Goal: Task Accomplishment & Management: Complete application form

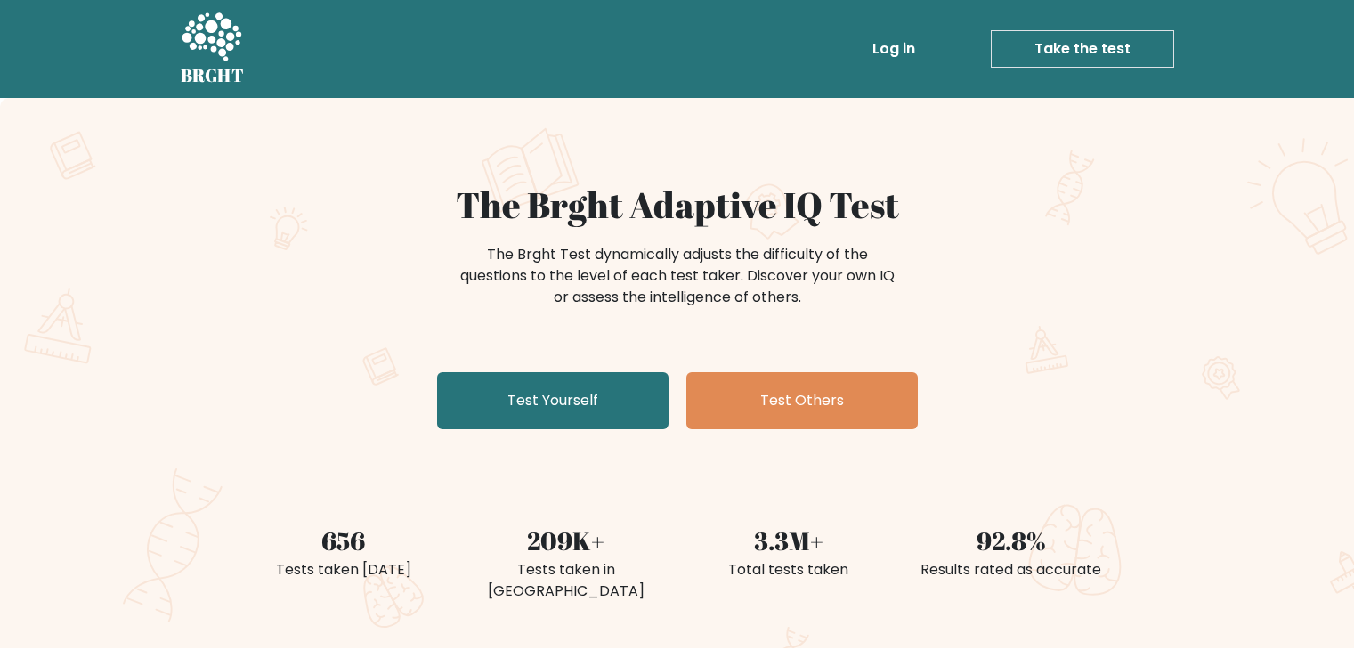
scroll to position [36, 0]
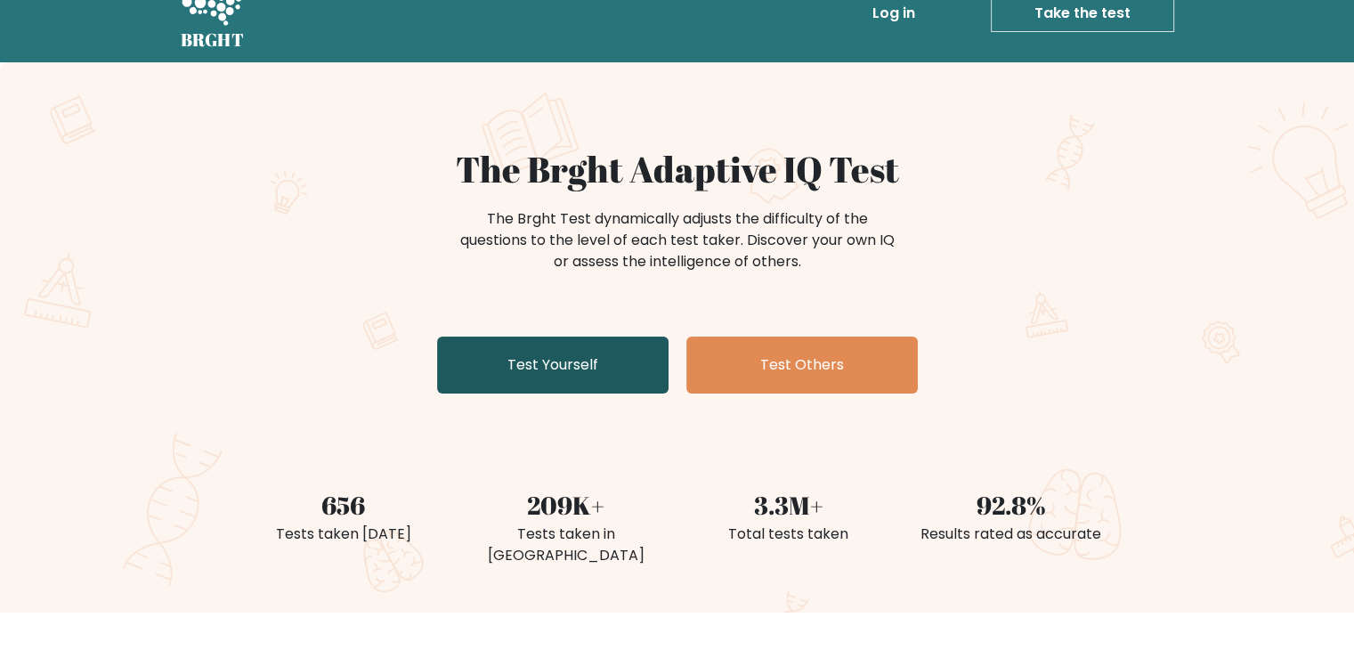
drag, startPoint x: 0, startPoint y: 0, endPoint x: 608, endPoint y: 380, distance: 717.1
click at [608, 380] on link "Test Yourself" at bounding box center [552, 365] width 231 height 57
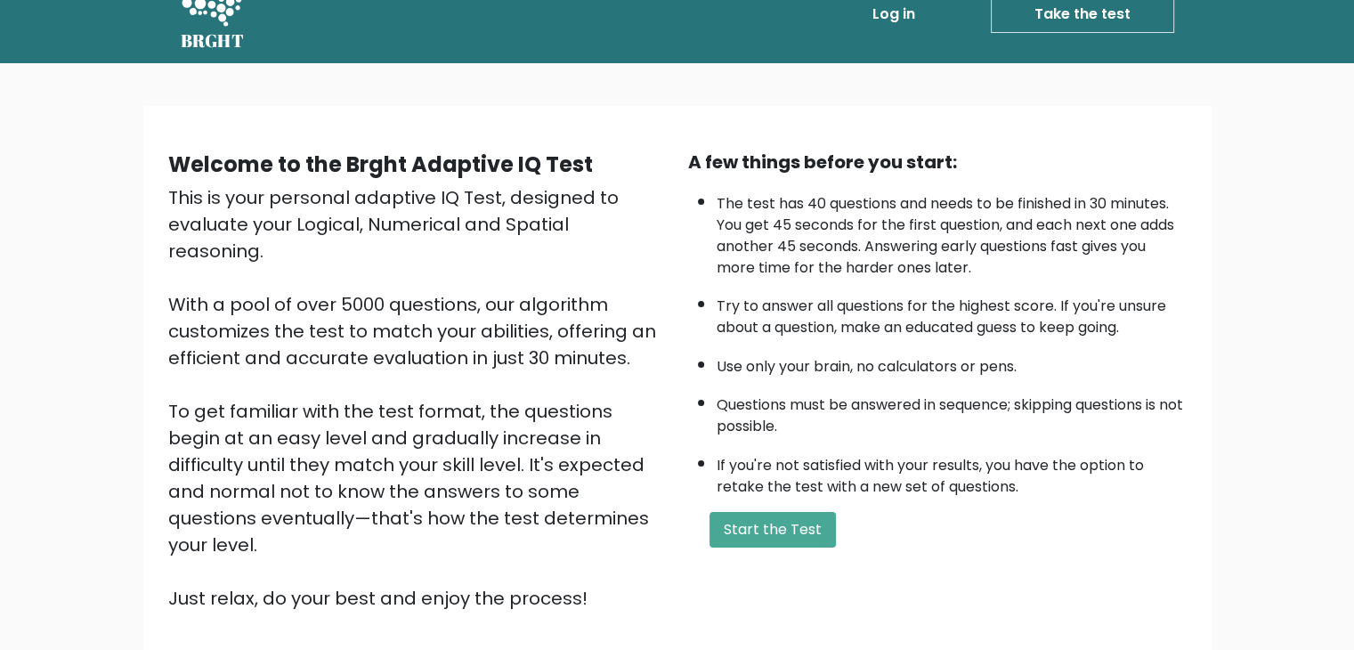
scroll to position [36, 0]
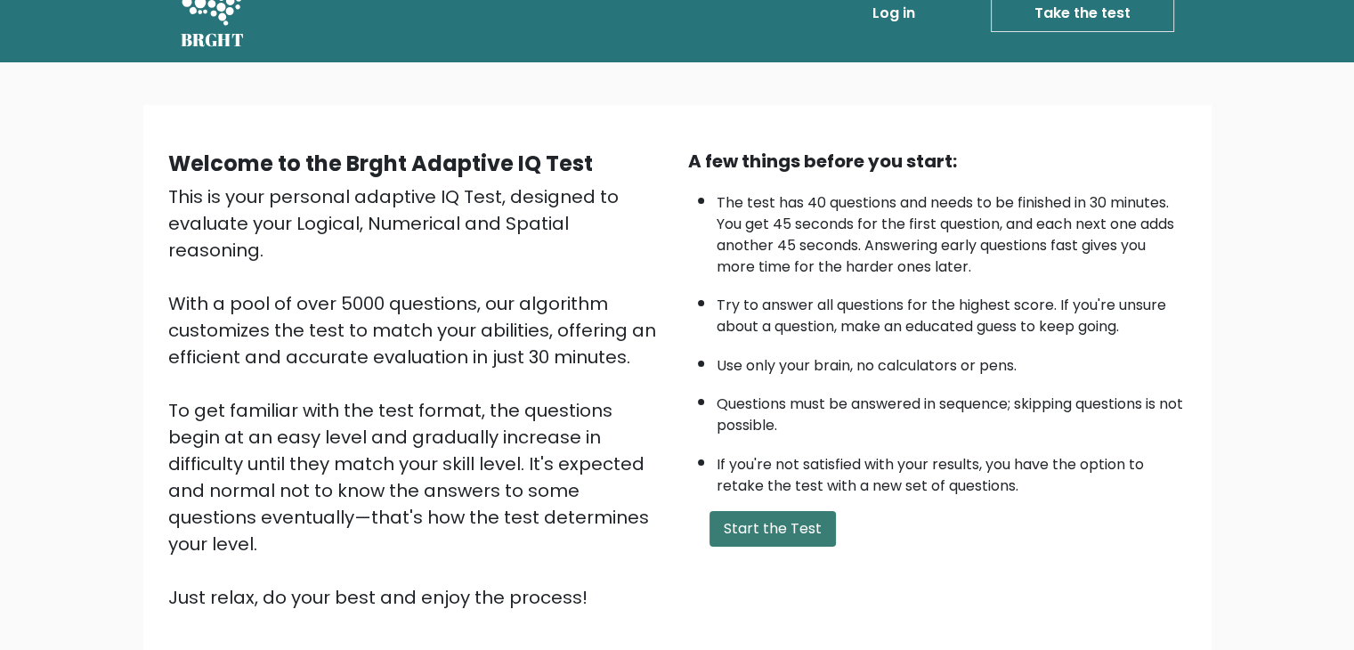
click at [755, 511] on button "Start the Test" at bounding box center [773, 529] width 126 height 36
click at [794, 518] on button "Start the Test" at bounding box center [773, 529] width 126 height 36
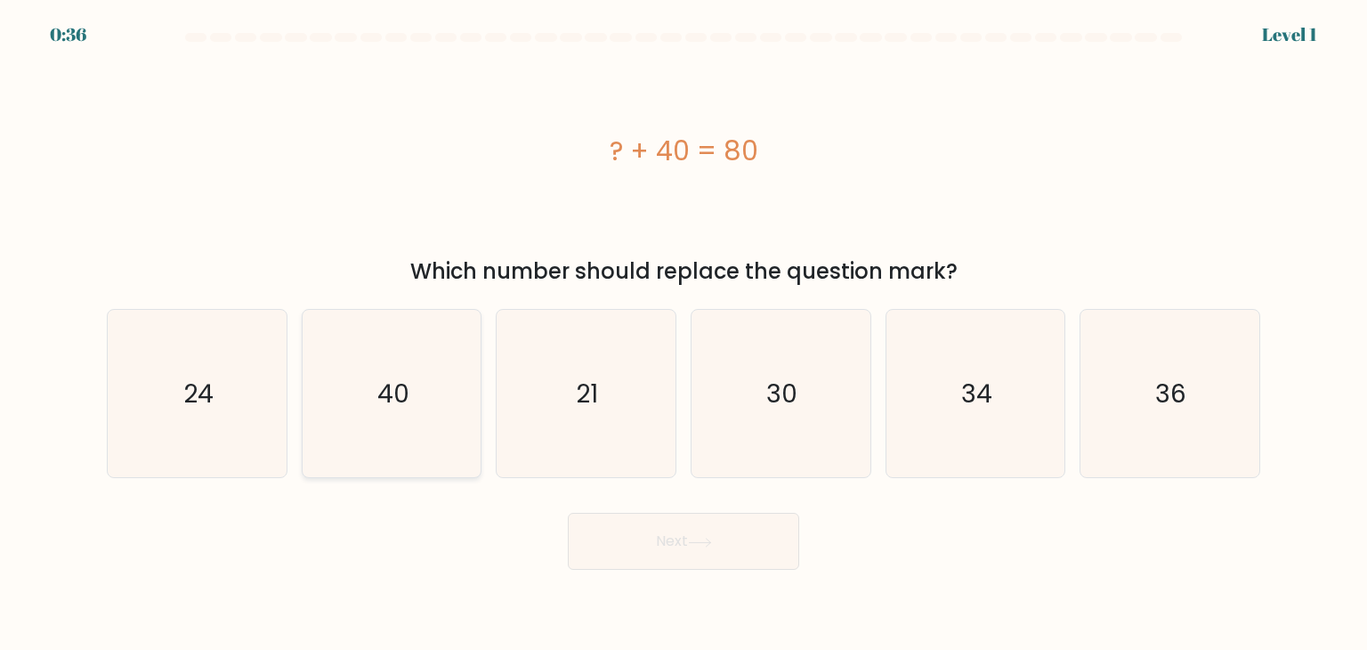
click at [426, 400] on icon "40" at bounding box center [391, 393] width 167 height 167
click at [684, 334] on input "b. 40" at bounding box center [684, 329] width 1 height 9
radio input "true"
click at [645, 552] on button "Next" at bounding box center [683, 541] width 231 height 57
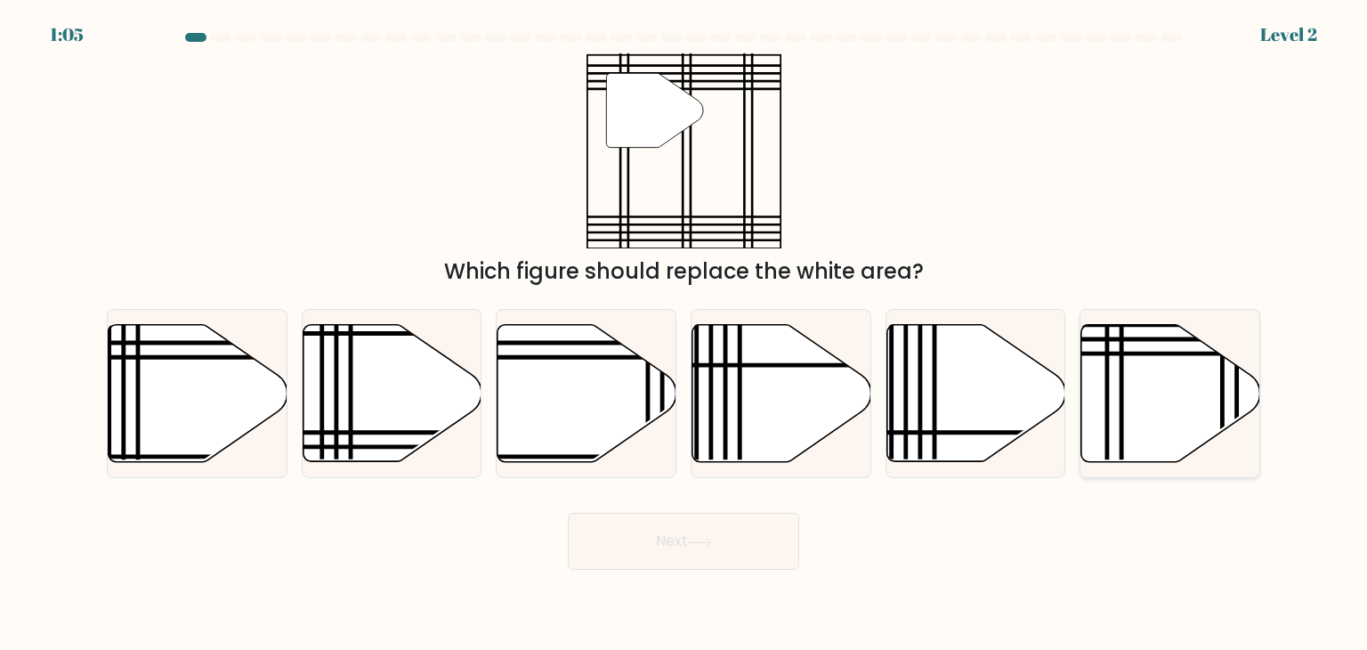
click at [1122, 394] on icon at bounding box center [1122, 468] width 0 height 361
click at [685, 334] on input "f." at bounding box center [684, 329] width 1 height 9
radio input "true"
click at [742, 533] on button "Next" at bounding box center [683, 541] width 231 height 57
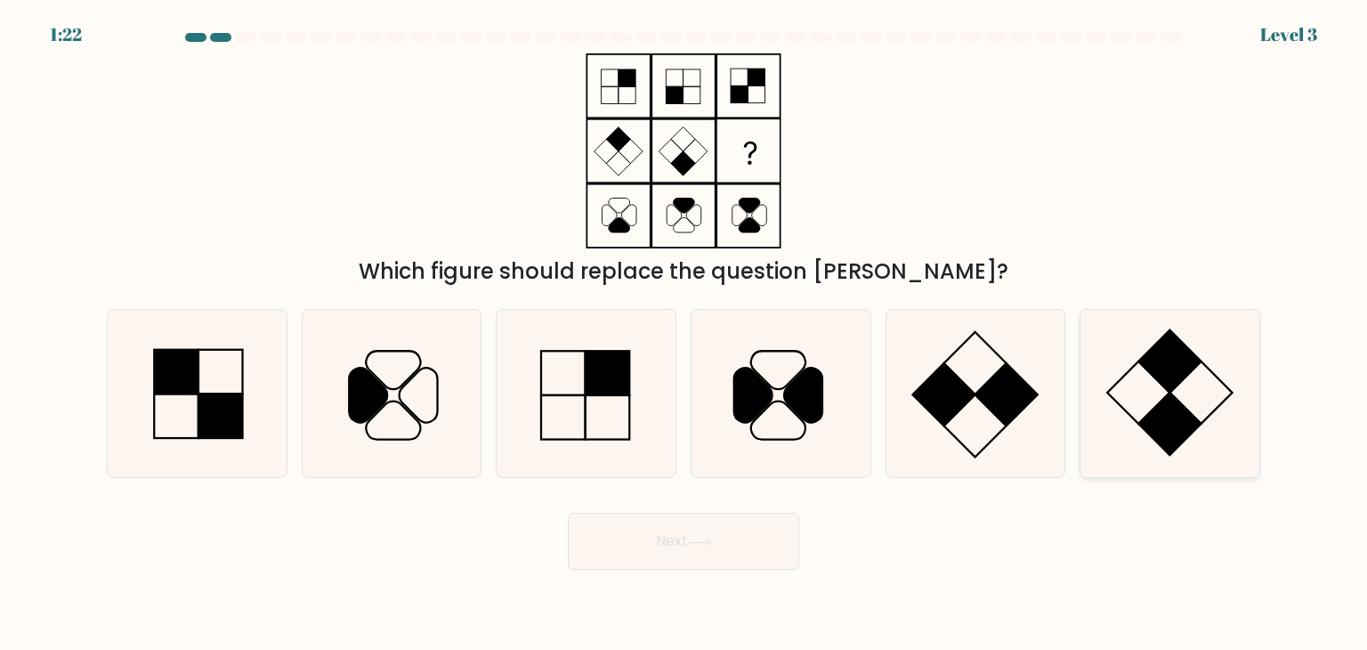
click at [1162, 397] on icon at bounding box center [1169, 393] width 167 height 167
click at [685, 334] on input "f." at bounding box center [684, 329] width 1 height 9
radio input "true"
click at [702, 546] on icon at bounding box center [700, 543] width 24 height 10
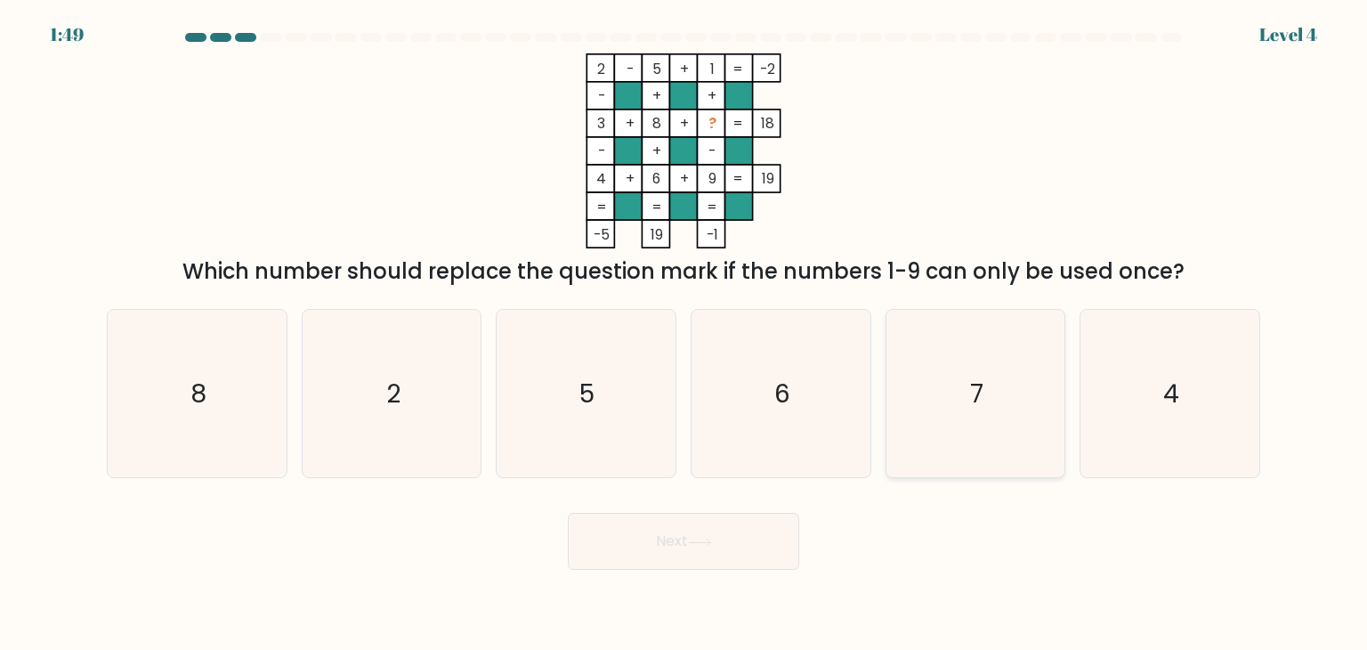
click at [958, 368] on icon "7" at bounding box center [975, 393] width 167 height 167
click at [685, 334] on input "e. 7" at bounding box center [684, 329] width 1 height 9
radio input "true"
click at [734, 542] on button "Next" at bounding box center [683, 541] width 231 height 57
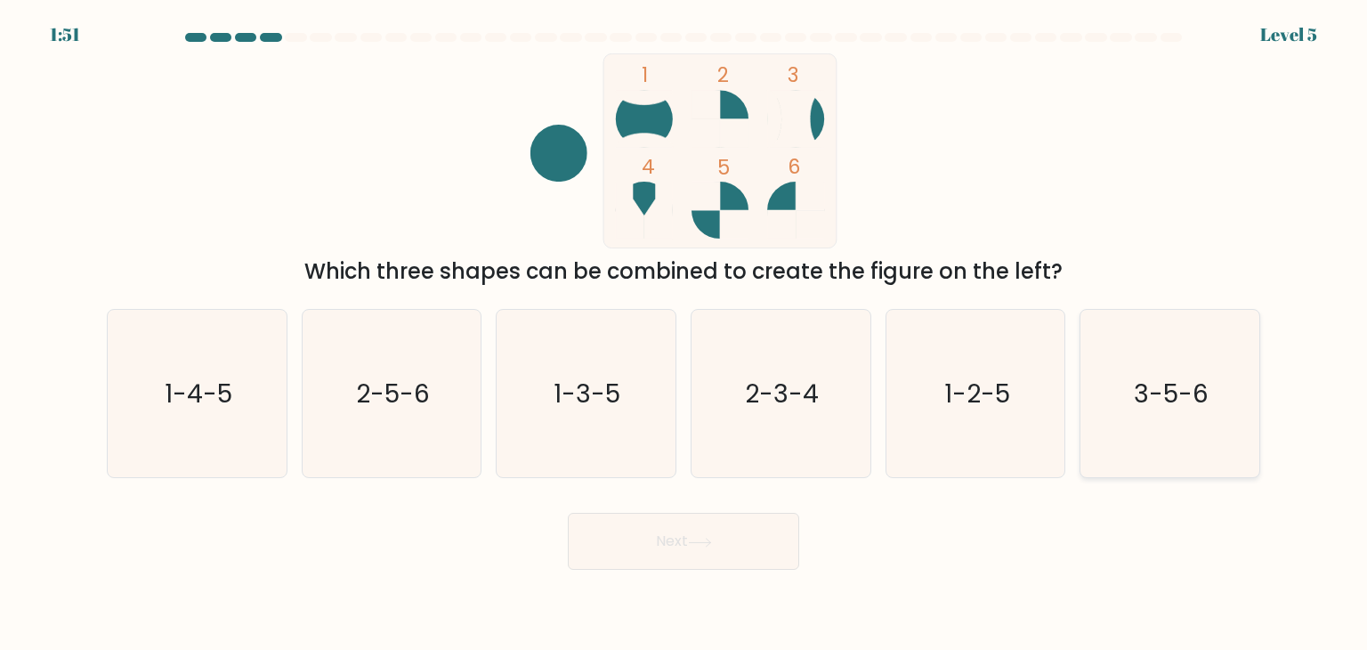
click at [1103, 373] on icon "3-5-6" at bounding box center [1169, 393] width 167 height 167
click at [685, 334] on input "f. 3-5-6" at bounding box center [684, 329] width 1 height 9
radio input "true"
click at [692, 543] on icon at bounding box center [700, 543] width 24 height 10
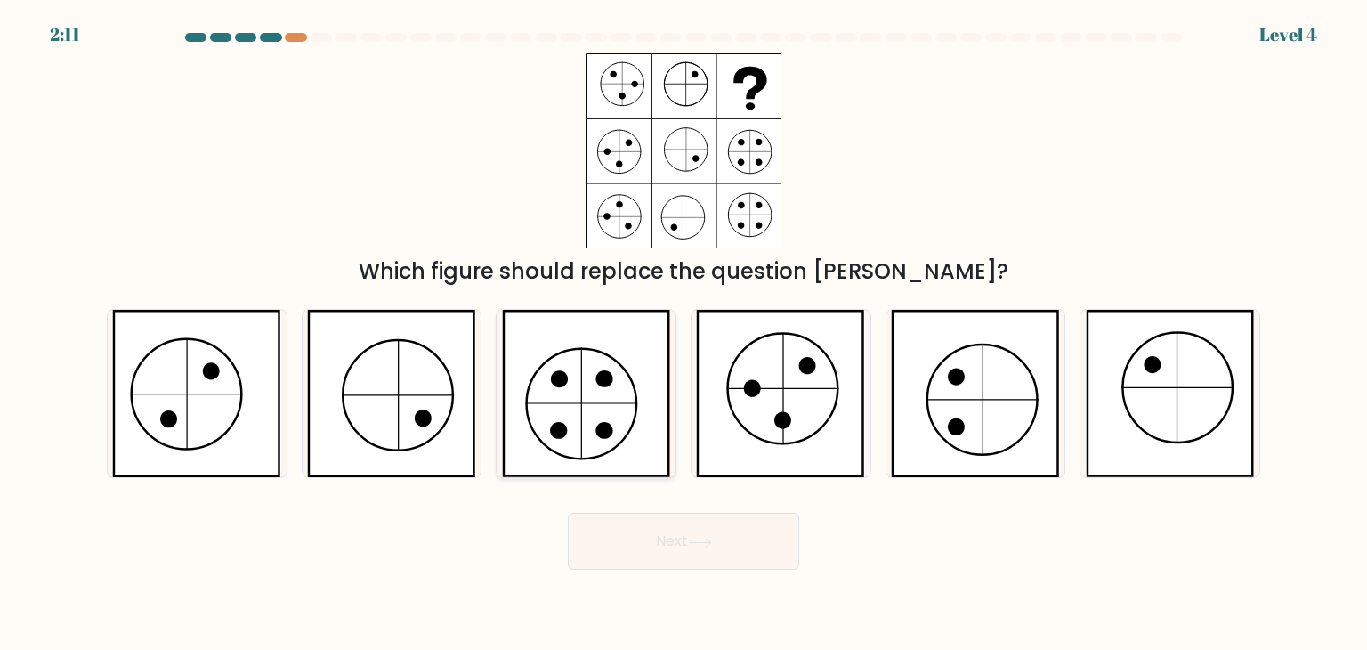
click at [620, 409] on icon at bounding box center [586, 393] width 169 height 167
click at [684, 334] on input "c." at bounding box center [684, 329] width 1 height 9
radio input "true"
click at [669, 530] on button "Next" at bounding box center [683, 541] width 231 height 57
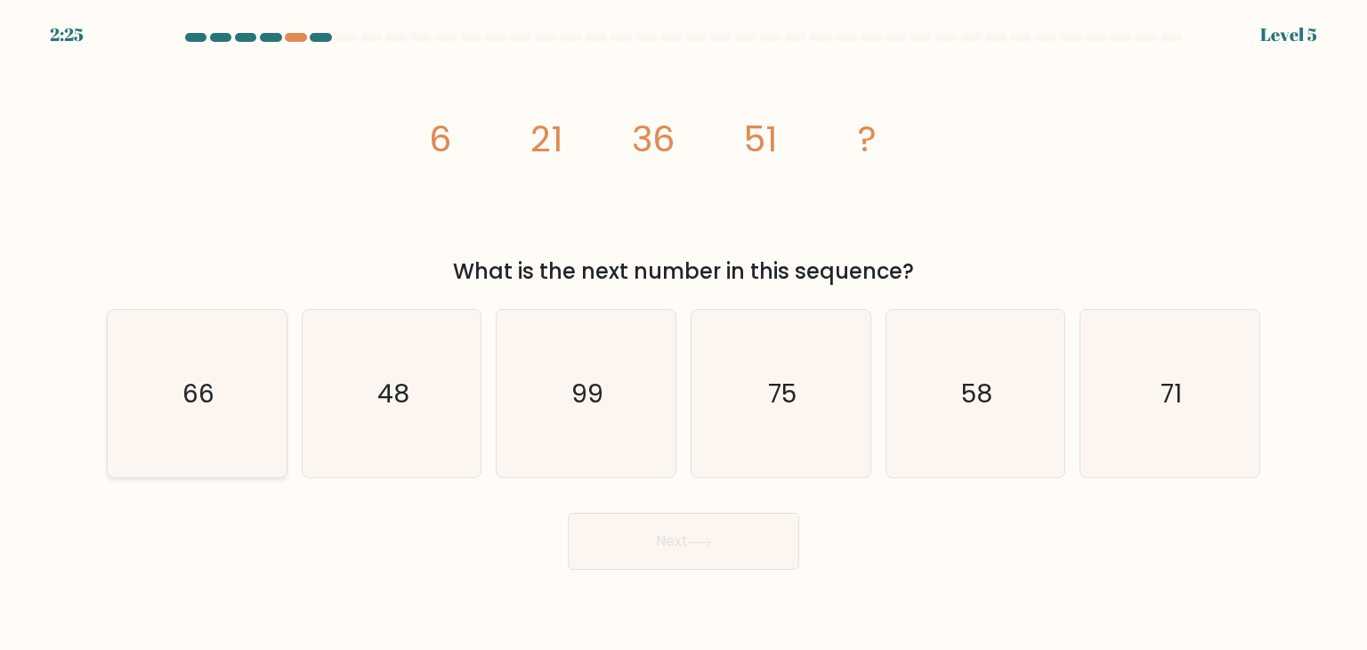
click at [253, 406] on icon "66" at bounding box center [196, 393] width 167 height 167
click at [684, 334] on input "a. 66" at bounding box center [684, 329] width 1 height 9
radio input "true"
click at [1163, 420] on icon "71" at bounding box center [1169, 393] width 167 height 167
click at [685, 334] on input "f. 71" at bounding box center [684, 329] width 1 height 9
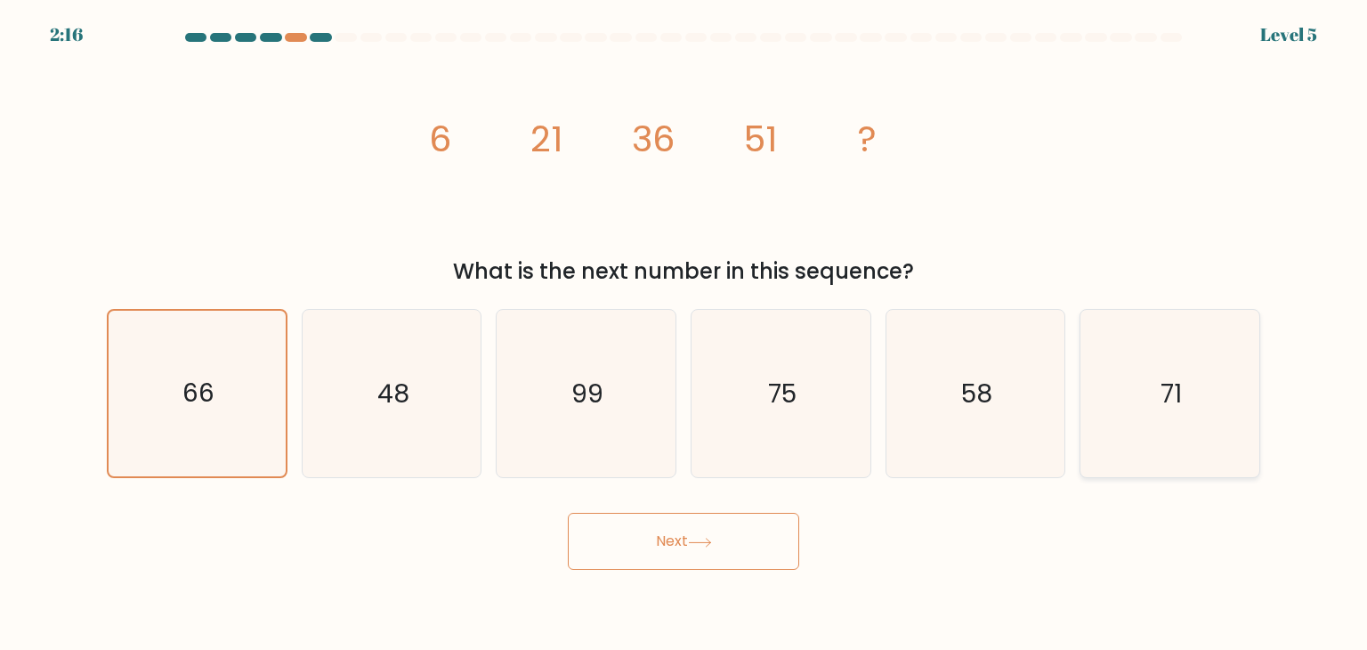
radio input "true"
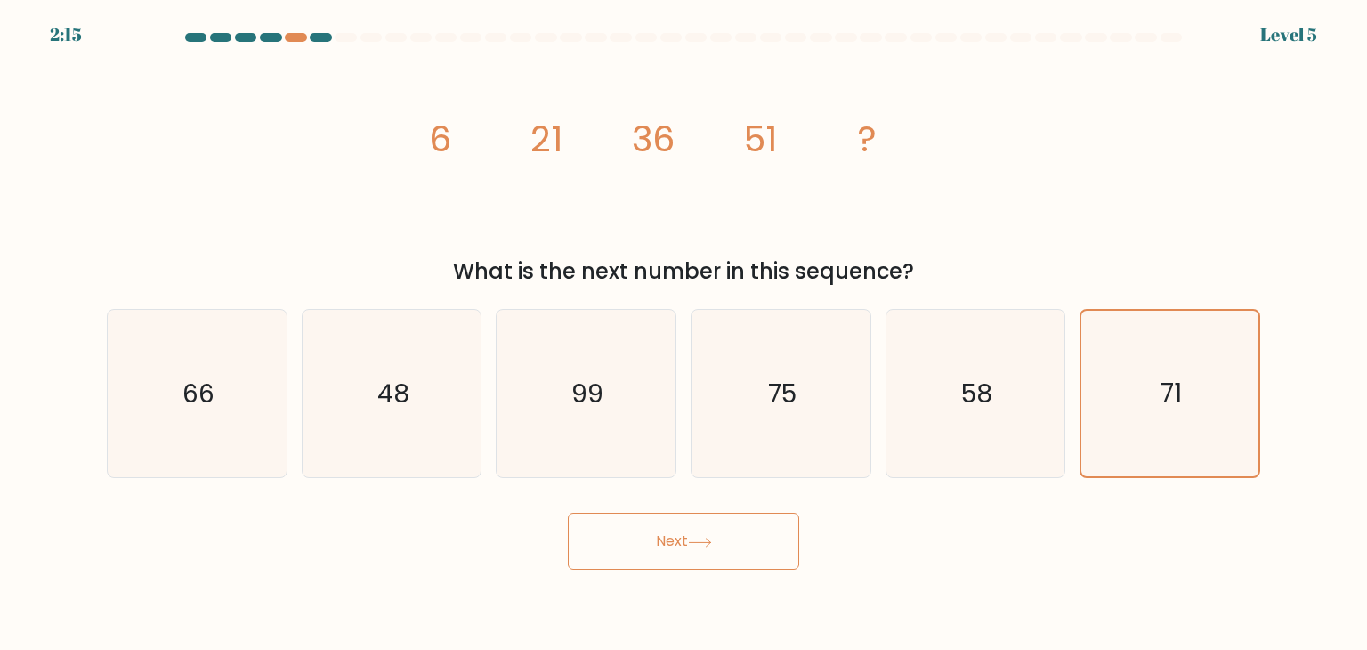
click at [755, 557] on button "Next" at bounding box center [683, 541] width 231 height 57
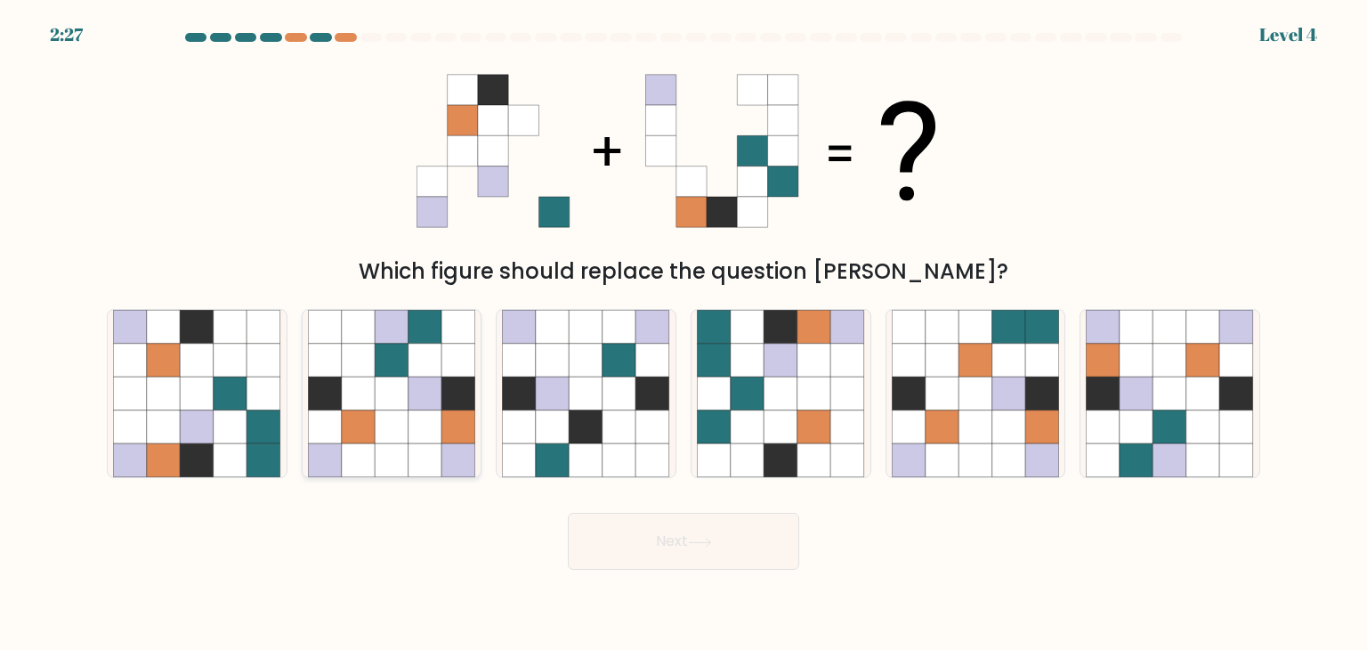
click at [454, 438] on icon at bounding box center [459, 427] width 34 height 34
click at [684, 334] on input "b." at bounding box center [684, 329] width 1 height 9
radio input "true"
click at [727, 538] on button "Next" at bounding box center [683, 541] width 231 height 57
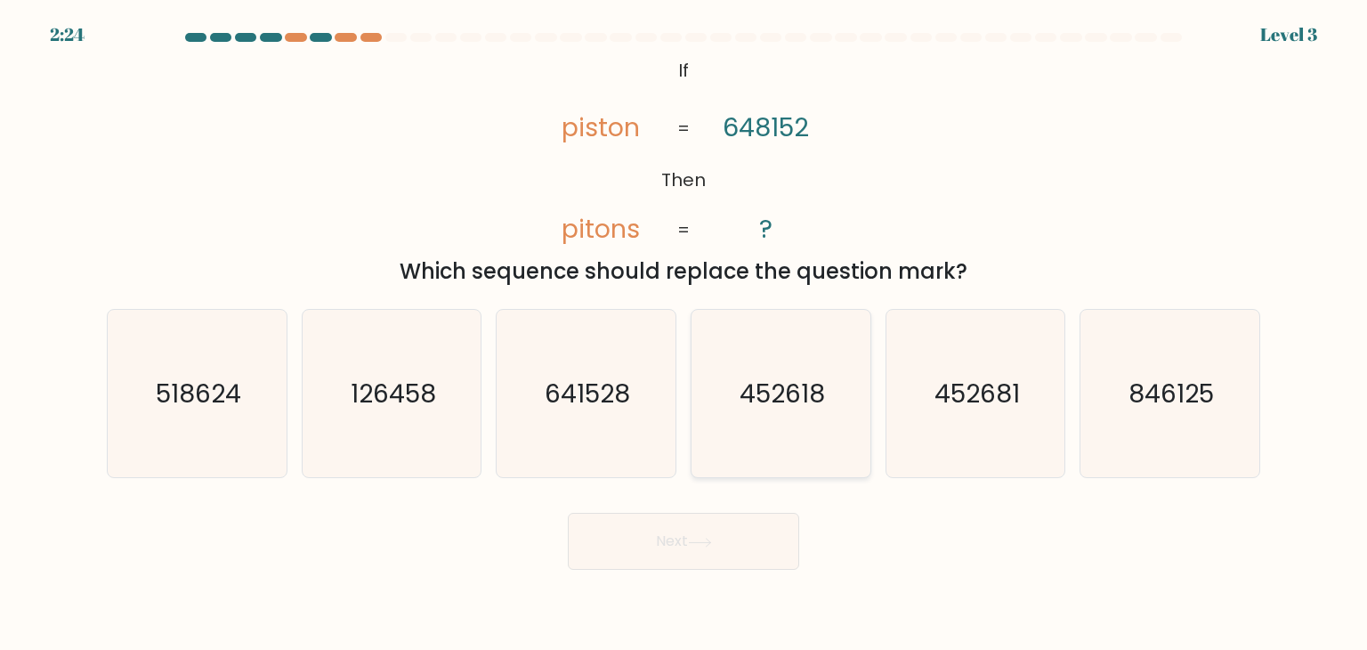
click at [798, 409] on text "452618" at bounding box center [782, 394] width 85 height 36
click at [685, 334] on input "d. 452618" at bounding box center [684, 329] width 1 height 9
radio input "true"
click at [742, 535] on button "Next" at bounding box center [683, 541] width 231 height 57
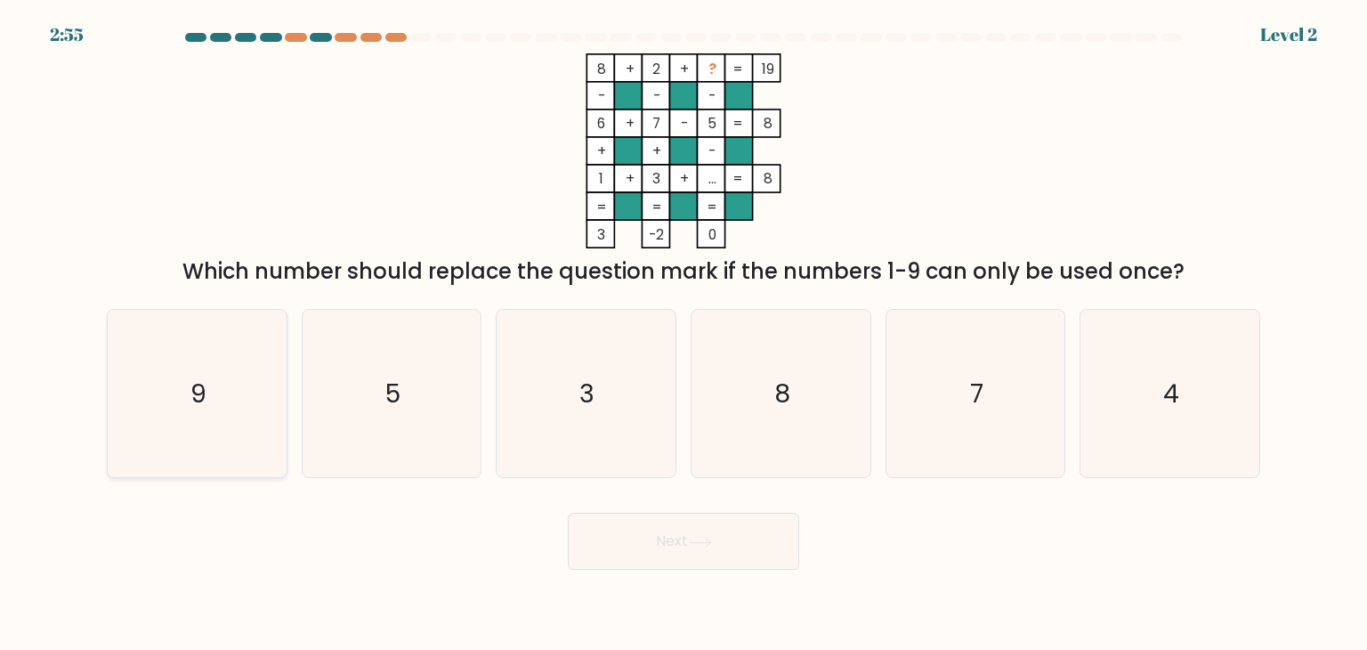
click at [197, 395] on text "9" at bounding box center [199, 394] width 16 height 36
click at [684, 334] on input "a. 9" at bounding box center [684, 329] width 1 height 9
radio input "true"
click at [701, 536] on button "Next" at bounding box center [683, 541] width 231 height 57
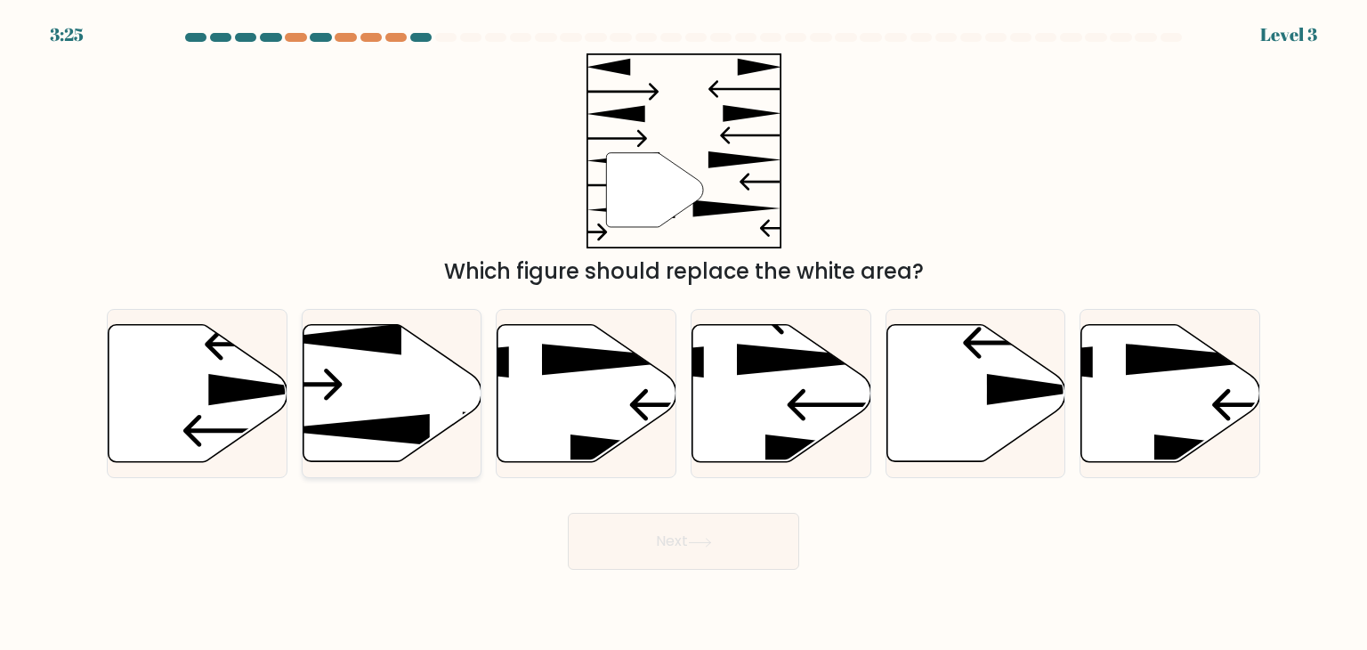
click at [430, 376] on icon at bounding box center [392, 393] width 179 height 137
click at [684, 334] on input "b." at bounding box center [684, 329] width 1 height 9
radio input "true"
click at [726, 546] on button "Next" at bounding box center [683, 541] width 231 height 57
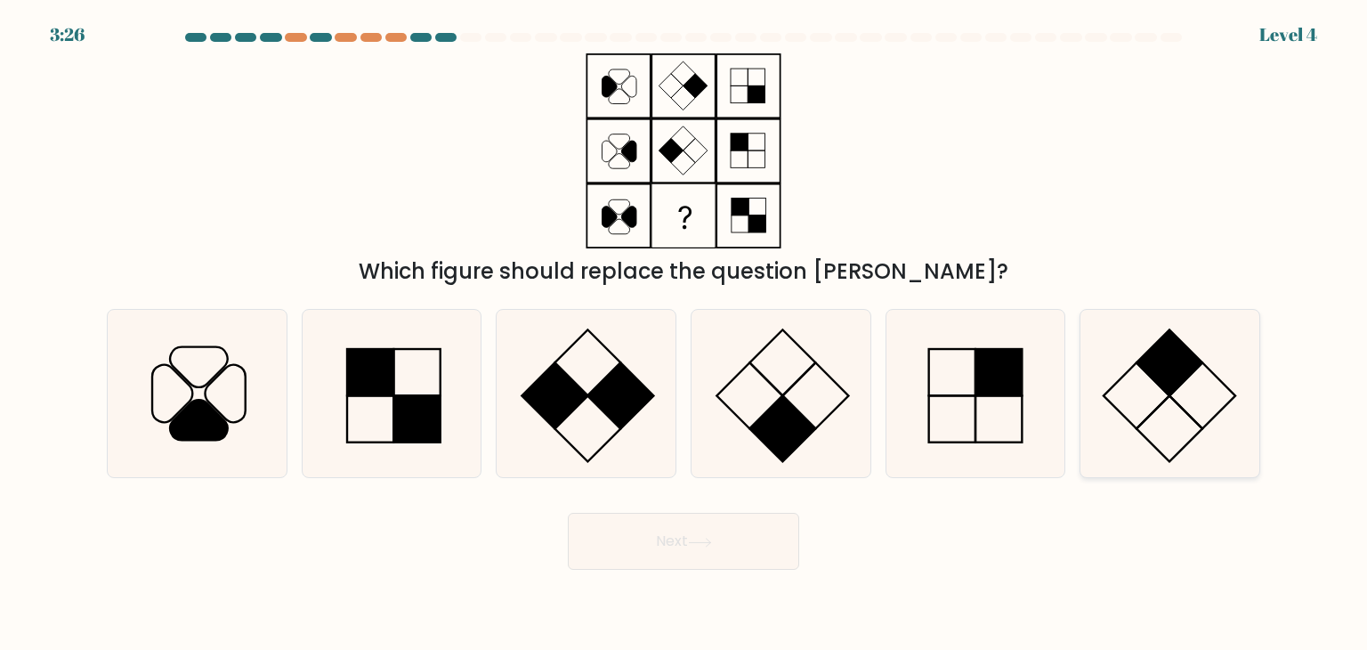
click at [1158, 393] on icon at bounding box center [1169, 393] width 167 height 167
click at [685, 334] on input "f." at bounding box center [684, 329] width 1 height 9
radio input "true"
click at [783, 449] on rect at bounding box center [783, 429] width 66 height 66
click at [685, 334] on input "d." at bounding box center [684, 329] width 1 height 9
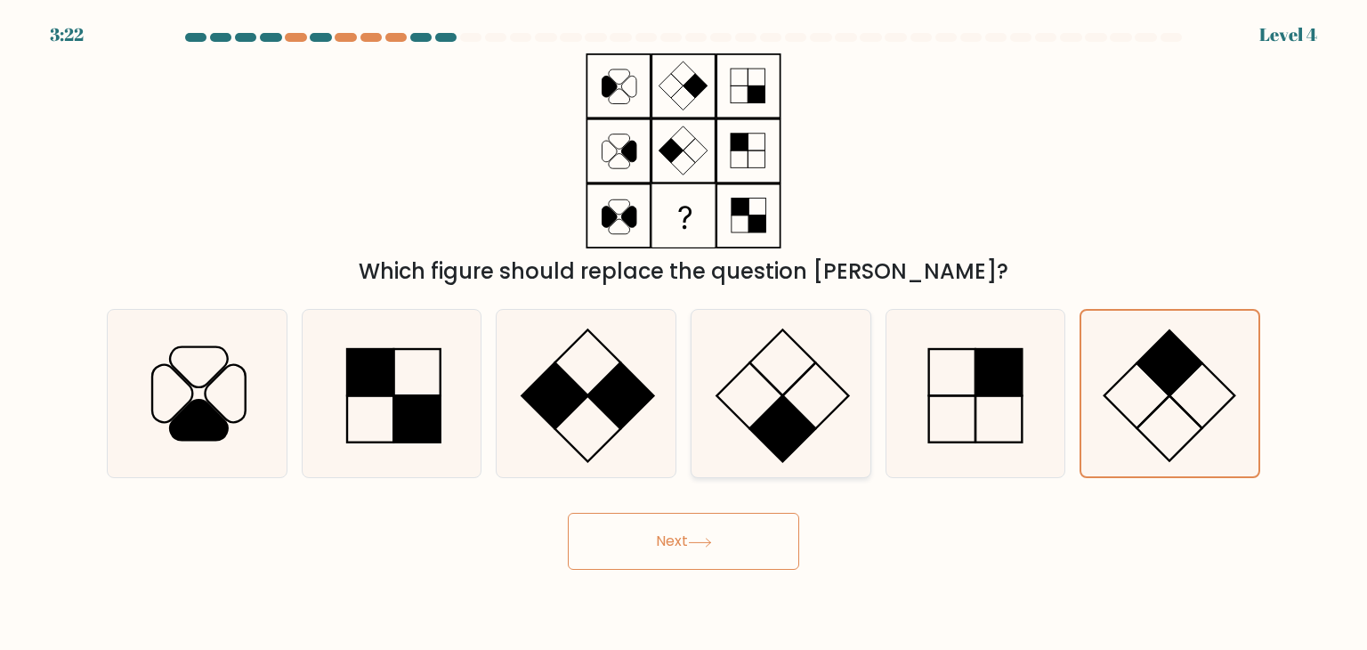
radio input "true"
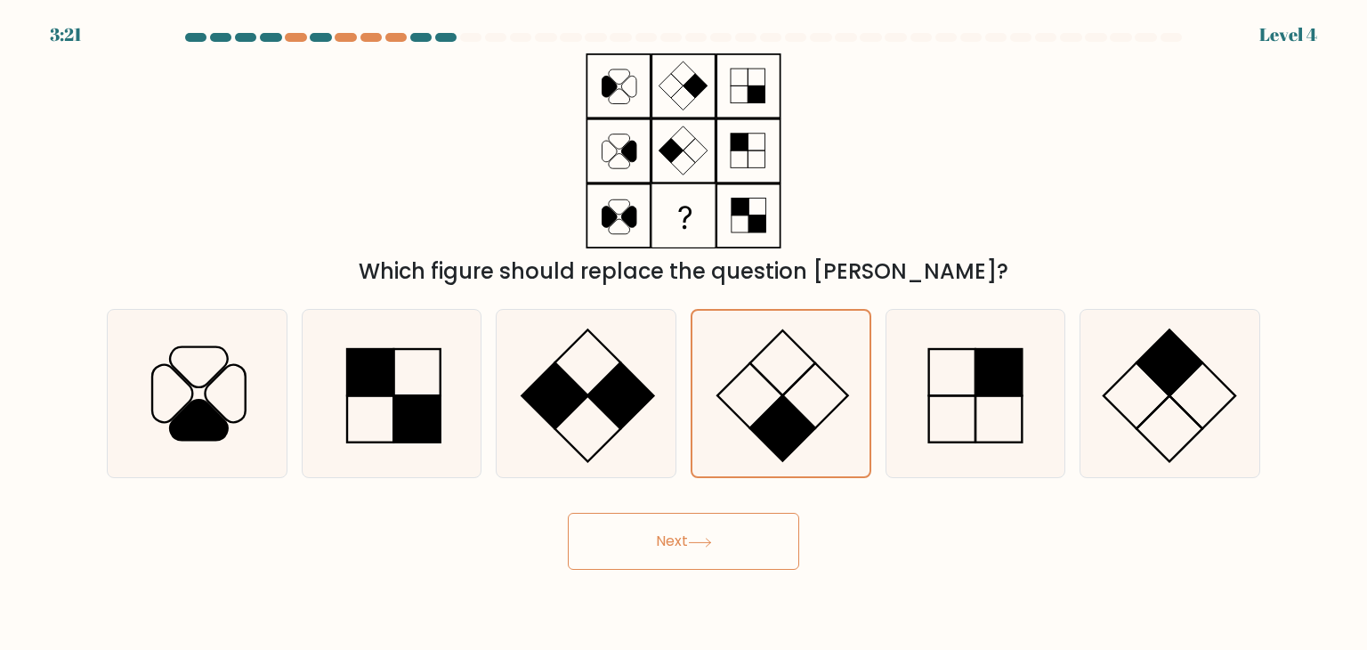
click at [710, 535] on button "Next" at bounding box center [683, 541] width 231 height 57
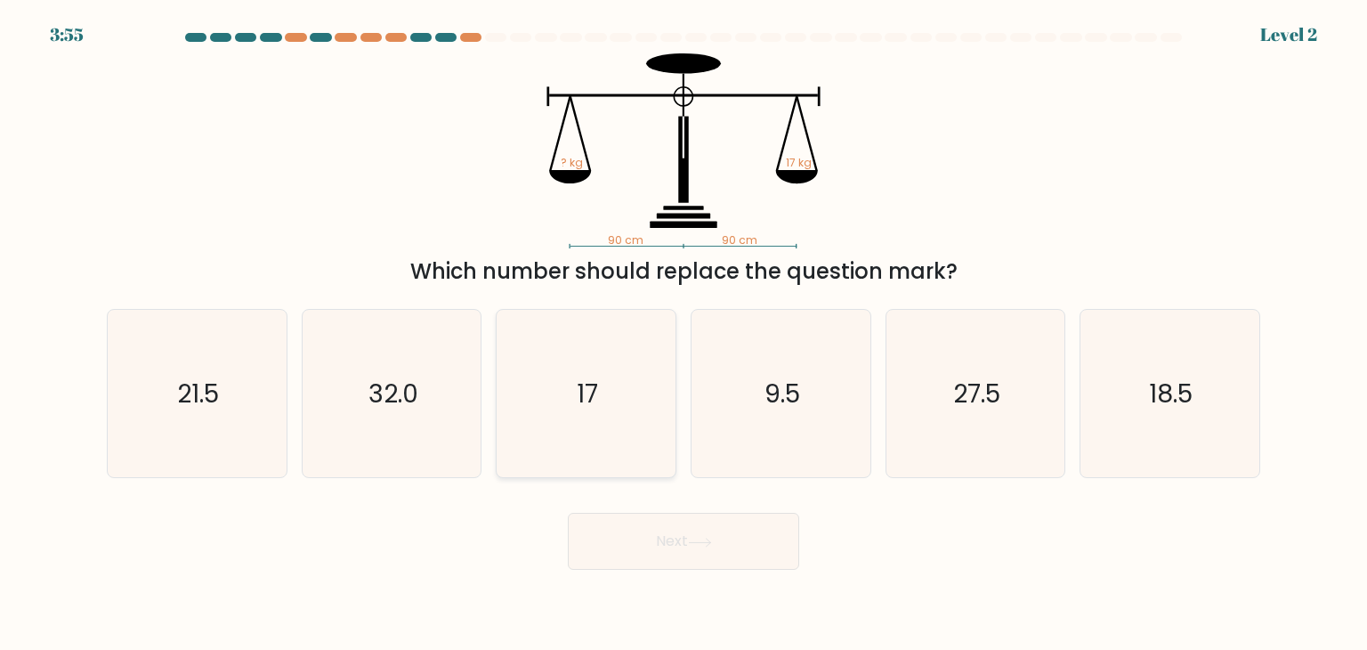
click at [577, 432] on icon "17" at bounding box center [585, 393] width 167 height 167
click at [684, 334] on input "c. 17" at bounding box center [684, 329] width 1 height 9
radio input "true"
click at [653, 545] on button "Next" at bounding box center [683, 541] width 231 height 57
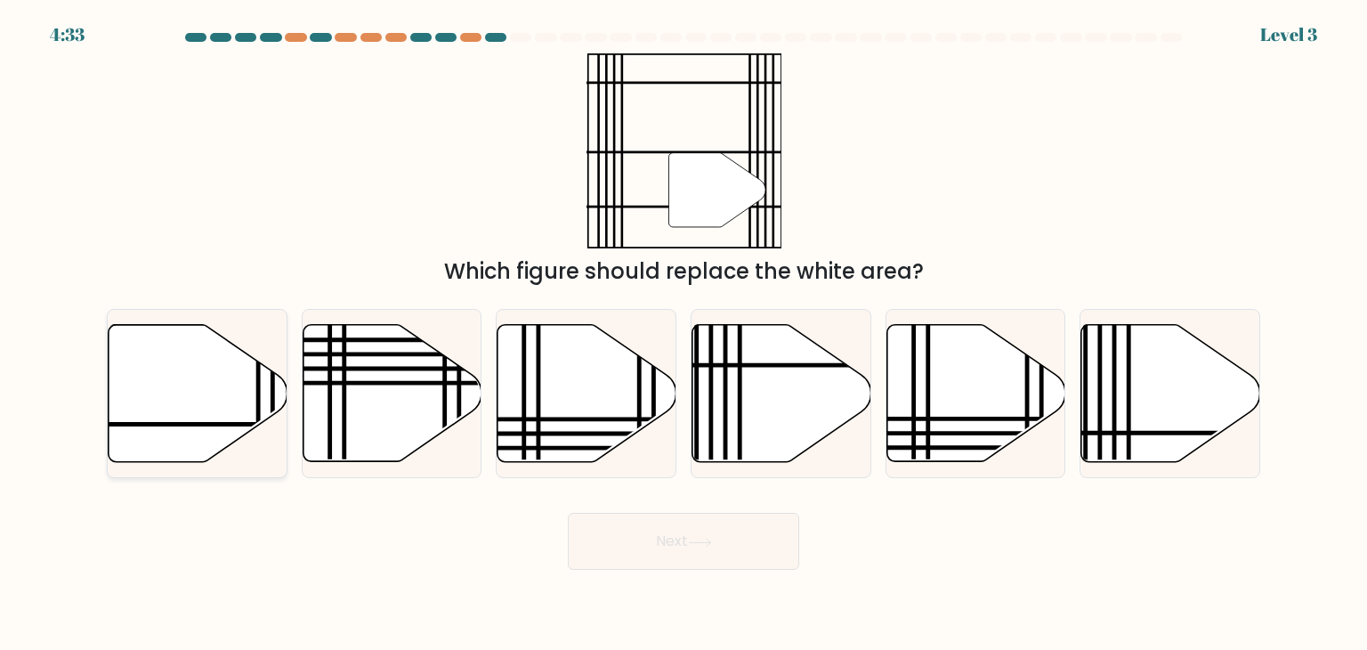
click at [230, 401] on icon at bounding box center [198, 393] width 179 height 137
click at [684, 334] on input "a." at bounding box center [684, 329] width 1 height 9
radio input "true"
click at [661, 539] on button "Next" at bounding box center [683, 541] width 231 height 57
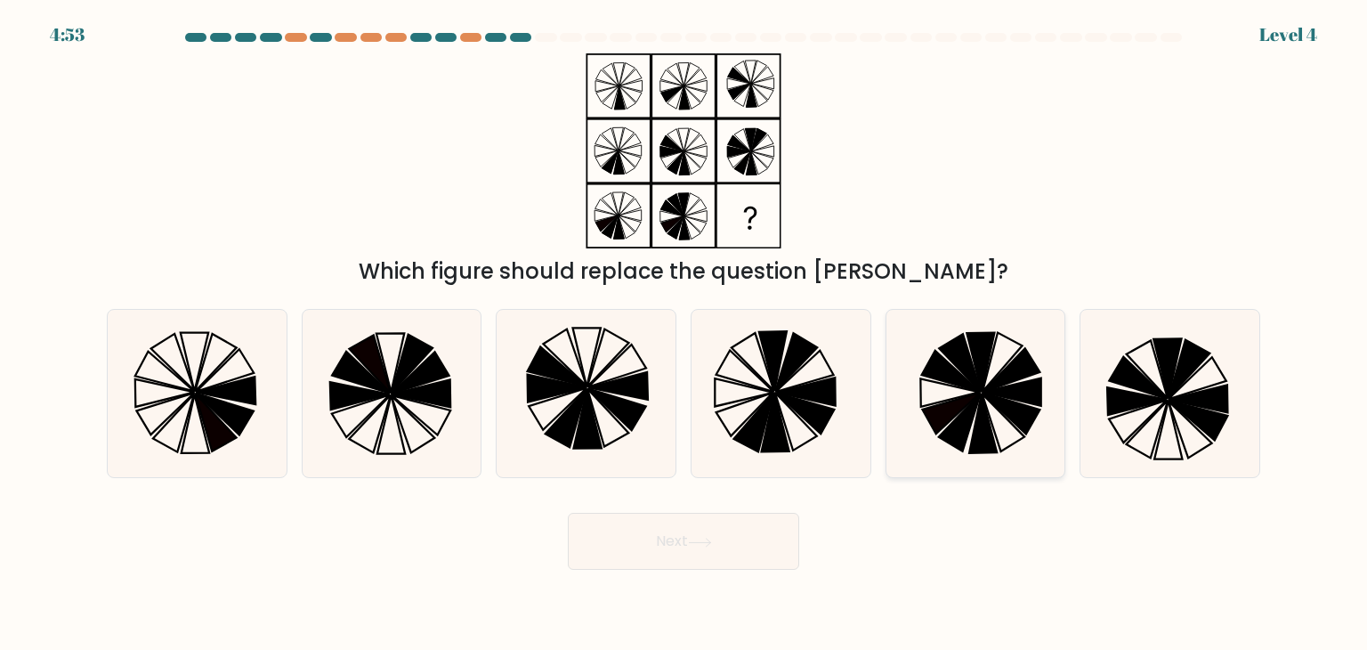
click at [991, 421] on icon at bounding box center [1003, 422] width 43 height 58
click at [685, 334] on input "e." at bounding box center [684, 329] width 1 height 9
radio input "true"
click at [736, 535] on button "Next" at bounding box center [683, 541] width 231 height 57
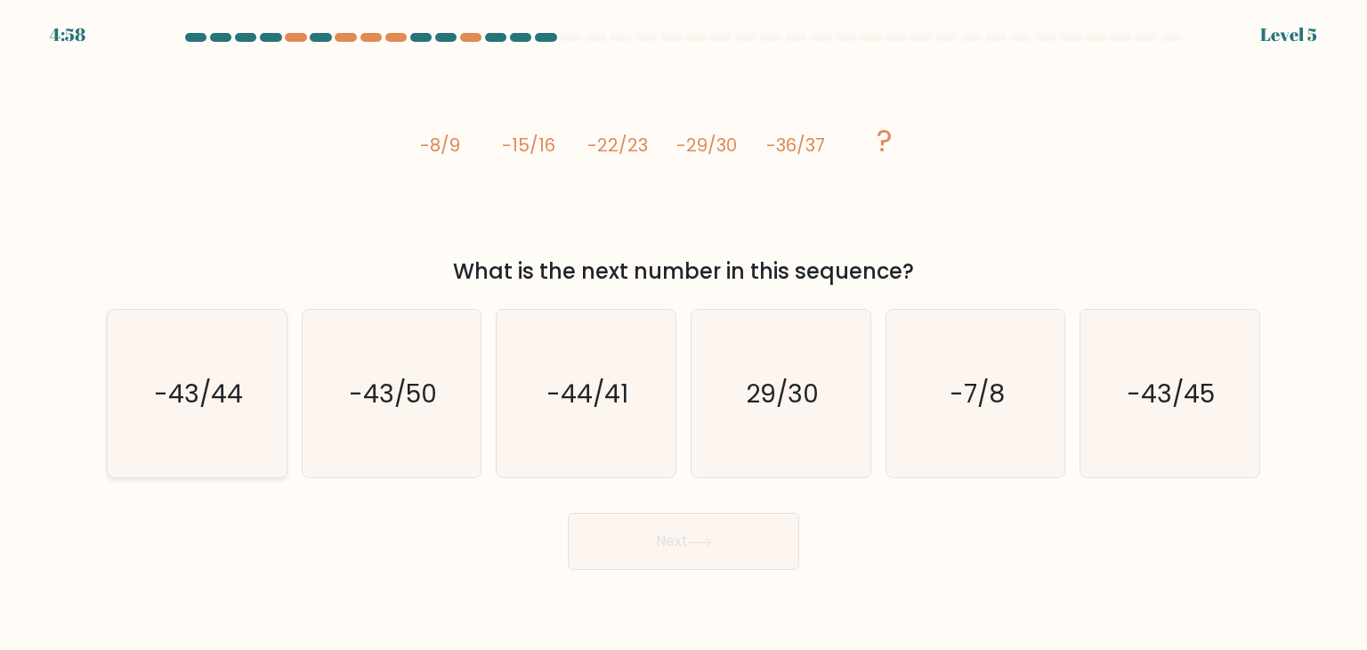
click at [218, 426] on icon "-43/44" at bounding box center [196, 393] width 167 height 167
click at [684, 334] on input "a. -43/44" at bounding box center [684, 329] width 1 height 9
radio input "true"
click at [669, 546] on button "Next" at bounding box center [683, 541] width 231 height 57
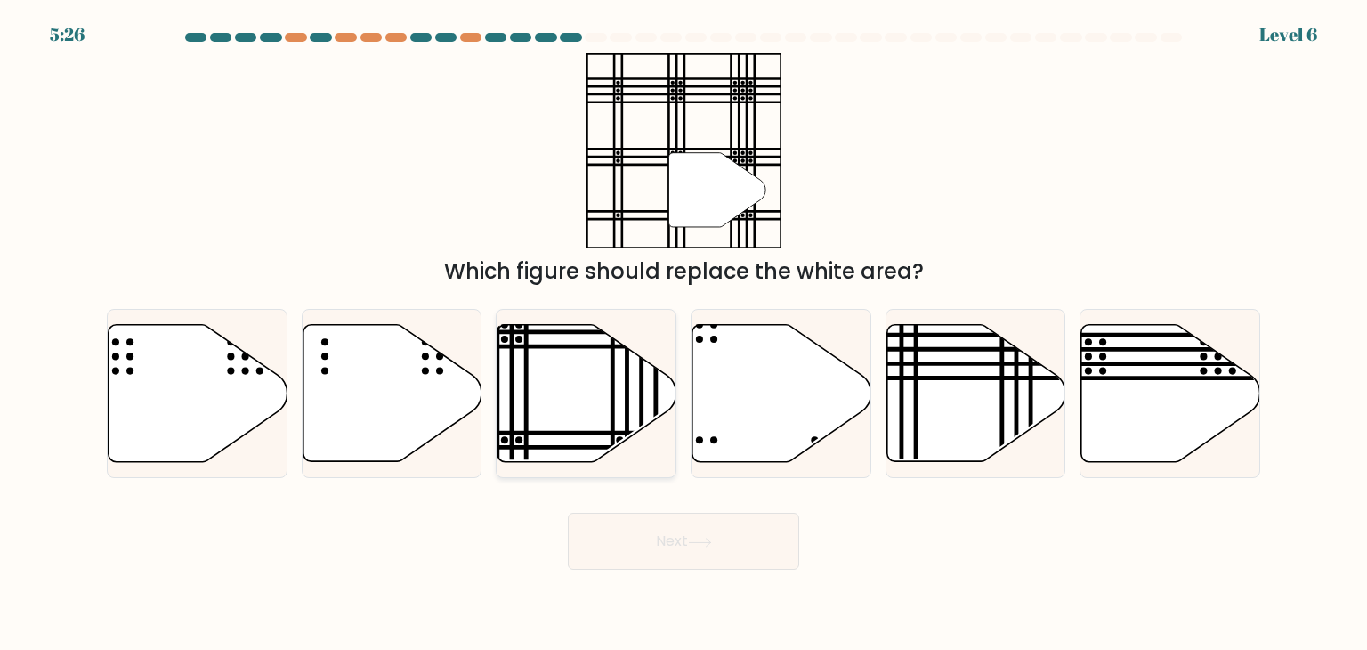
click at [589, 377] on icon at bounding box center [587, 393] width 179 height 137
click at [684, 334] on input "c." at bounding box center [684, 329] width 1 height 9
radio input "true"
click at [717, 542] on button "Next" at bounding box center [683, 541] width 231 height 57
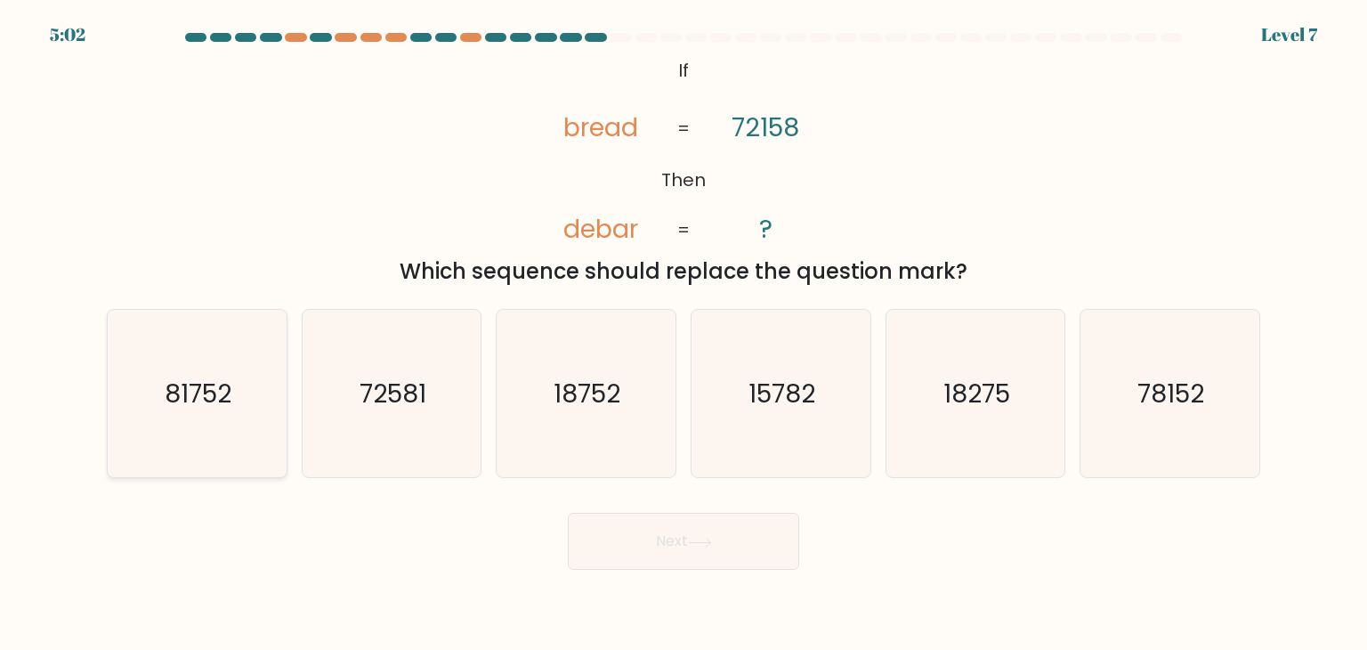
click at [228, 406] on text "81752" at bounding box center [199, 394] width 67 height 36
click at [684, 334] on input "a. 81752" at bounding box center [684, 329] width 1 height 9
radio input "true"
click at [714, 549] on button "Next" at bounding box center [683, 541] width 231 height 57
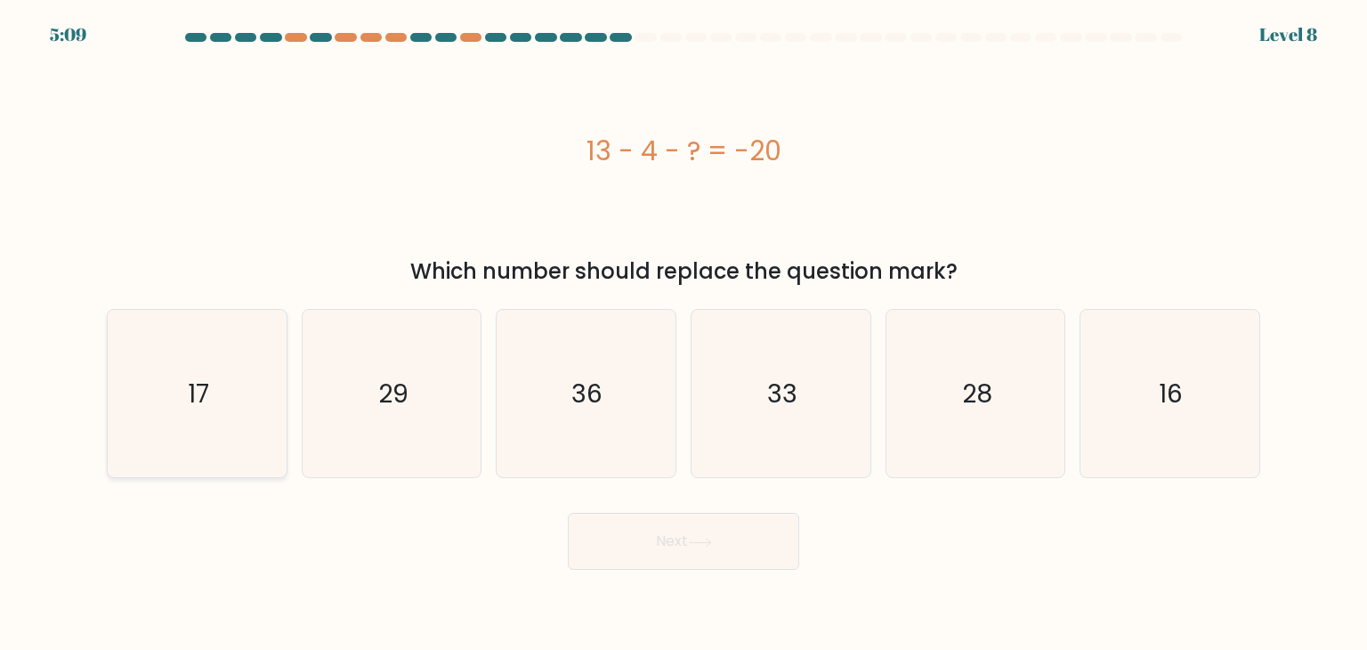
click at [224, 401] on icon "17" at bounding box center [196, 393] width 167 height 167
click at [684, 334] on input "a. 17" at bounding box center [684, 329] width 1 height 9
radio input "true"
click at [700, 555] on button "Next" at bounding box center [683, 541] width 231 height 57
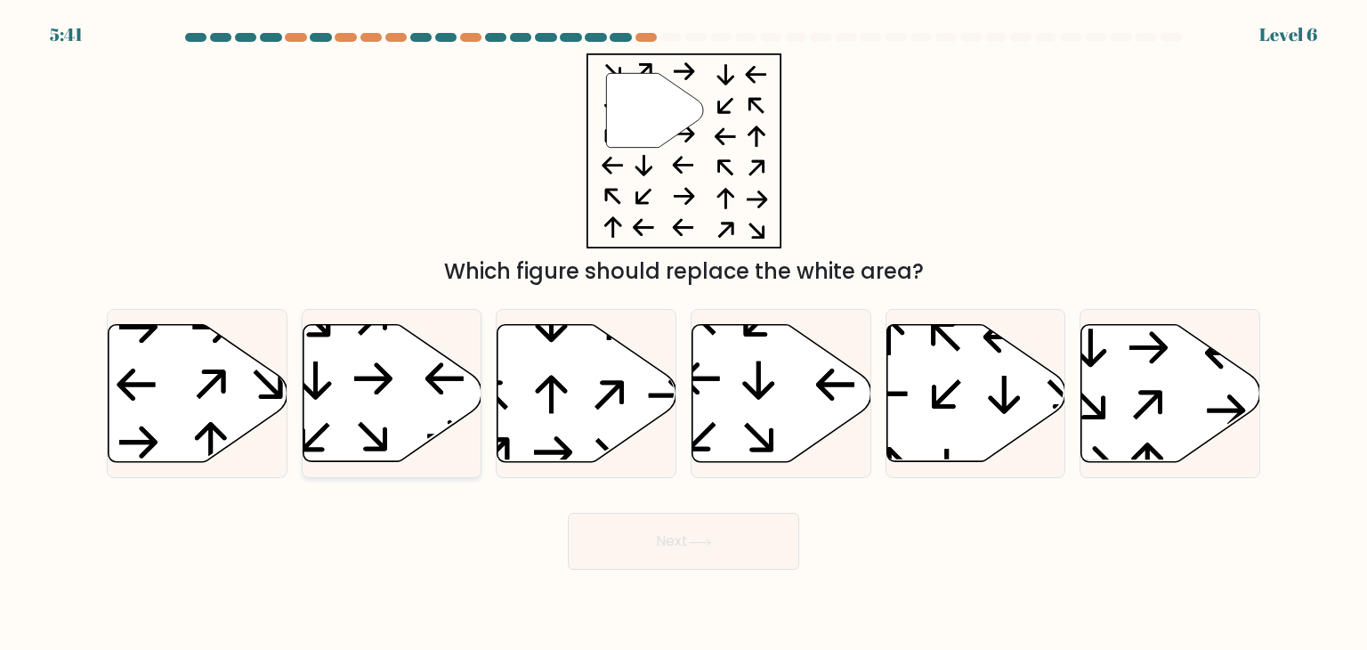
click at [377, 404] on icon at bounding box center [392, 393] width 179 height 137
click at [684, 334] on input "b." at bounding box center [684, 329] width 1 height 9
radio input "true"
click at [665, 524] on button "Next" at bounding box center [683, 541] width 231 height 57
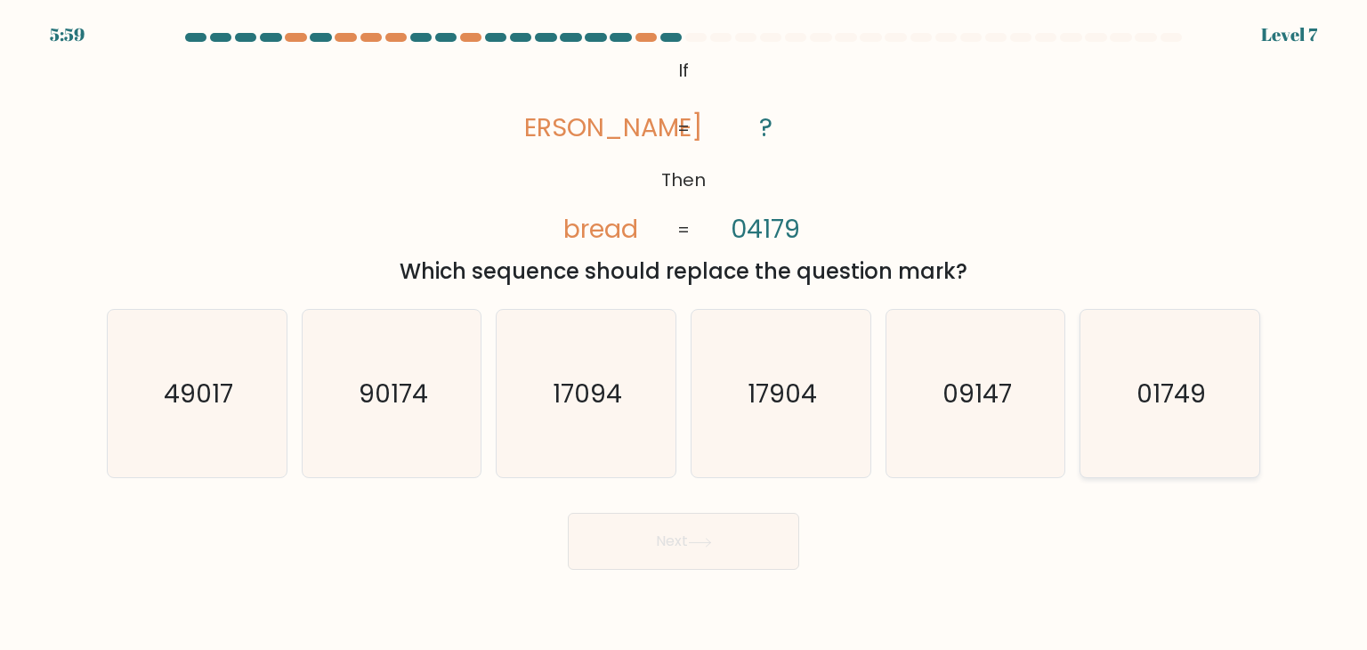
click at [1155, 399] on text "01749" at bounding box center [1171, 394] width 69 height 36
click at [685, 334] on input "f. 01749" at bounding box center [684, 329] width 1 height 9
radio input "true"
click at [717, 543] on button "Next" at bounding box center [683, 541] width 231 height 57
click at [657, 543] on button "Next" at bounding box center [683, 541] width 231 height 57
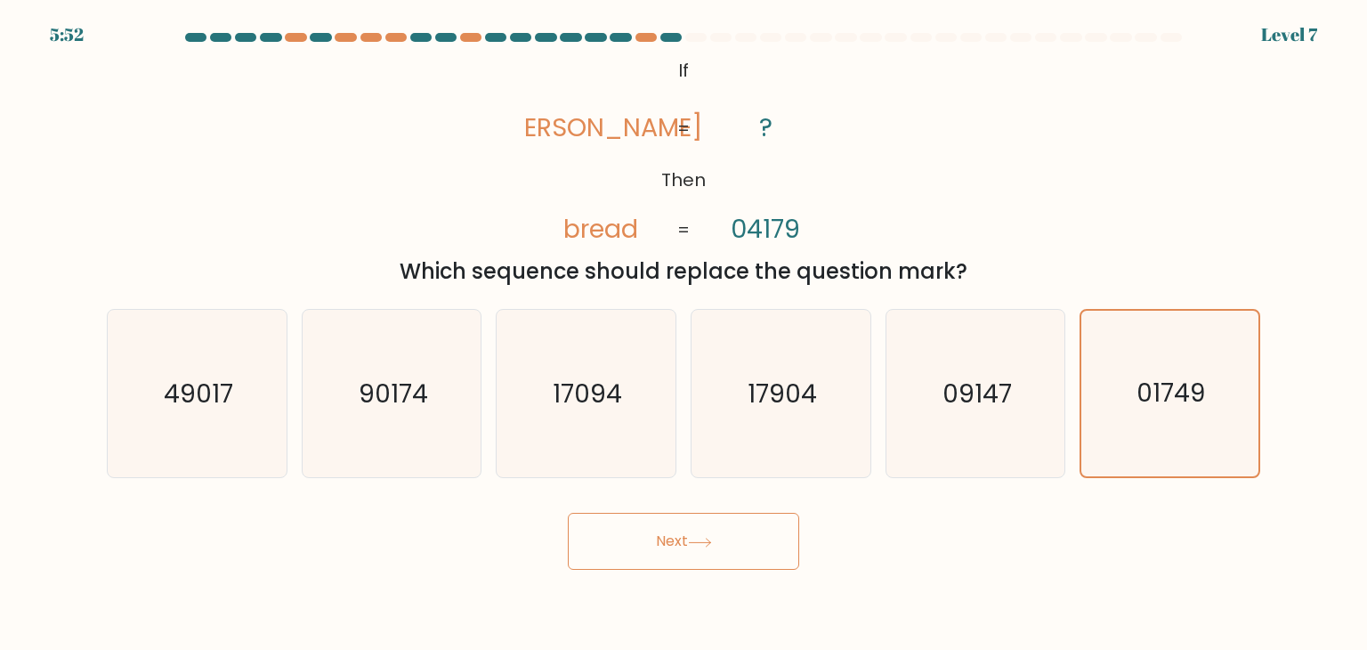
click at [1261, 387] on div "f. 01749" at bounding box center [1170, 393] width 195 height 169
click at [1204, 407] on text "01749" at bounding box center [1172, 394] width 69 height 35
click at [685, 334] on input "f. 01749" at bounding box center [684, 329] width 1 height 9
click at [670, 543] on button "Next" at bounding box center [683, 541] width 231 height 57
click at [669, 535] on button "Next" at bounding box center [683, 541] width 231 height 57
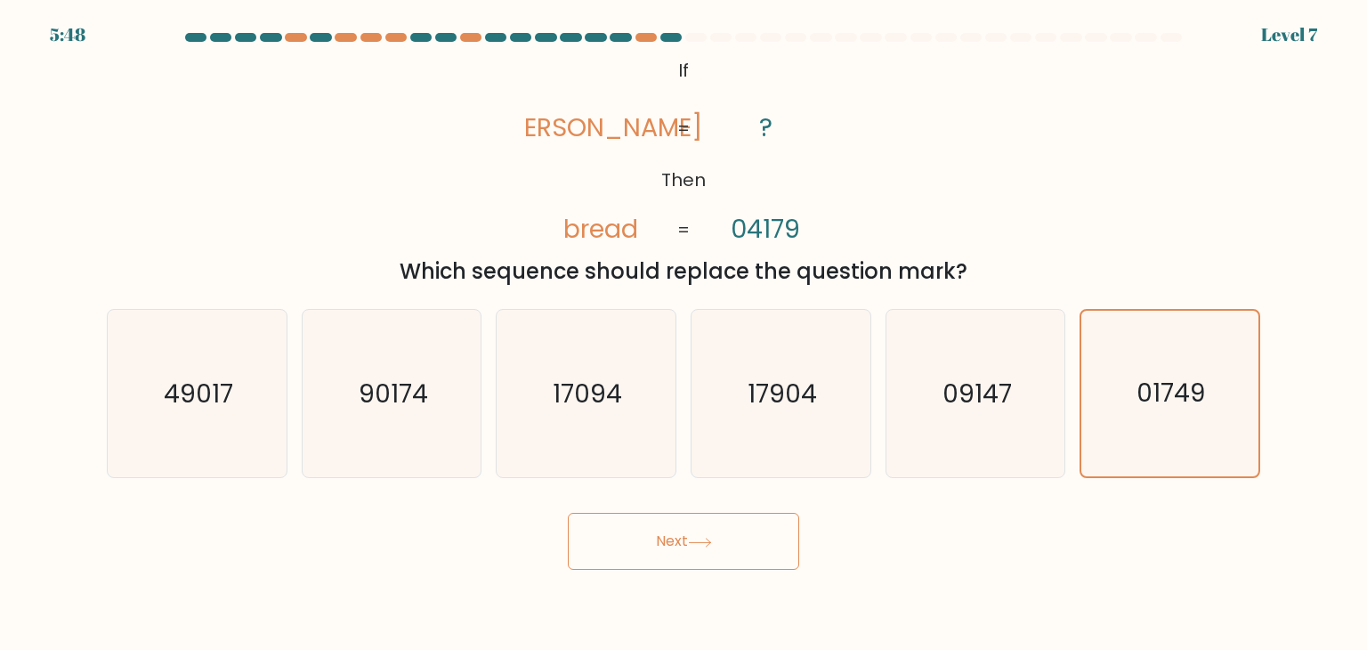
click at [674, 537] on button "Next" at bounding box center [683, 541] width 231 height 57
click at [733, 161] on icon "@import url('https://fonts.googleapis.com/css?family=Abril+Fatface:400,100,100i…" at bounding box center [683, 150] width 317 height 195
click at [1139, 361] on icon "01749" at bounding box center [1170, 394] width 166 height 166
click at [685, 334] on input "f. 01749" at bounding box center [684, 329] width 1 height 9
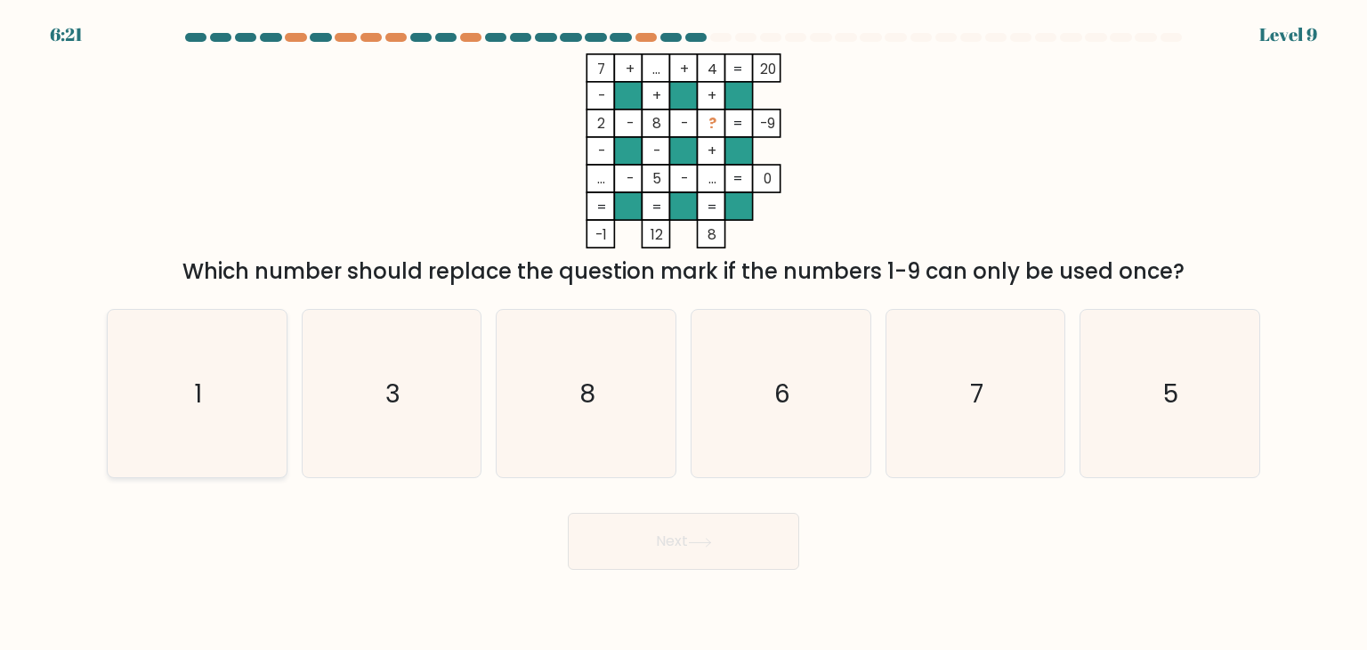
click at [174, 389] on icon "1" at bounding box center [196, 393] width 167 height 167
click at [684, 334] on input "a. 1" at bounding box center [684, 329] width 1 height 9
radio input "true"
click at [719, 553] on button "Next" at bounding box center [683, 541] width 231 height 57
click at [640, 544] on button "Next" at bounding box center [683, 541] width 231 height 57
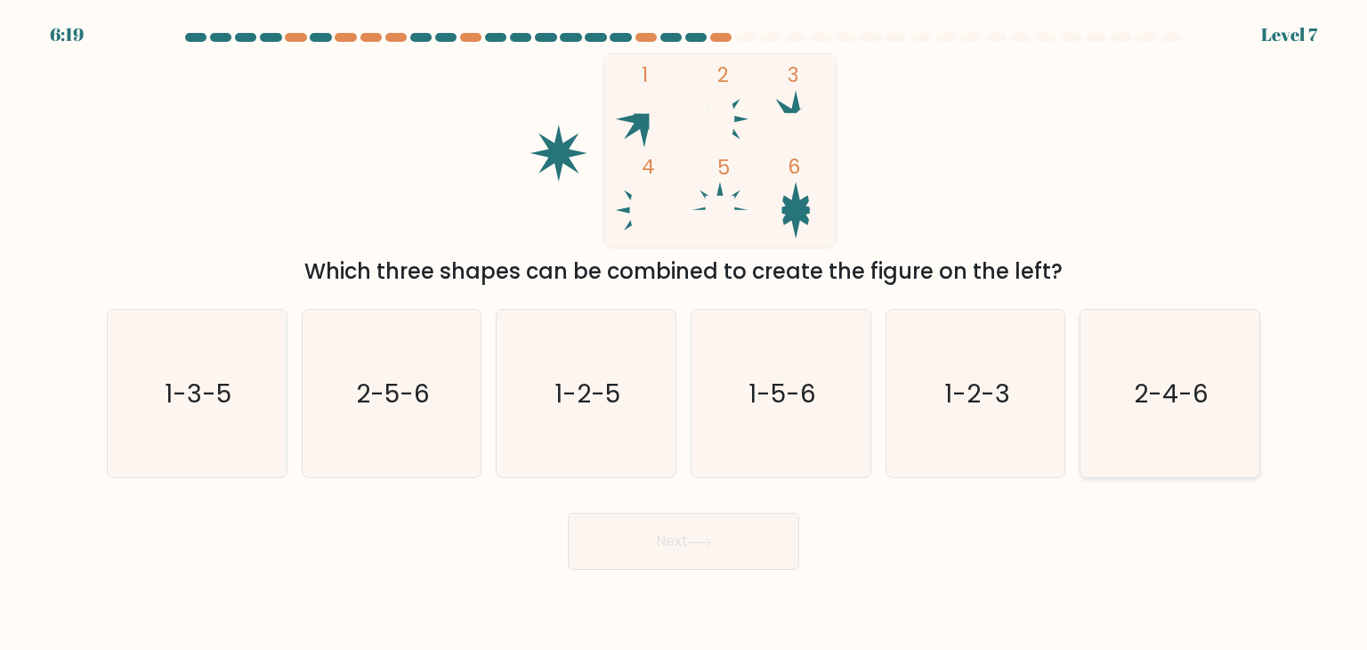
click at [1141, 423] on icon "2-4-6" at bounding box center [1169, 393] width 167 height 167
click at [685, 334] on input "f. 2-4-6" at bounding box center [684, 329] width 1 height 9
radio input "true"
click at [685, 543] on button "Next" at bounding box center [683, 541] width 231 height 57
click at [676, 542] on button "Next" at bounding box center [683, 541] width 231 height 57
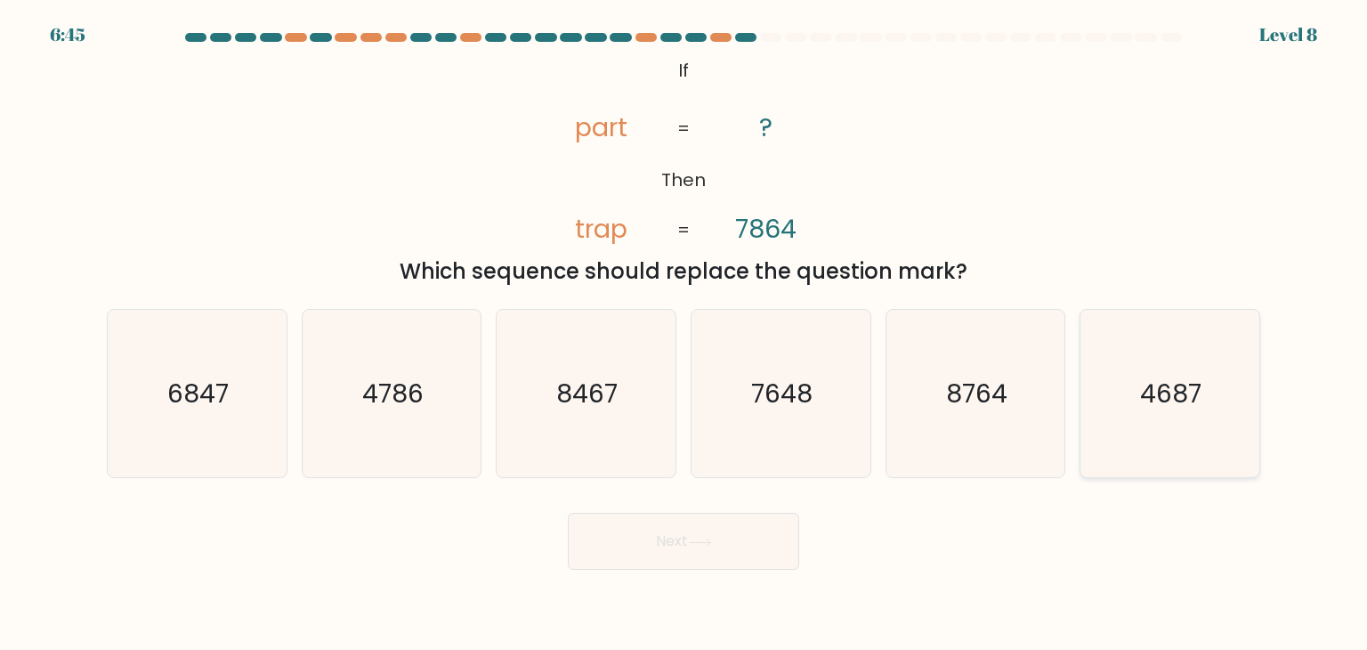
click at [1157, 382] on text "4687" at bounding box center [1171, 394] width 61 height 36
click at [685, 334] on input "f. 4687" at bounding box center [684, 329] width 1 height 9
radio input "true"
click at [705, 521] on button "Next" at bounding box center [683, 541] width 231 height 57
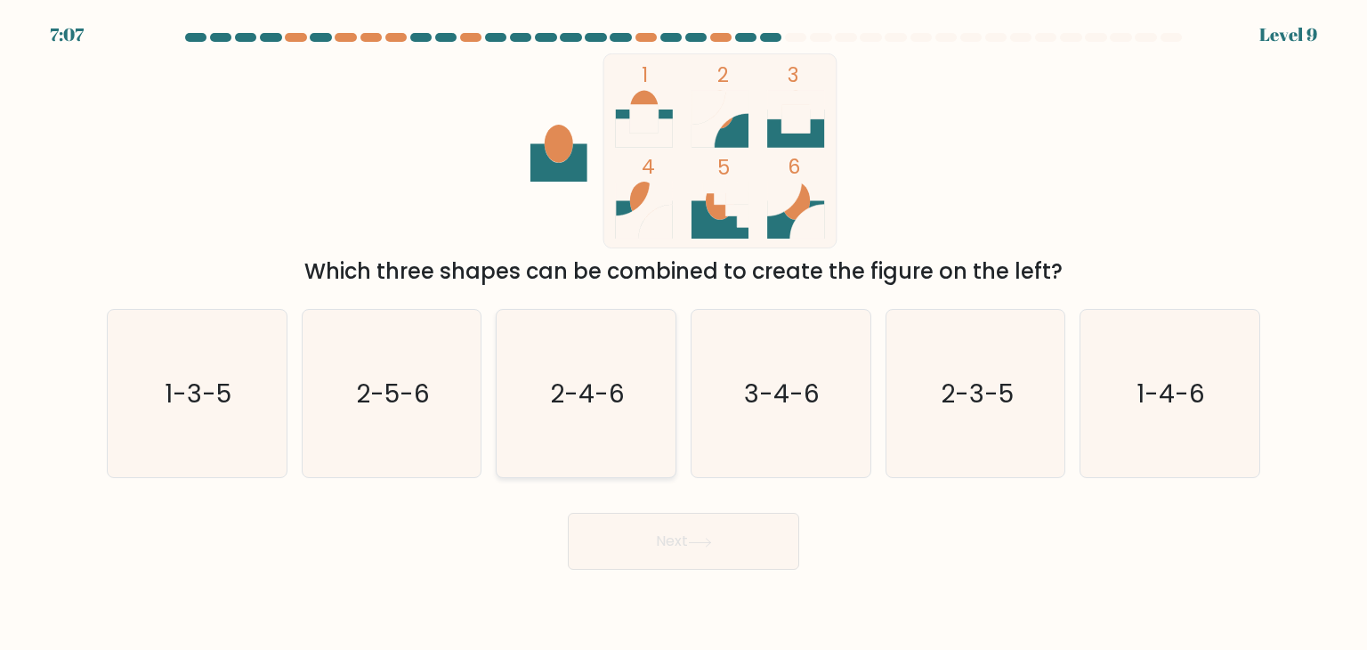
click at [626, 431] on icon "2-4-6" at bounding box center [585, 393] width 167 height 167
click at [684, 334] on input "c. 2-4-6" at bounding box center [684, 329] width 1 height 9
radio input "true"
click at [699, 556] on button "Next" at bounding box center [683, 541] width 231 height 57
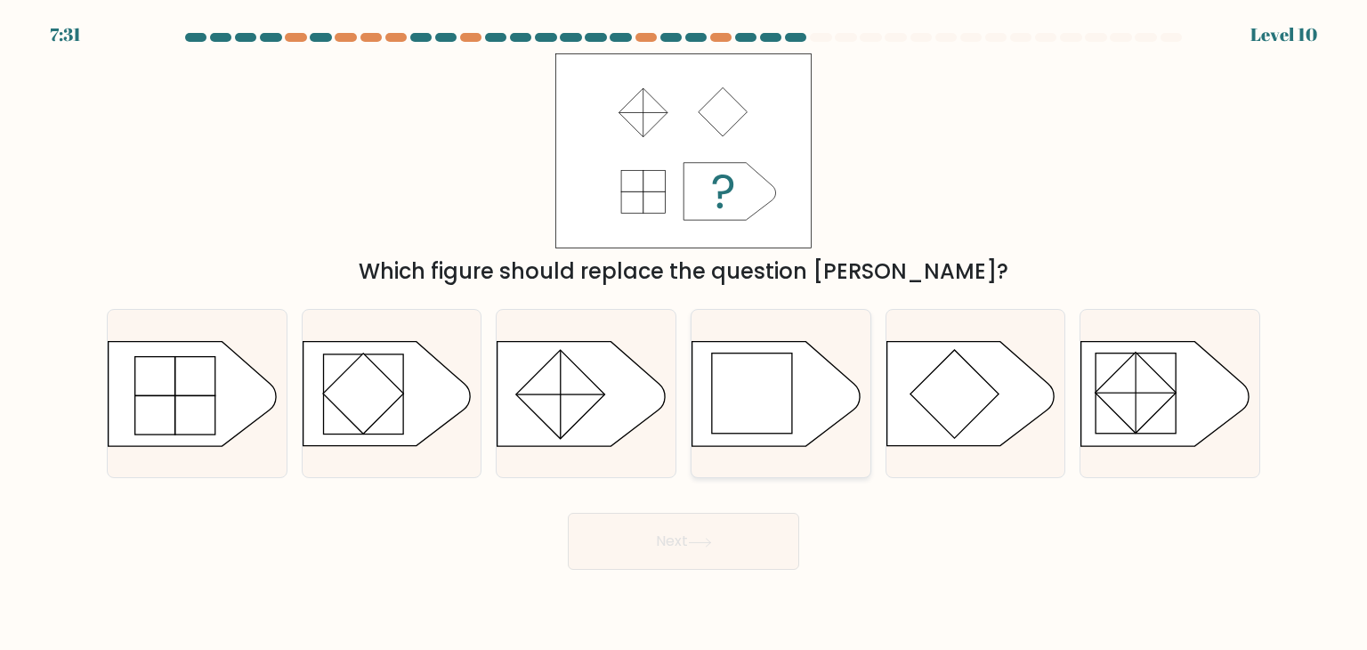
click at [755, 415] on rect at bounding box center [752, 393] width 80 height 80
click at [685, 334] on input "d." at bounding box center [684, 329] width 1 height 9
radio input "true"
click at [678, 551] on button "Next" at bounding box center [683, 541] width 231 height 57
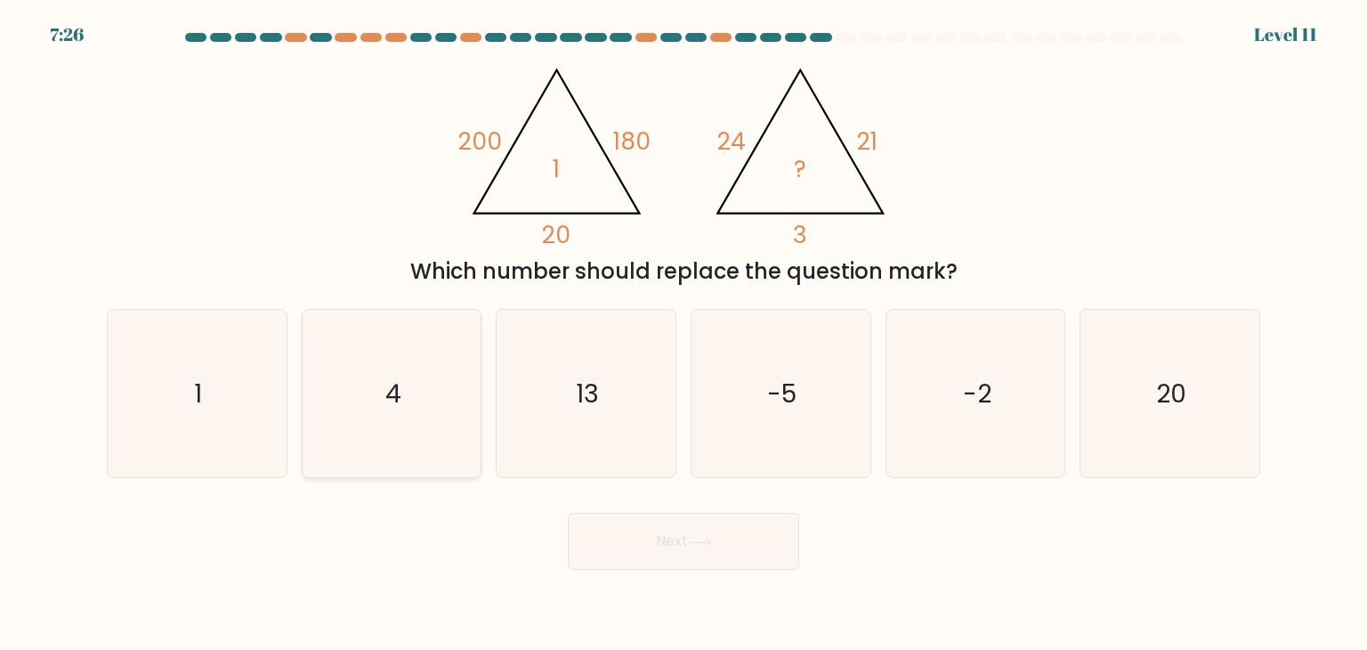
click at [434, 415] on icon "4" at bounding box center [391, 393] width 167 height 167
click at [684, 334] on input "b. 4" at bounding box center [684, 329] width 1 height 9
radio input "true"
click at [685, 542] on button "Next" at bounding box center [683, 541] width 231 height 57
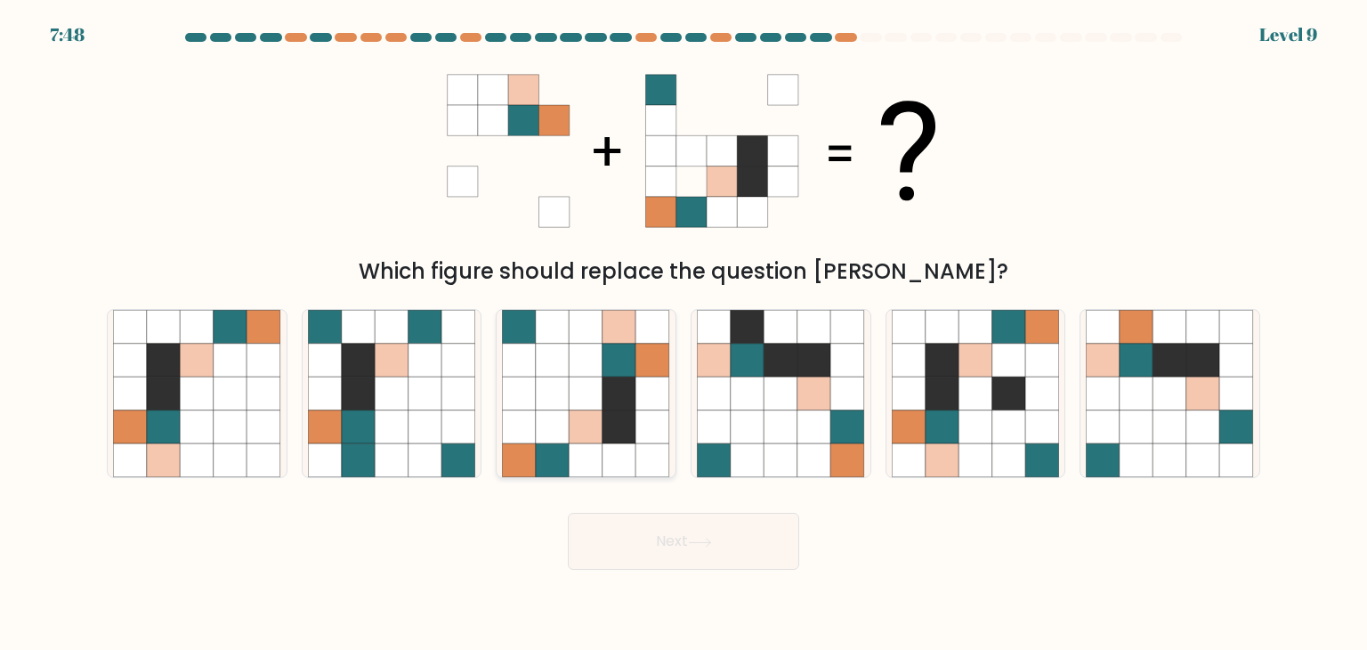
click at [566, 432] on icon at bounding box center [553, 427] width 34 height 34
click at [684, 334] on input "c." at bounding box center [684, 329] width 1 height 9
radio input "true"
click at [669, 537] on button "Next" at bounding box center [683, 541] width 231 height 57
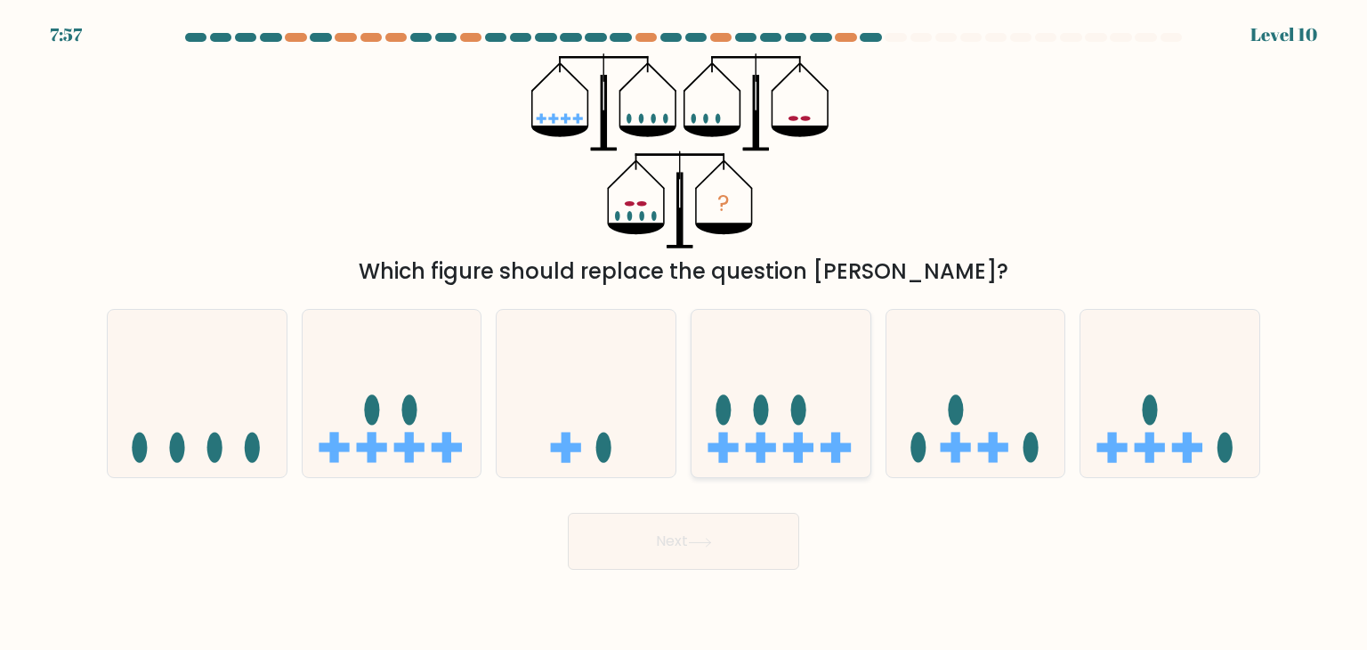
click at [798, 431] on icon at bounding box center [781, 394] width 179 height 148
click at [685, 334] on input "d." at bounding box center [684, 329] width 1 height 9
radio input "true"
click at [705, 519] on button "Next" at bounding box center [683, 541] width 231 height 57
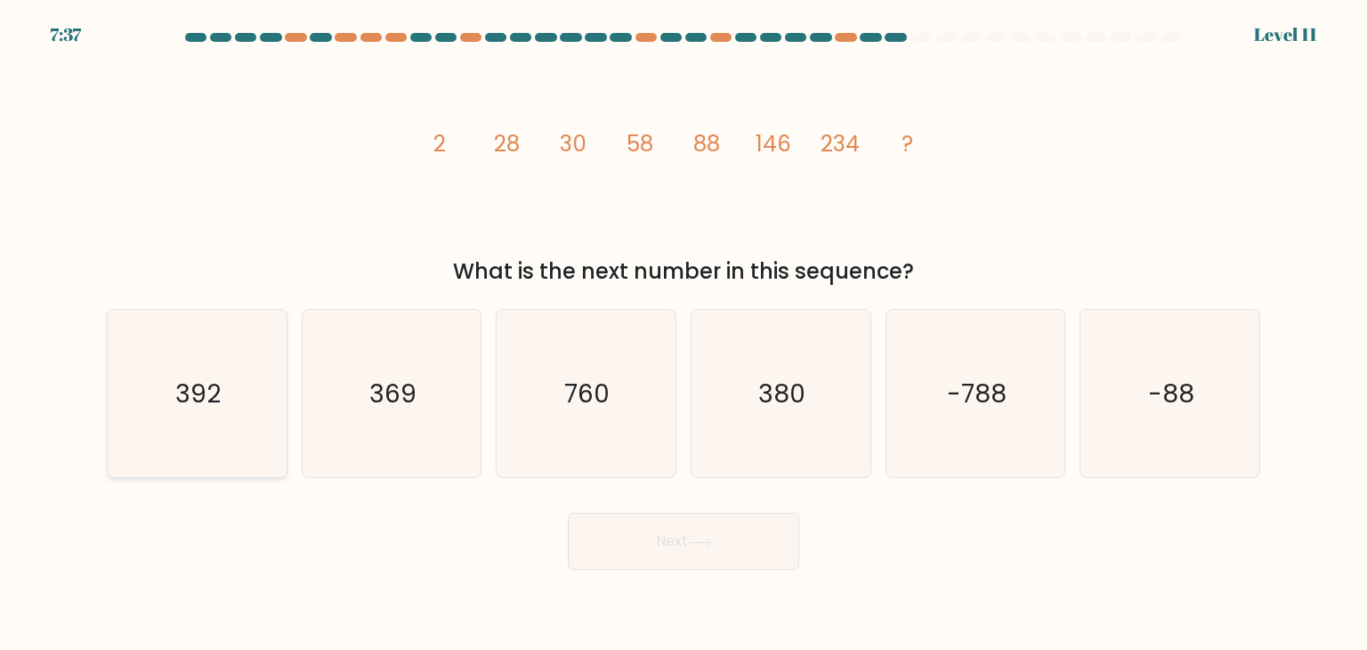
click at [259, 443] on icon "392" at bounding box center [196, 393] width 167 height 167
click at [684, 334] on input "a. 392" at bounding box center [684, 329] width 1 height 9
radio input "true"
click at [655, 539] on button "Next" at bounding box center [683, 541] width 231 height 57
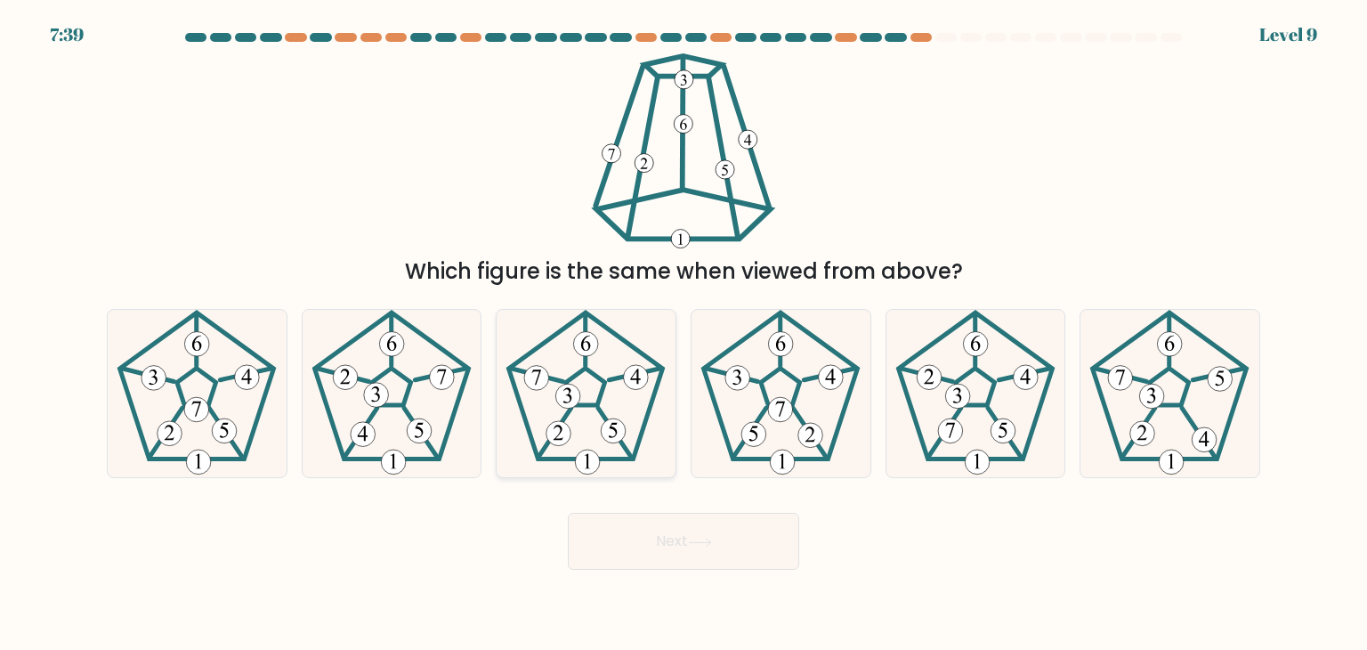
click at [609, 424] on 298 at bounding box center [614, 430] width 25 height 25
click at [684, 334] on input "c." at bounding box center [684, 329] width 1 height 9
radio input "true"
click at [742, 554] on button "Next" at bounding box center [683, 541] width 231 height 57
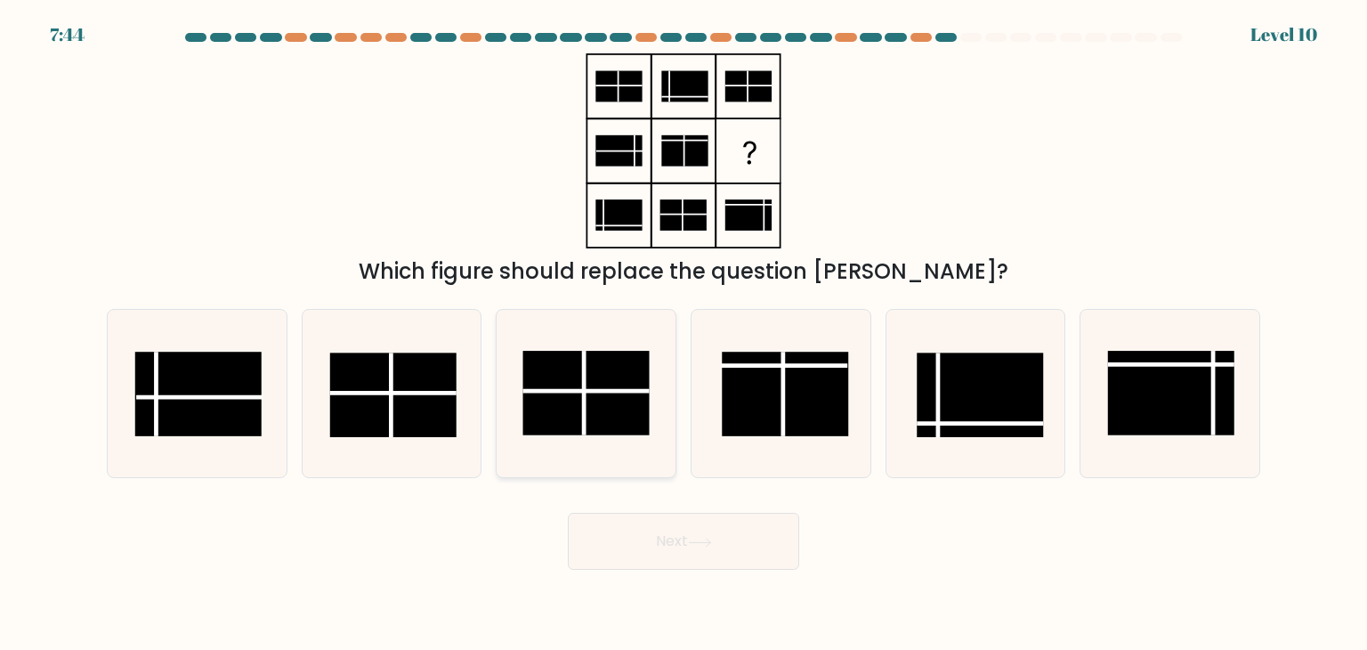
click at [632, 401] on rect at bounding box center [586, 393] width 126 height 85
click at [684, 334] on input "c." at bounding box center [684, 329] width 1 height 9
radio input "true"
click at [717, 532] on button "Next" at bounding box center [683, 541] width 231 height 57
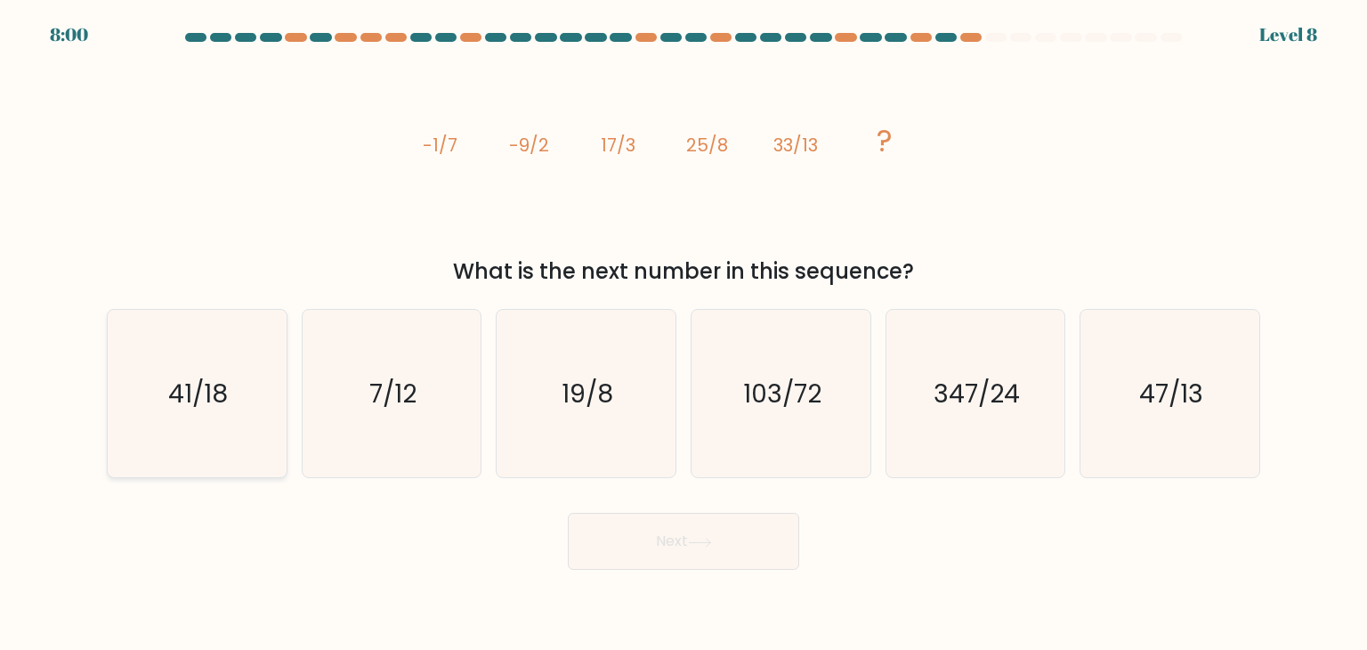
click at [245, 403] on icon "41/18" at bounding box center [196, 393] width 167 height 167
click at [684, 334] on input "a. 41/18" at bounding box center [684, 329] width 1 height 9
radio input "true"
click at [738, 560] on button "Next" at bounding box center [683, 541] width 231 height 57
click at [717, 547] on button "Next" at bounding box center [683, 541] width 231 height 57
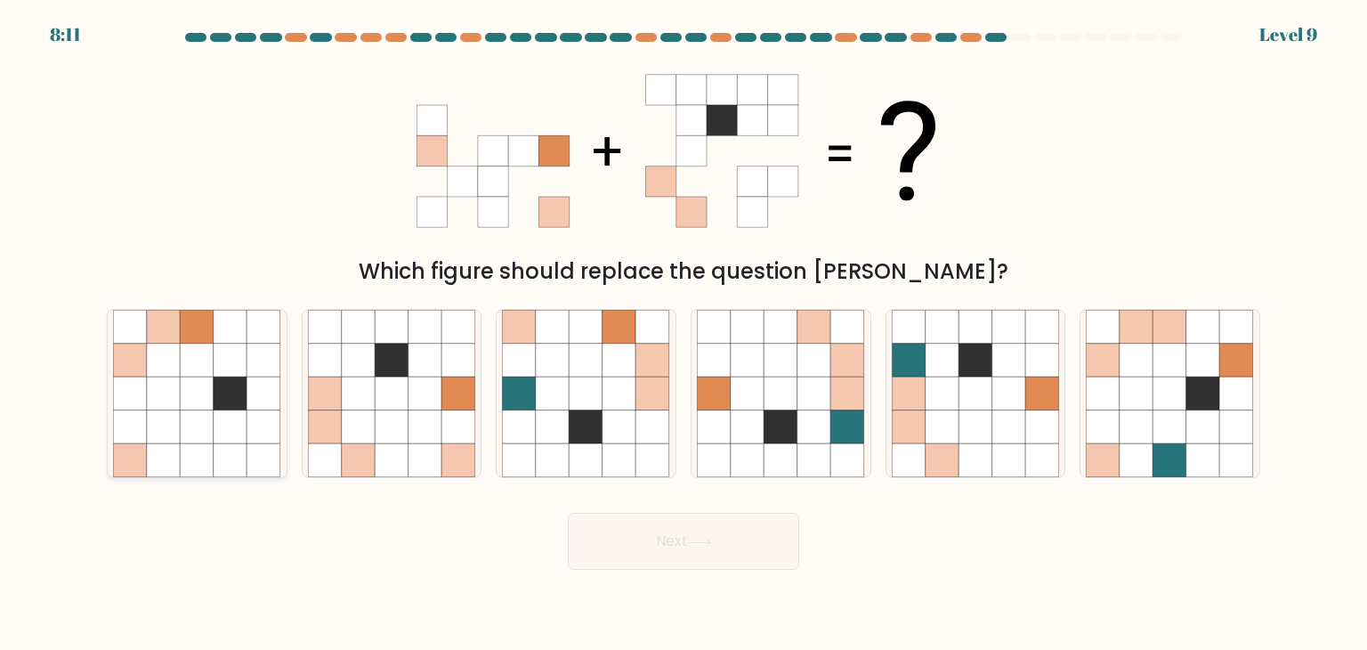
click at [249, 454] on icon at bounding box center [264, 461] width 34 height 34
click at [684, 334] on input "a." at bounding box center [684, 329] width 1 height 9
radio input "true"
click at [395, 450] on icon at bounding box center [392, 461] width 34 height 34
click at [684, 334] on input "b." at bounding box center [684, 329] width 1 height 9
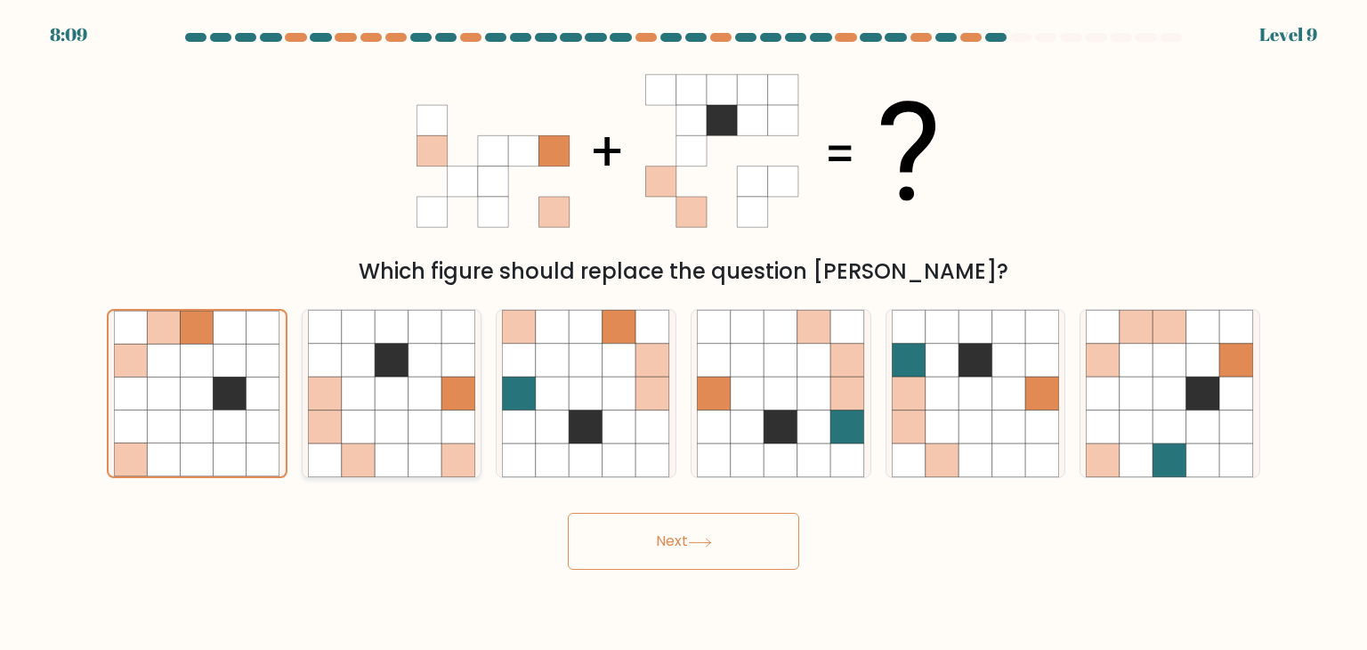
radio input "true"
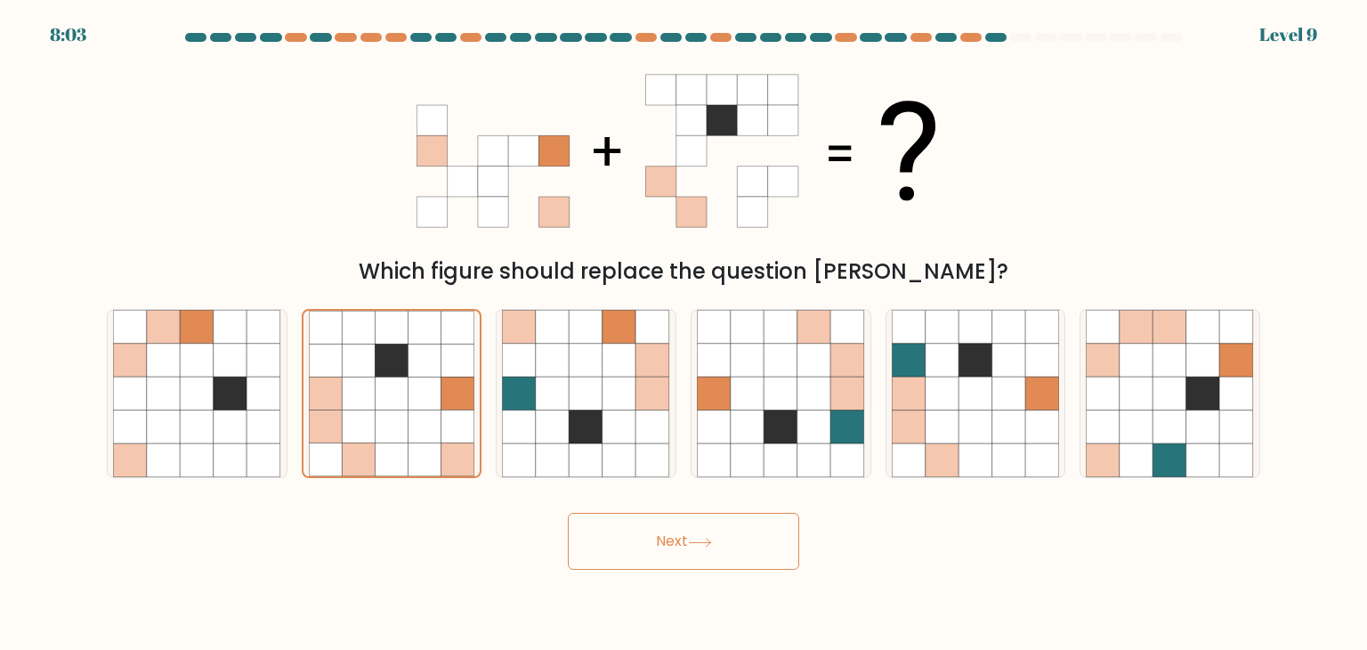
click at [692, 540] on icon at bounding box center [700, 543] width 24 height 10
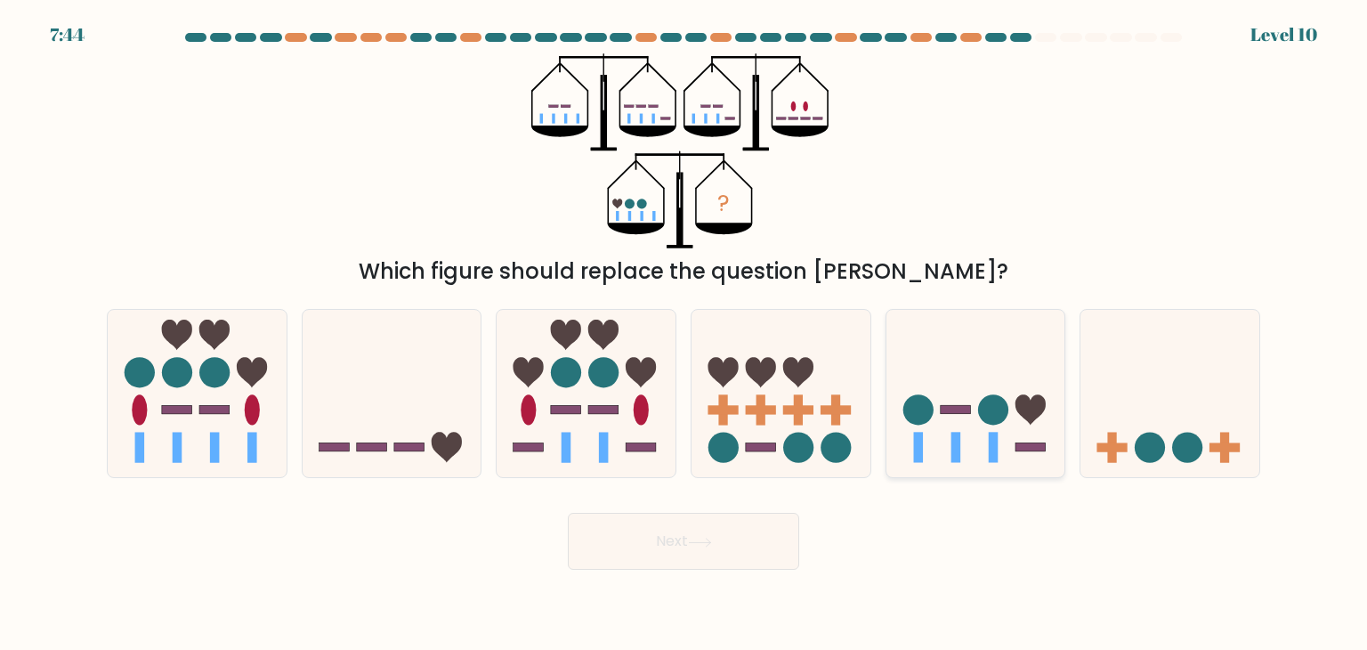
click at [975, 412] on icon at bounding box center [976, 394] width 179 height 148
click at [685, 334] on input "e." at bounding box center [684, 329] width 1 height 9
radio input "true"
click at [710, 540] on icon at bounding box center [700, 543] width 24 height 10
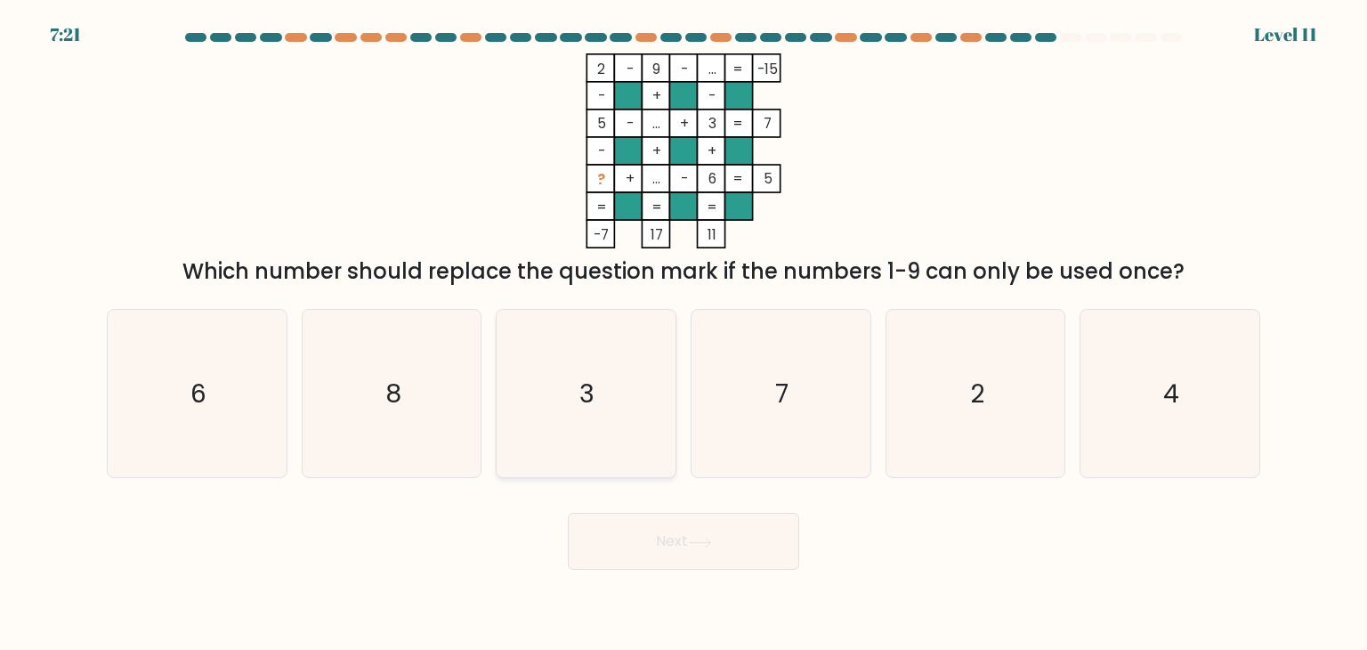
click at [637, 378] on icon "3" at bounding box center [585, 393] width 167 height 167
click at [684, 334] on input "c. 3" at bounding box center [684, 329] width 1 height 9
radio input "true"
click at [781, 442] on icon "7" at bounding box center [780, 393] width 167 height 167
click at [685, 334] on input "d. 7" at bounding box center [684, 329] width 1 height 9
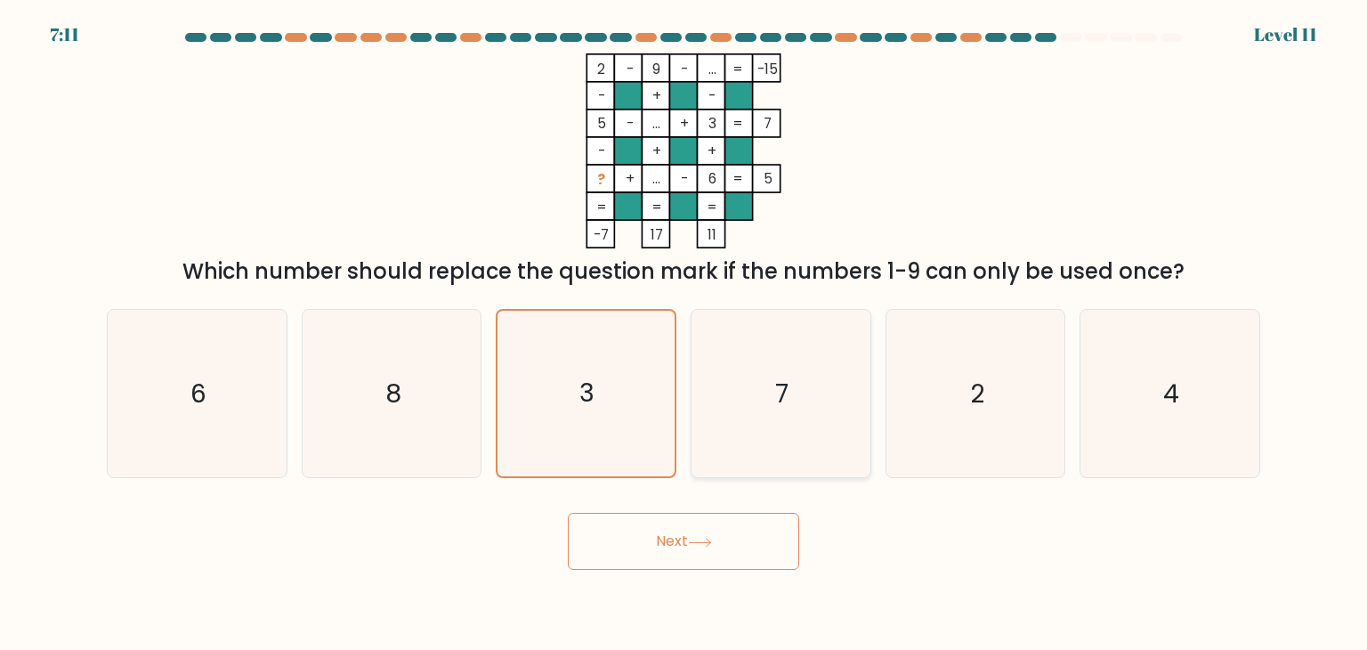
radio input "true"
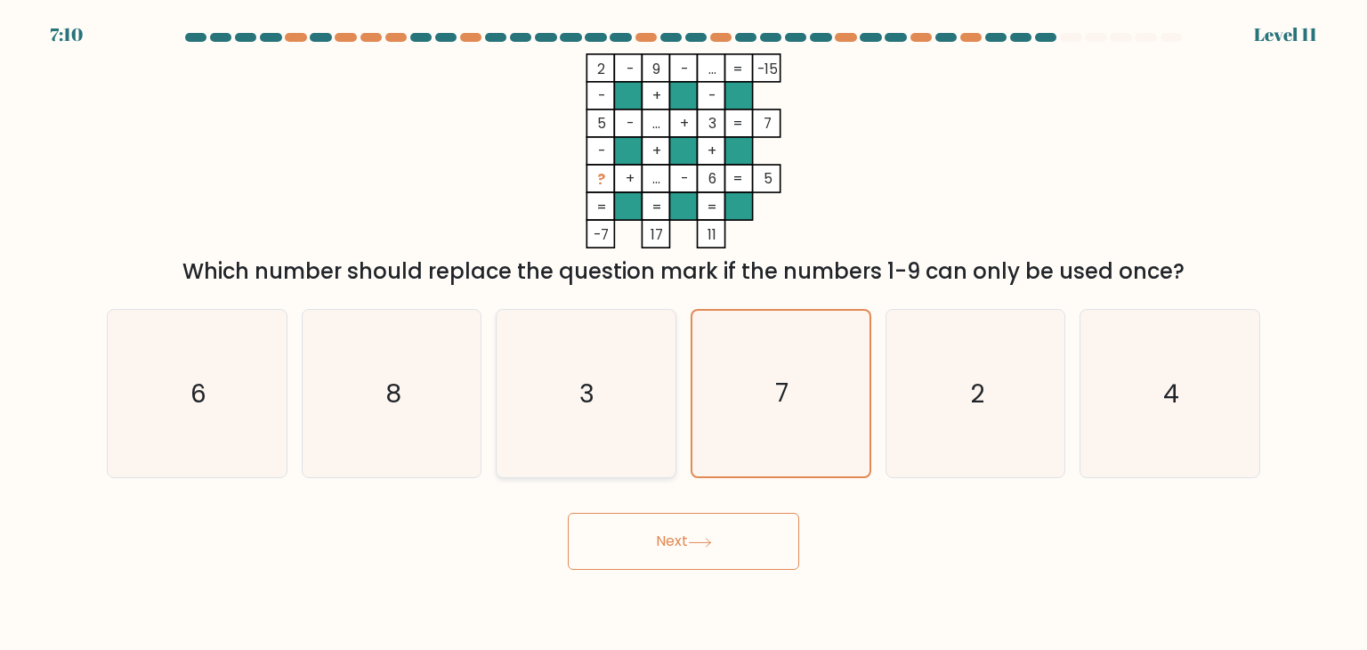
click at [612, 418] on icon "3" at bounding box center [585, 393] width 167 height 167
click at [684, 334] on input "c. 3" at bounding box center [684, 329] width 1 height 9
radio input "true"
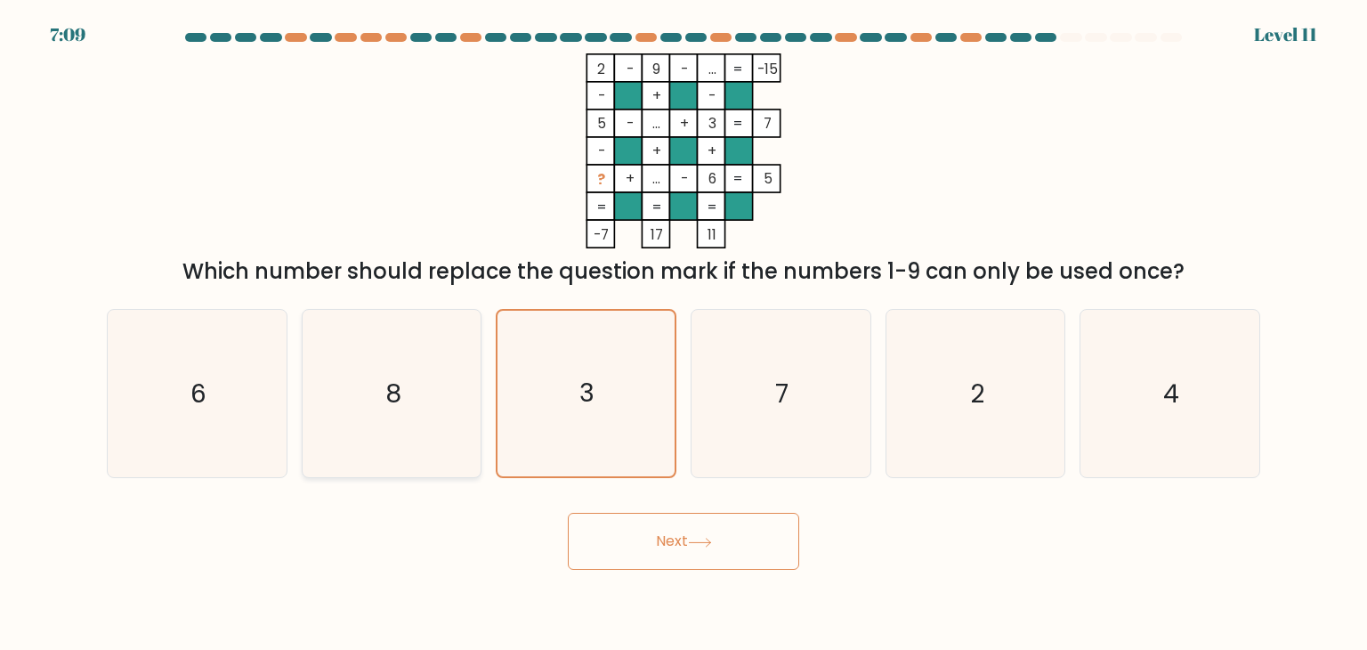
click at [362, 383] on icon "8" at bounding box center [391, 393] width 167 height 167
click at [684, 334] on input "b. 8" at bounding box center [684, 329] width 1 height 9
radio input "true"
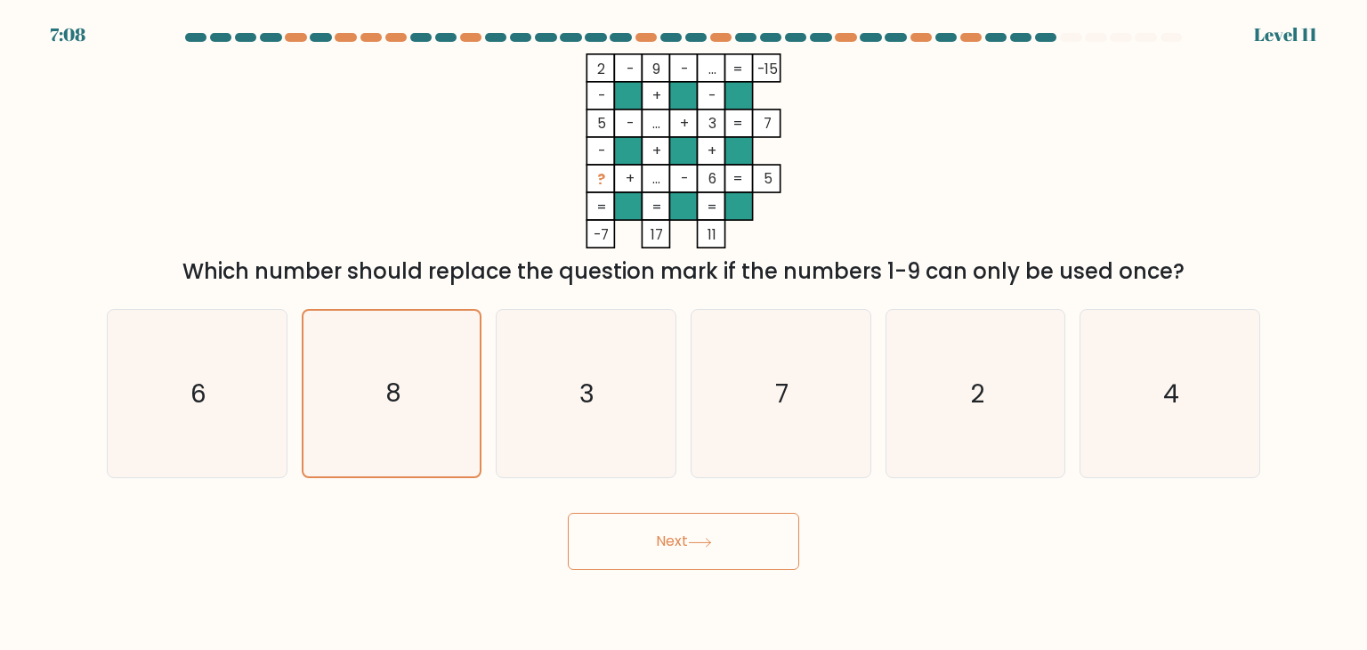
click at [706, 532] on button "Next" at bounding box center [683, 541] width 231 height 57
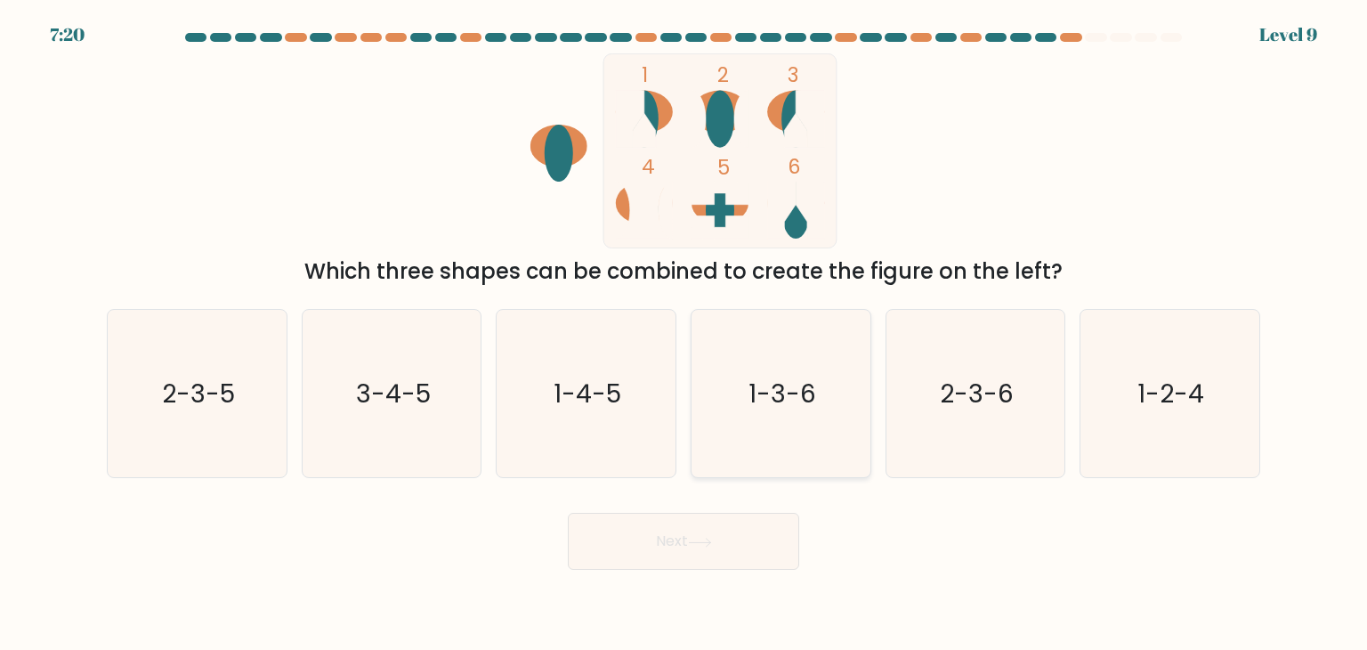
click at [807, 420] on icon "1-3-6" at bounding box center [780, 393] width 167 height 167
click at [685, 334] on input "d. 1-3-6" at bounding box center [684, 329] width 1 height 9
radio input "true"
click at [698, 538] on icon at bounding box center [700, 543] width 24 height 10
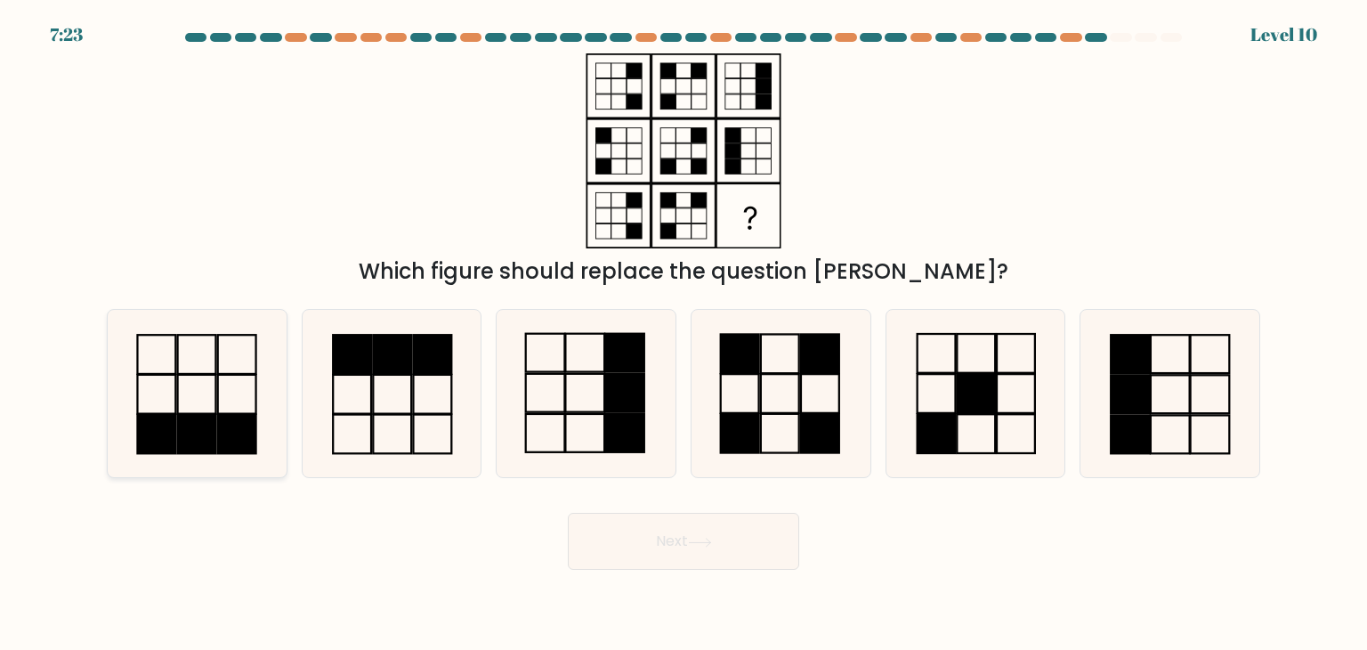
click at [178, 418] on rect at bounding box center [197, 434] width 38 height 39
click at [684, 334] on input "a." at bounding box center [684, 329] width 1 height 9
radio input "true"
click at [646, 542] on button "Next" at bounding box center [683, 541] width 231 height 57
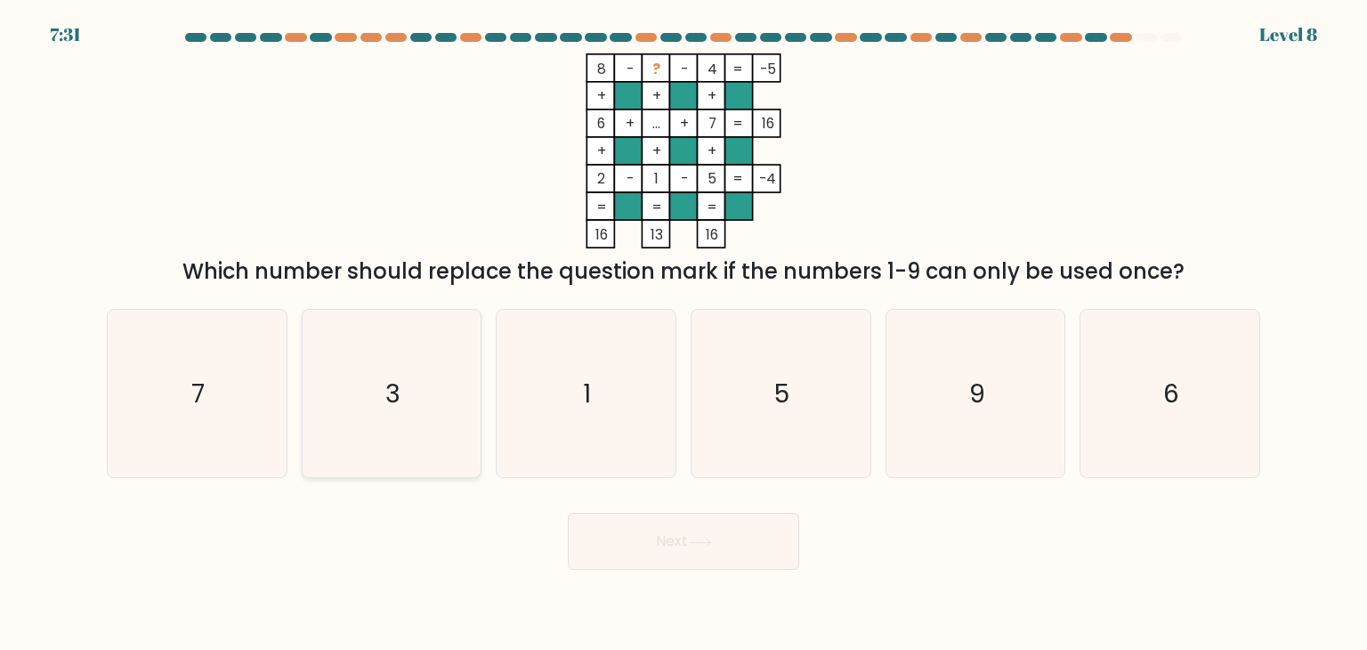
click at [361, 346] on icon "3" at bounding box center [391, 393] width 167 height 167
click at [684, 334] on input "b. 3" at bounding box center [684, 329] width 1 height 9
radio input "true"
click at [973, 419] on icon "9" at bounding box center [975, 393] width 167 height 167
click at [685, 334] on input "e. 9" at bounding box center [684, 329] width 1 height 9
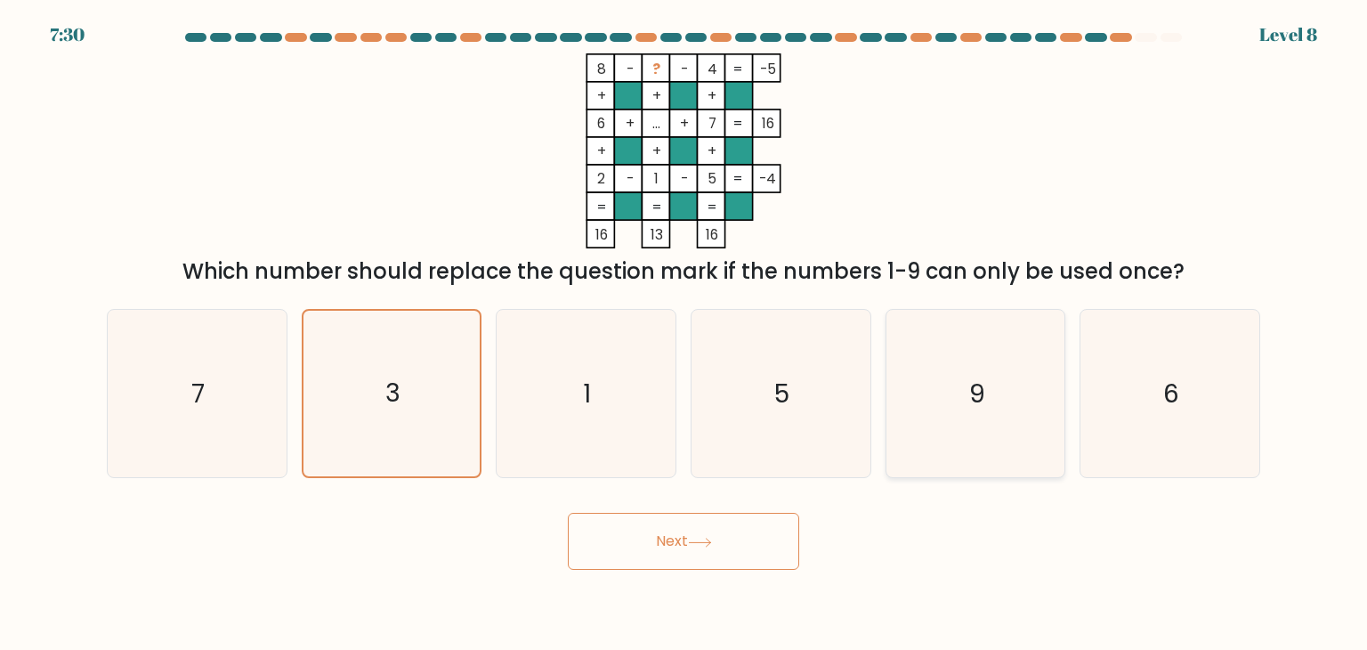
radio input "true"
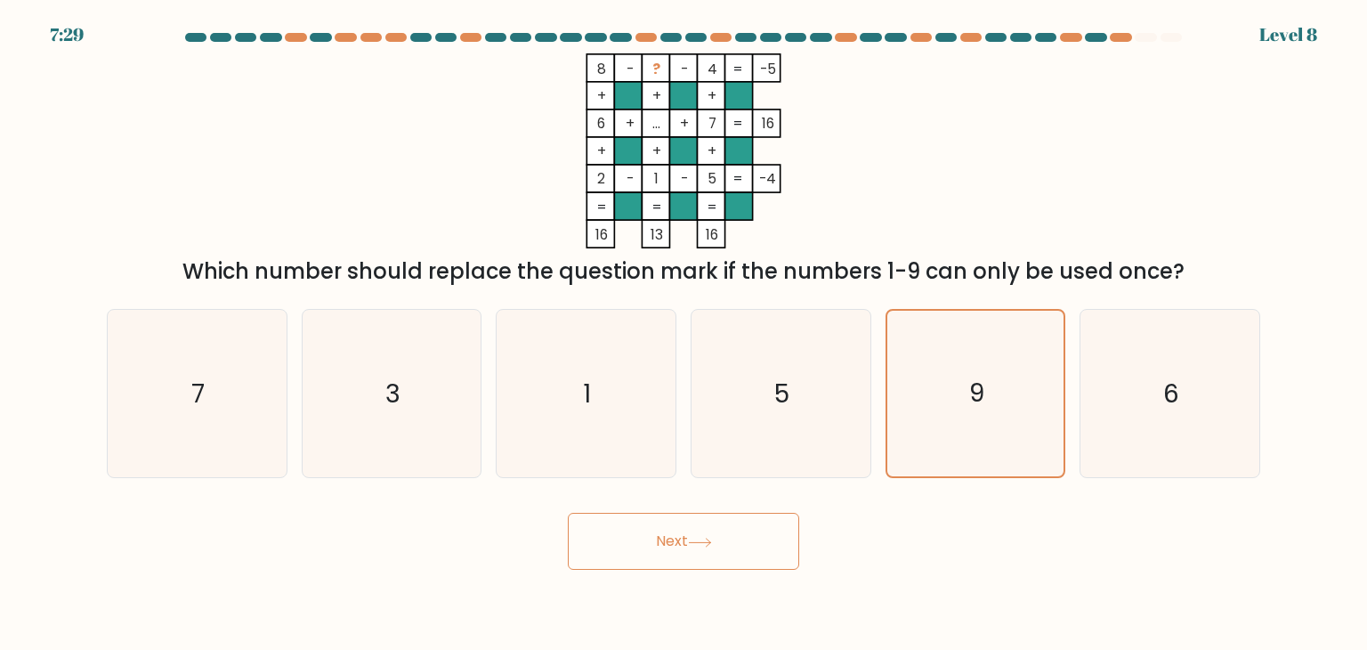
click at [733, 534] on button "Next" at bounding box center [683, 541] width 231 height 57
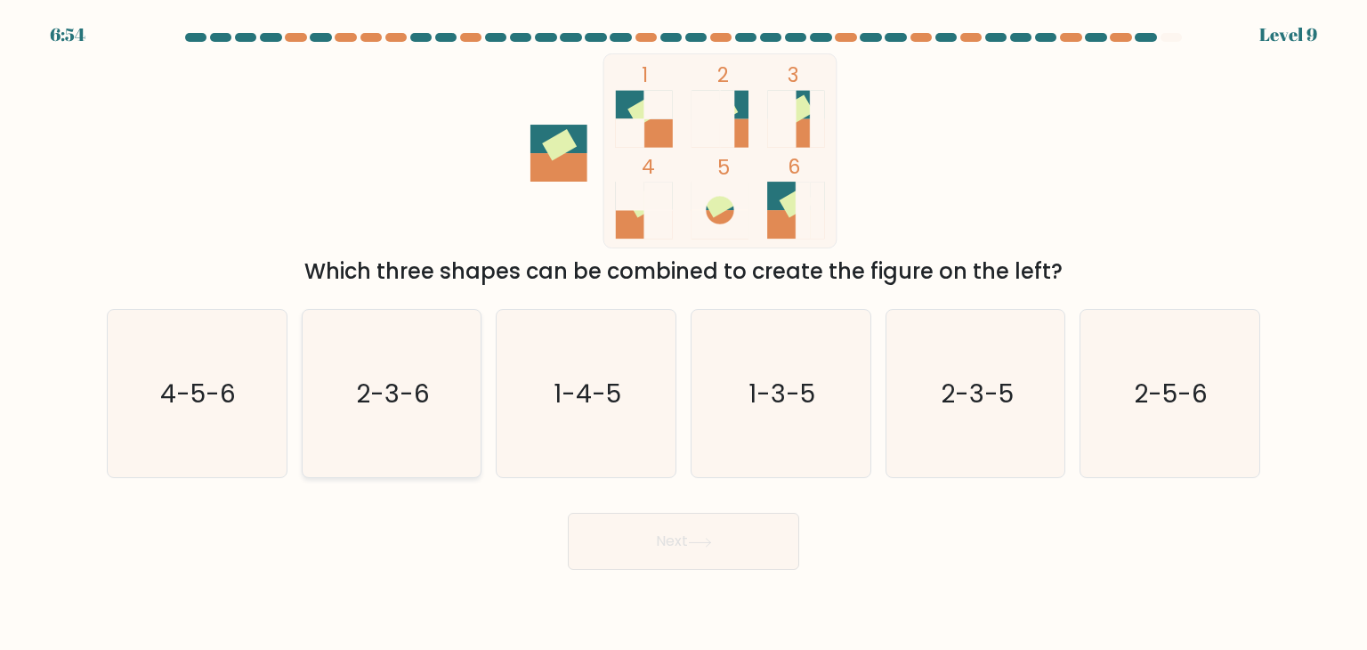
click at [398, 435] on icon "2-3-6" at bounding box center [391, 393] width 167 height 167
click at [684, 334] on input "b. 2-3-6" at bounding box center [684, 329] width 1 height 9
radio input "true"
click at [661, 540] on button "Next" at bounding box center [683, 541] width 231 height 57
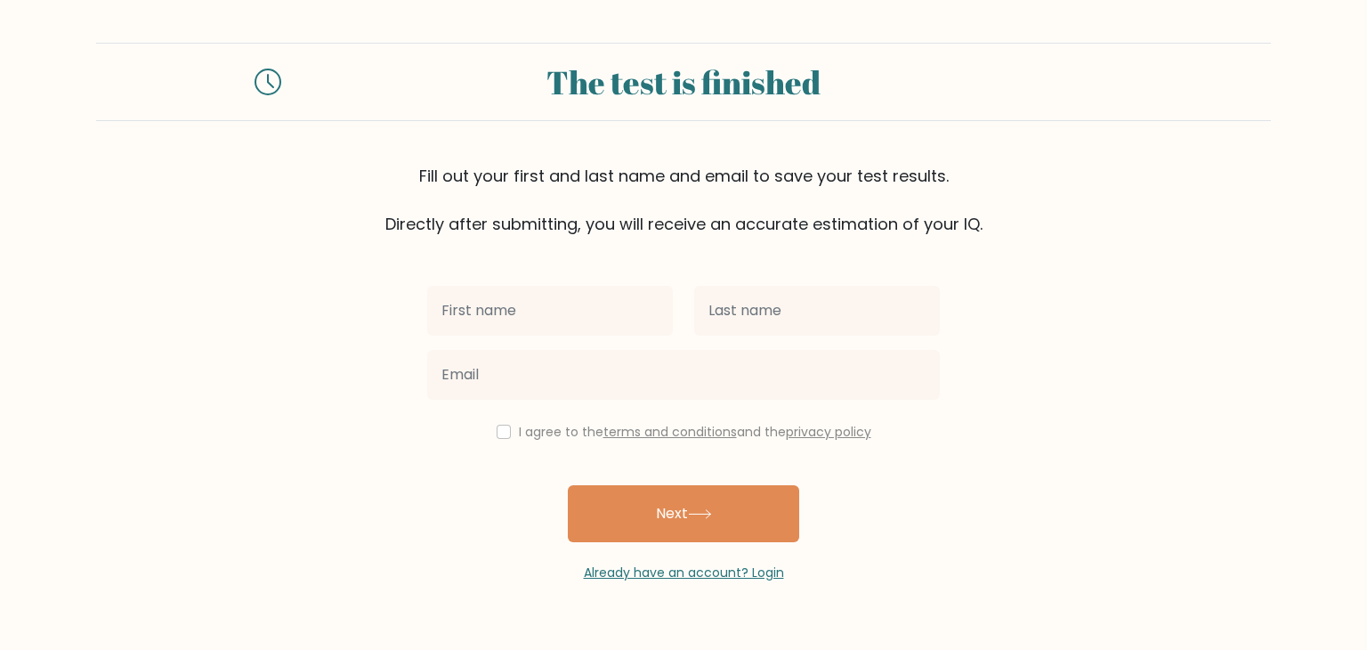
type input "M"
type input "Princess Mica"
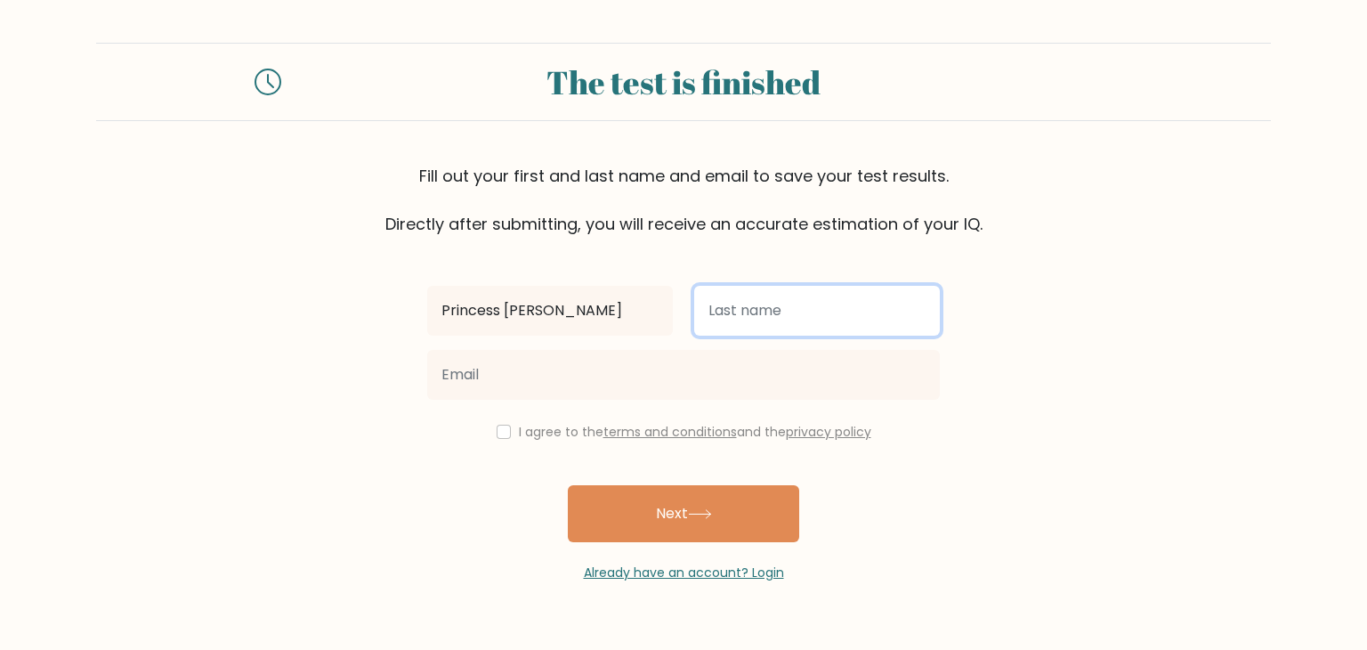
click at [726, 326] on input "text" at bounding box center [817, 311] width 246 height 50
type input "Maming"
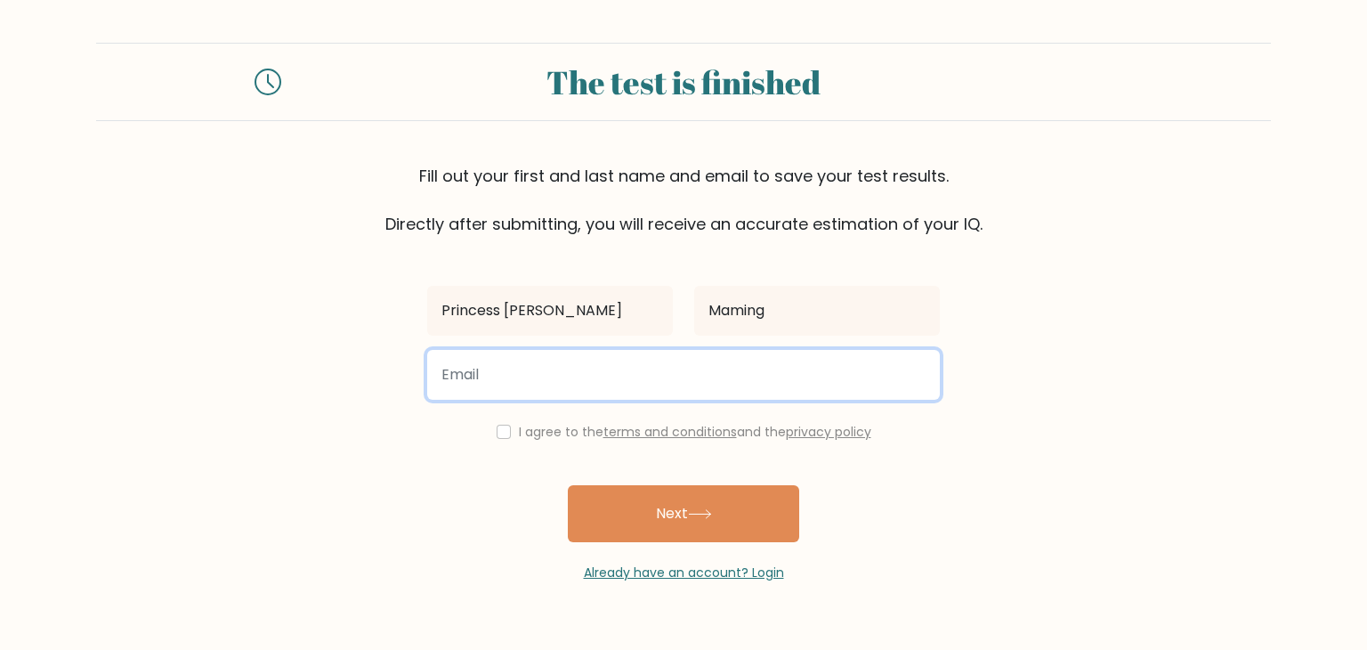
click at [601, 365] on input "email" at bounding box center [683, 375] width 513 height 50
type input "mamingprincessmica@gmail.com"
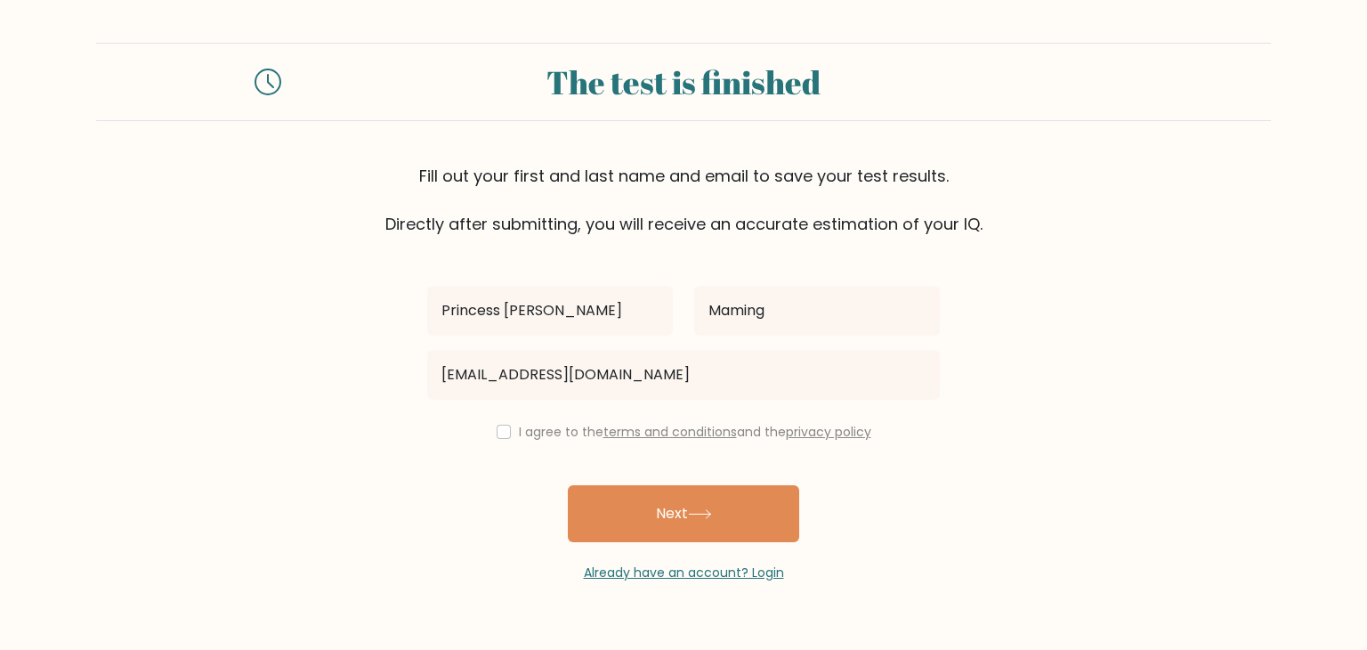
click at [508, 430] on div "I agree to the terms and conditions and the privacy policy" at bounding box center [684, 431] width 534 height 21
click at [497, 425] on input "checkbox" at bounding box center [504, 432] width 14 height 14
checkbox input "true"
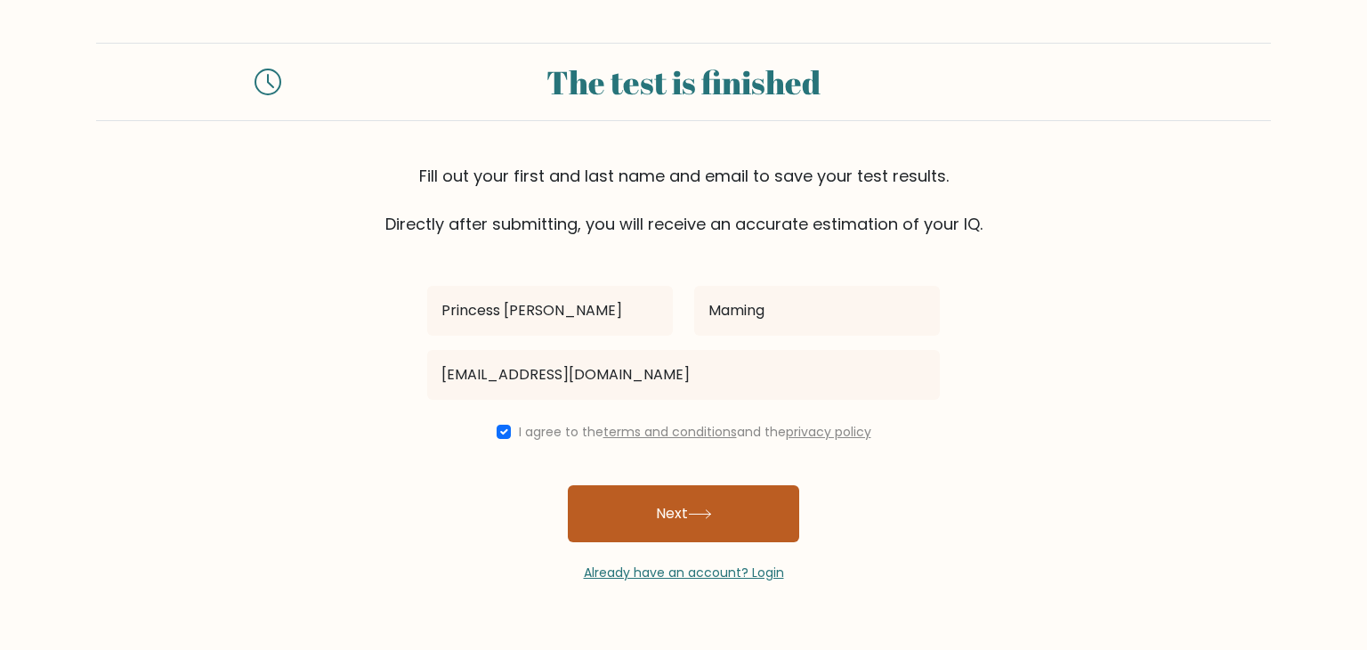
click at [726, 534] on button "Next" at bounding box center [683, 513] width 231 height 57
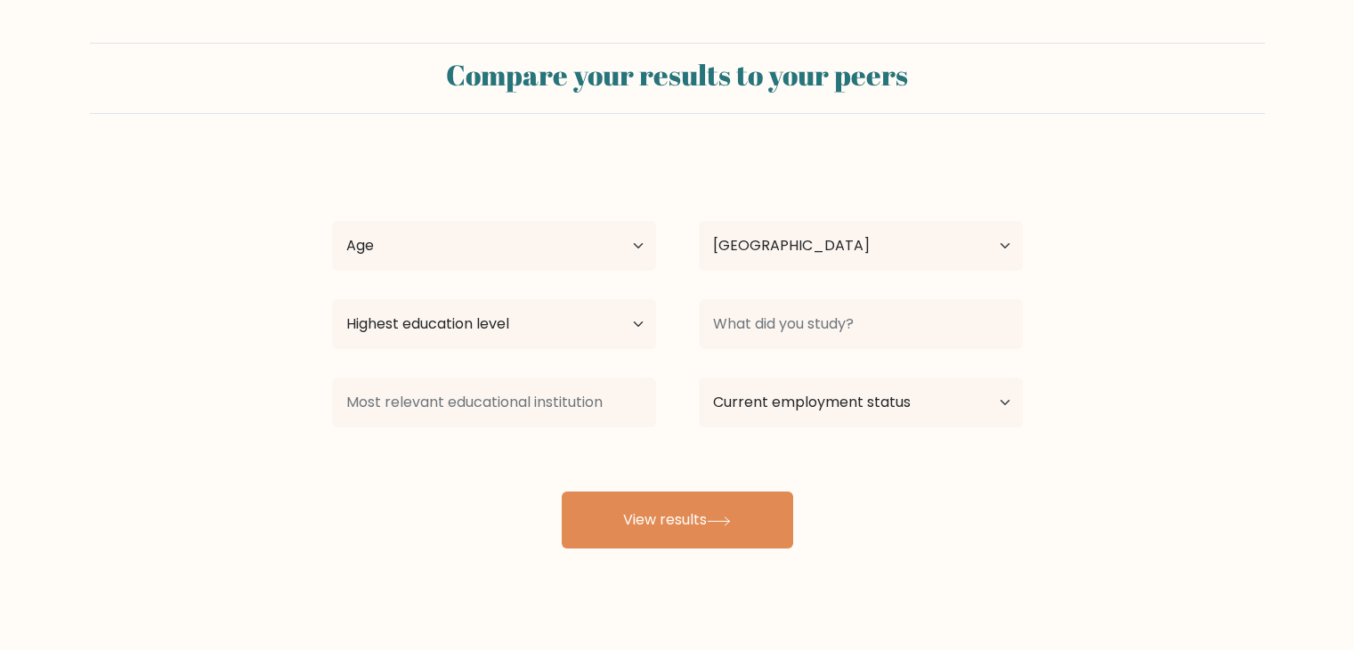
select select "PH"
click at [602, 242] on select "Age Under 18 years old 18-24 years old 25-34 years old 35-44 years old 45-54 ye…" at bounding box center [494, 246] width 324 height 50
select select "18_24"
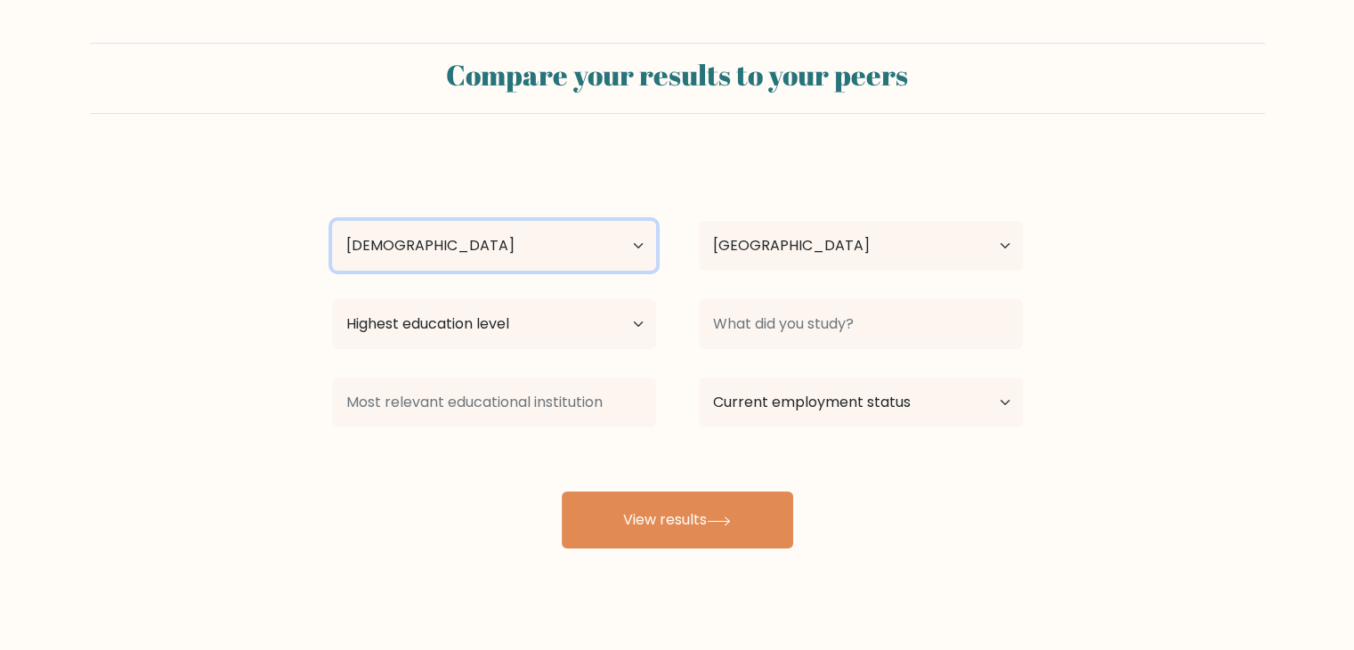
click at [332, 221] on select "Age Under 18 years old 18-24 years old 25-34 years old 35-44 years old 45-54 ye…" at bounding box center [494, 246] width 324 height 50
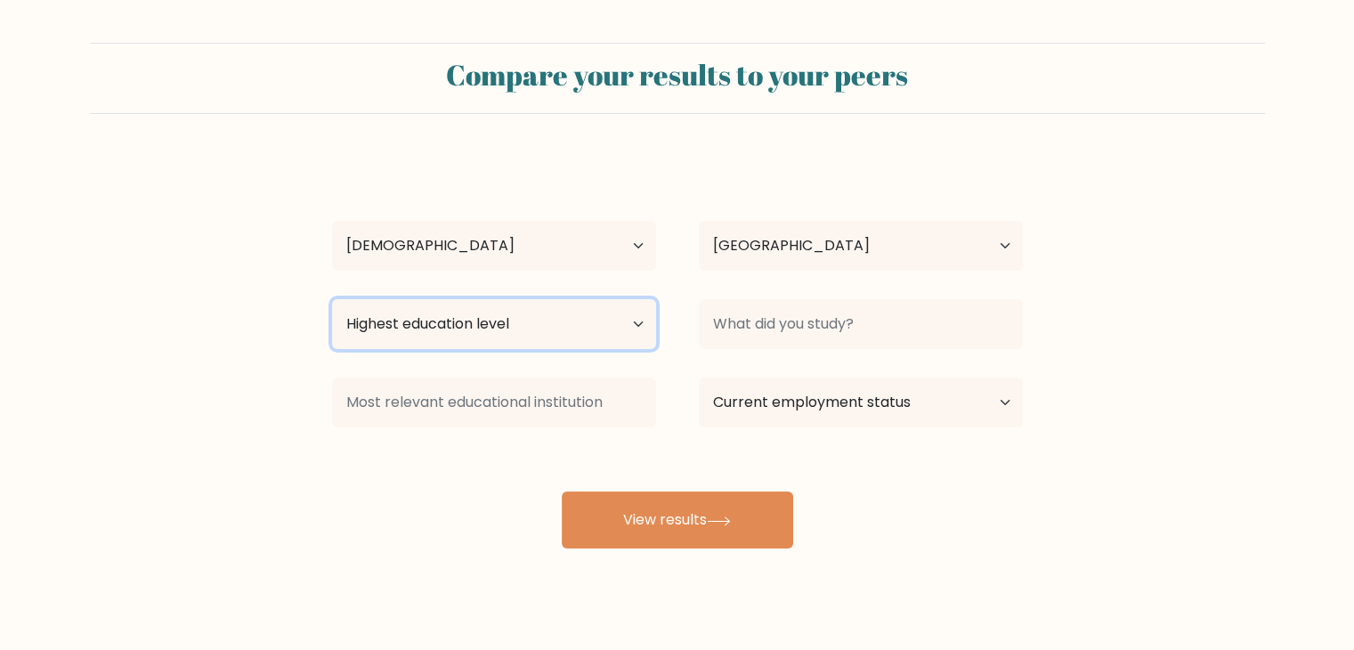
click at [602, 320] on select "Highest education level No schooling Primary Lower Secondary Upper Secondary Oc…" at bounding box center [494, 324] width 324 height 50
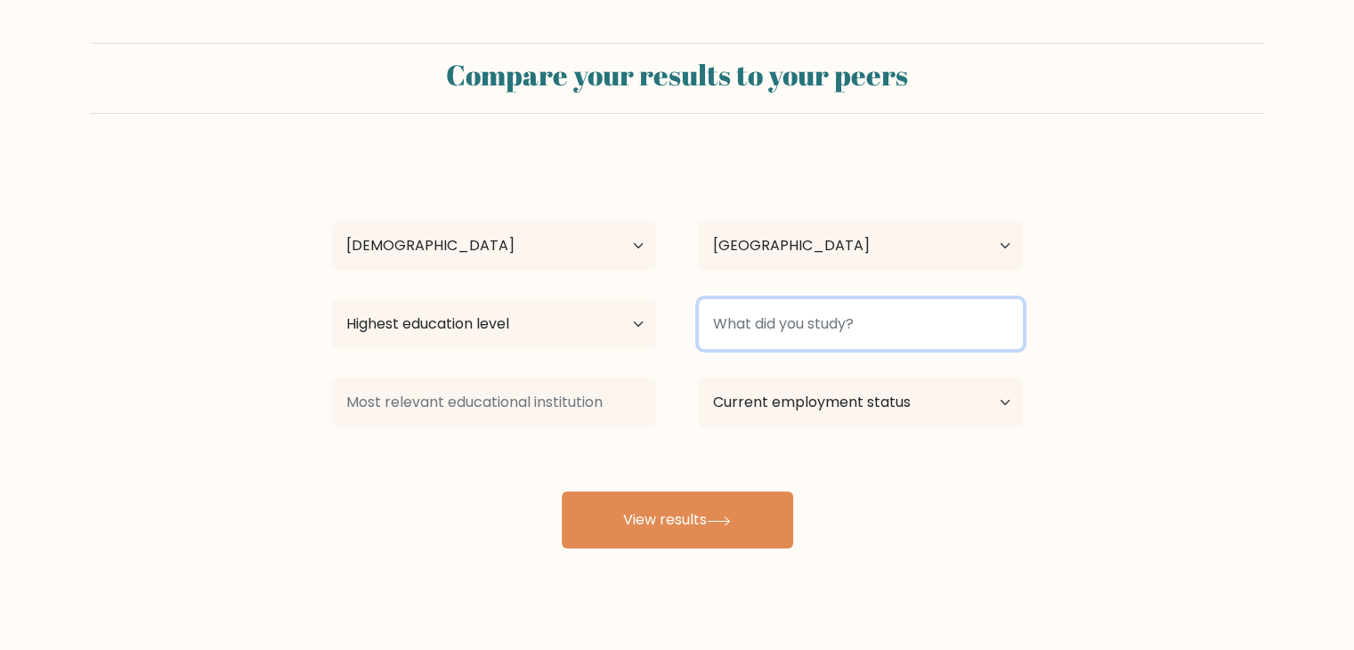
click at [945, 319] on input at bounding box center [861, 324] width 324 height 50
type input "BSN"
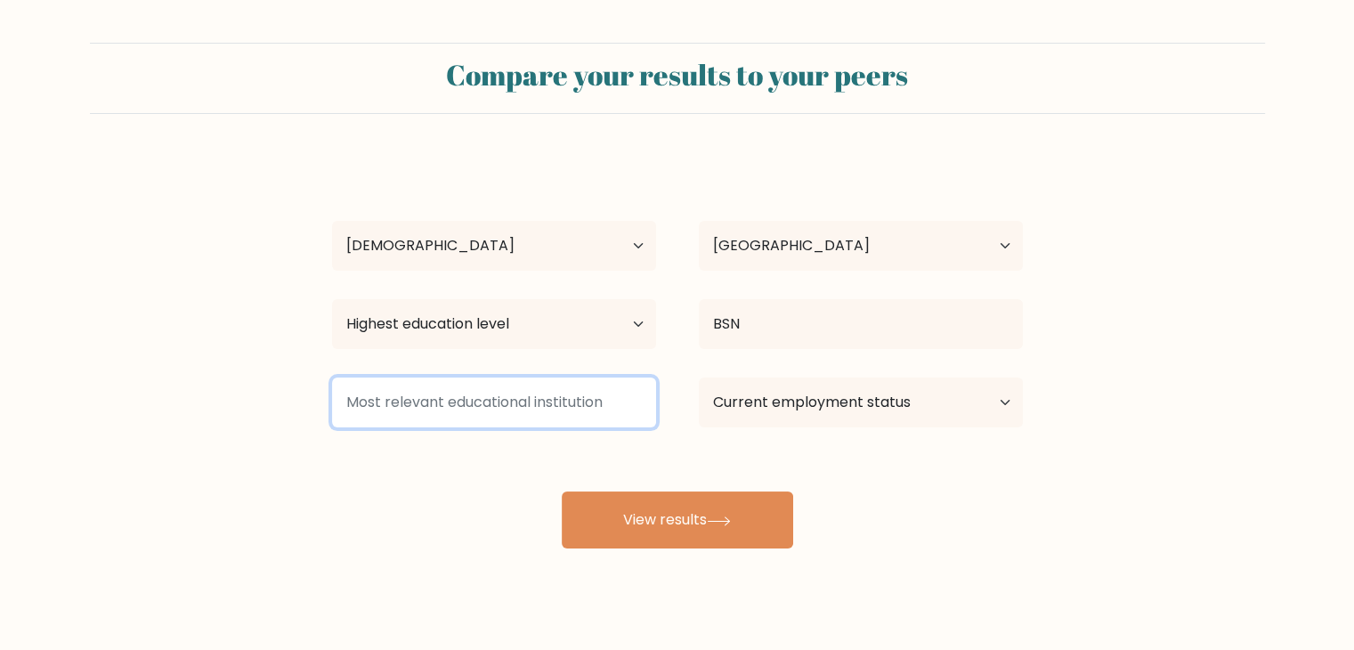
click at [572, 395] on input at bounding box center [494, 402] width 324 height 50
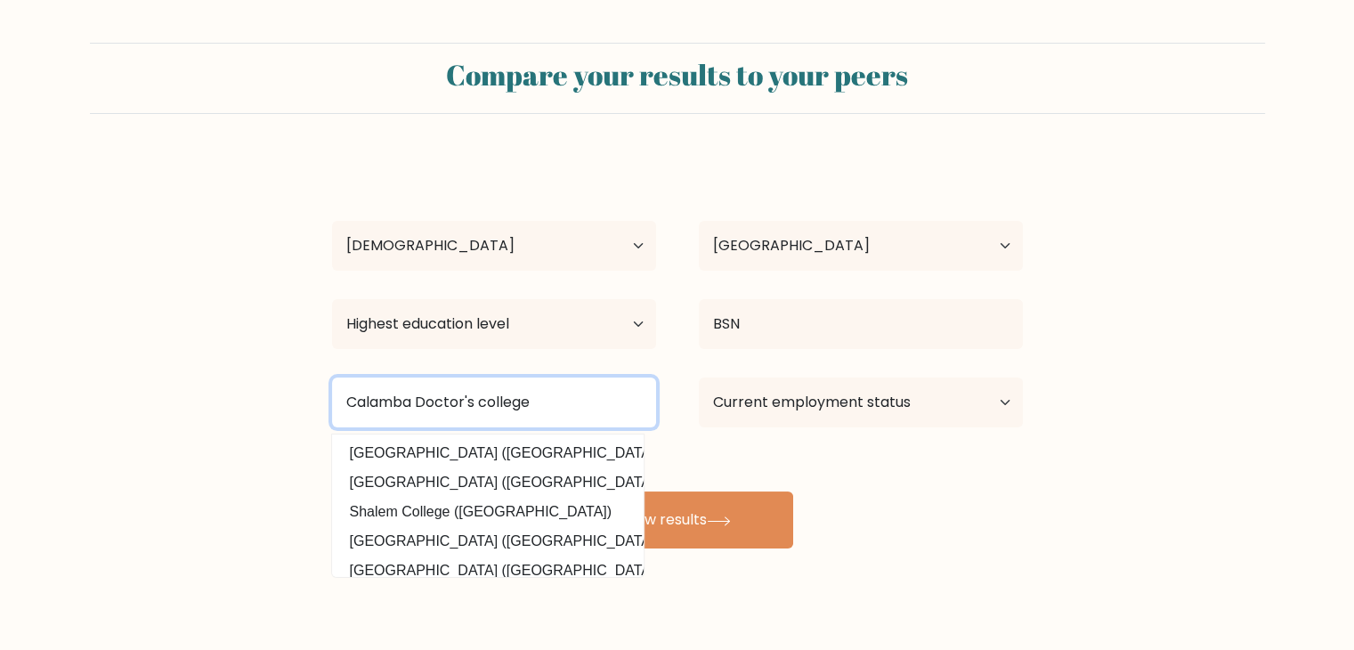
type input "Calamba Doctor's college"
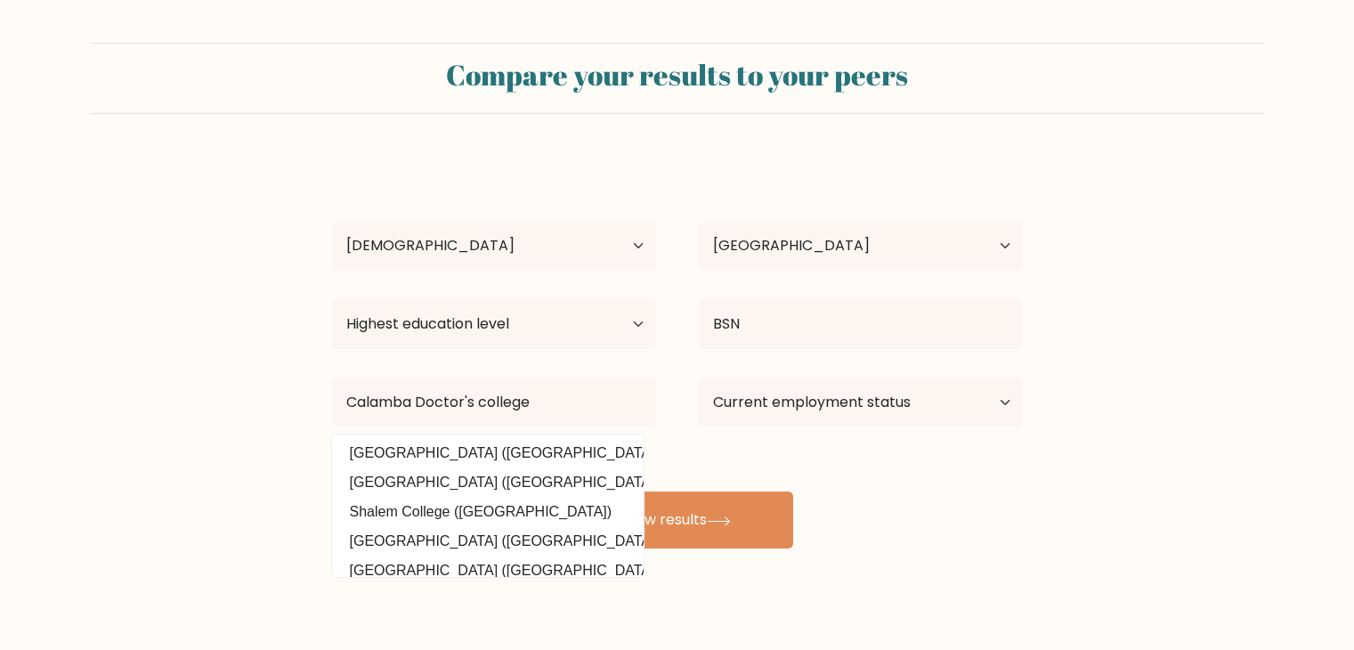
click at [774, 434] on div "Princess Mica Maming Age Under 18 years old 18-24 years old 25-34 years old 35-…" at bounding box center [677, 353] width 712 height 392
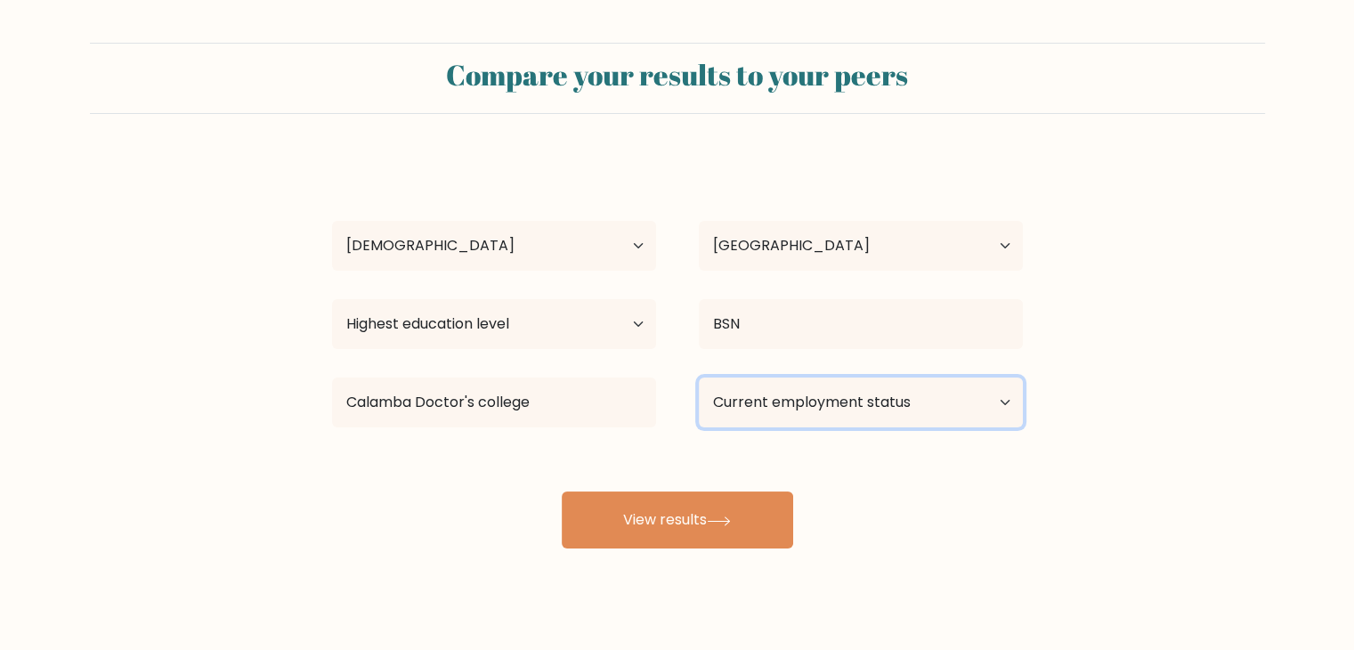
click at [794, 402] on select "Current employment status Employed Student Retired Other / prefer not to answer" at bounding box center [861, 402] width 324 height 50
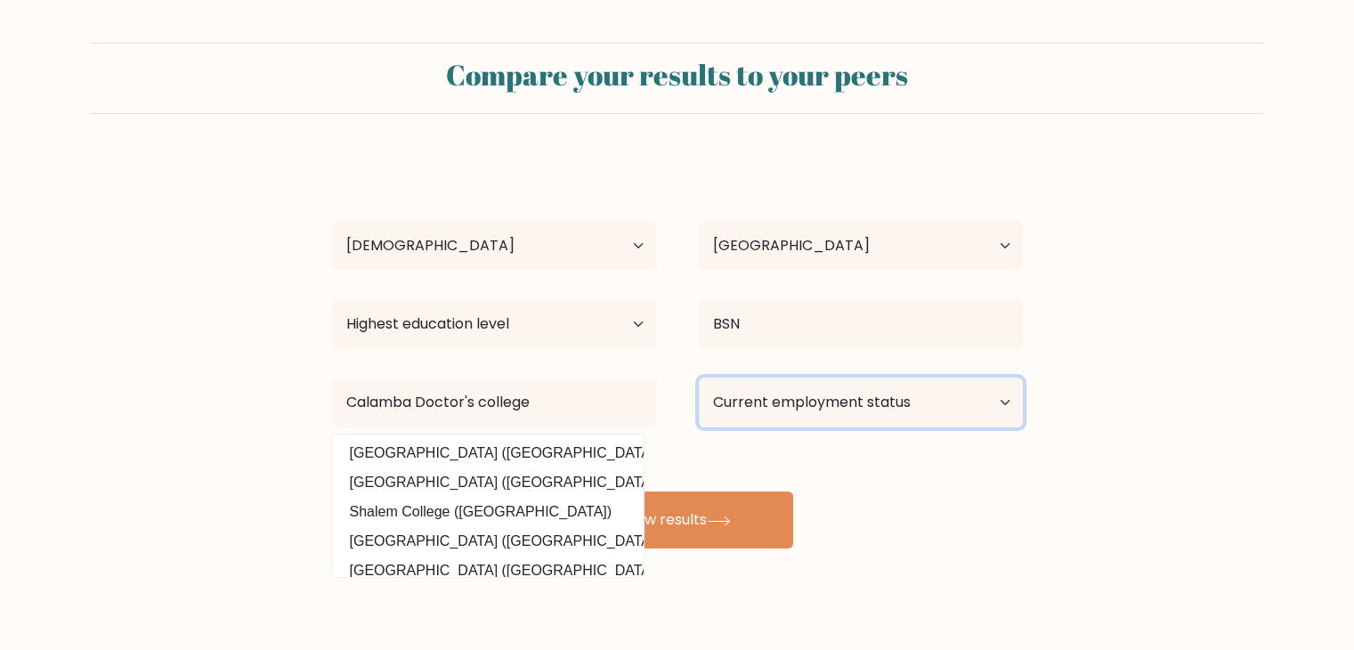
select select "student"
click at [699, 377] on select "Current employment status Employed Student Retired Other / prefer not to answer" at bounding box center [861, 402] width 324 height 50
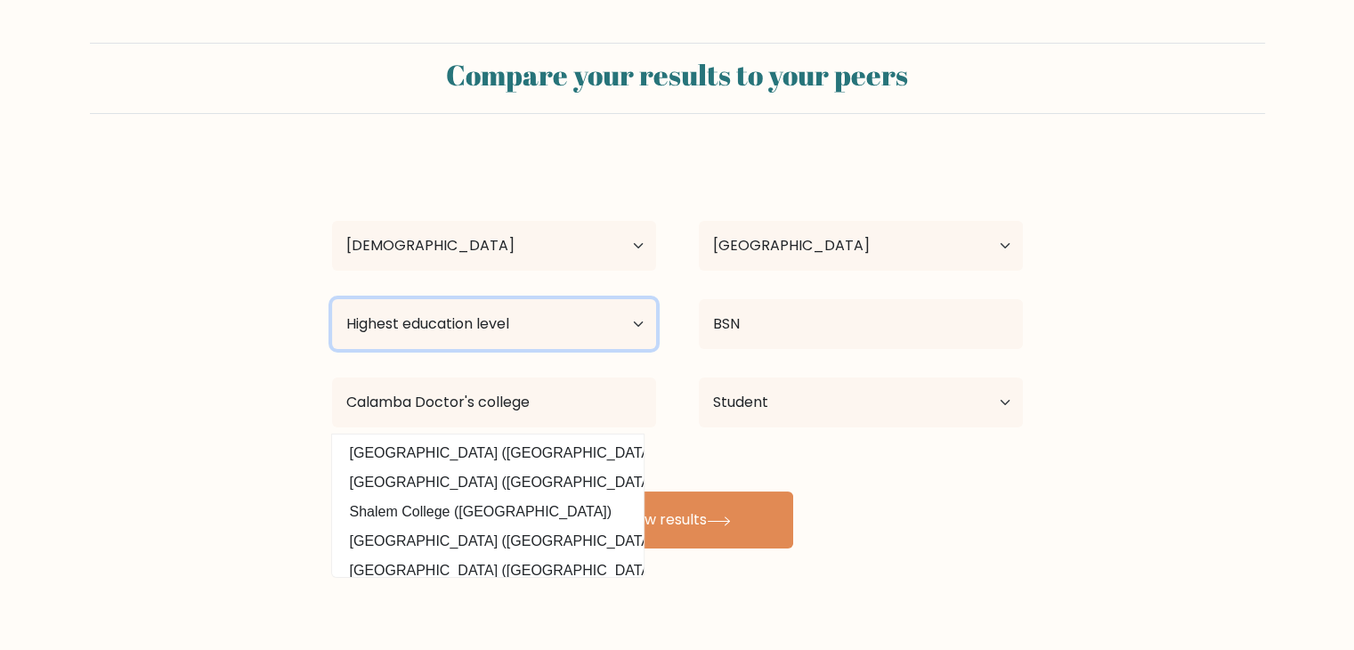
click at [544, 337] on select "Highest education level No schooling Primary Lower Secondary Upper Secondary Oc…" at bounding box center [494, 324] width 324 height 50
click at [614, 296] on div "Highest education level No schooling Primary Lower Secondary Upper Secondary Oc…" at bounding box center [494, 324] width 367 height 64
click at [620, 311] on select "Highest education level No schooling Primary Lower Secondary Upper Secondary Oc…" at bounding box center [494, 324] width 324 height 50
click at [516, 323] on select "Highest education level No schooling Primary Lower Secondary Upper Secondary Oc…" at bounding box center [494, 324] width 324 height 50
select select "upper_secondary"
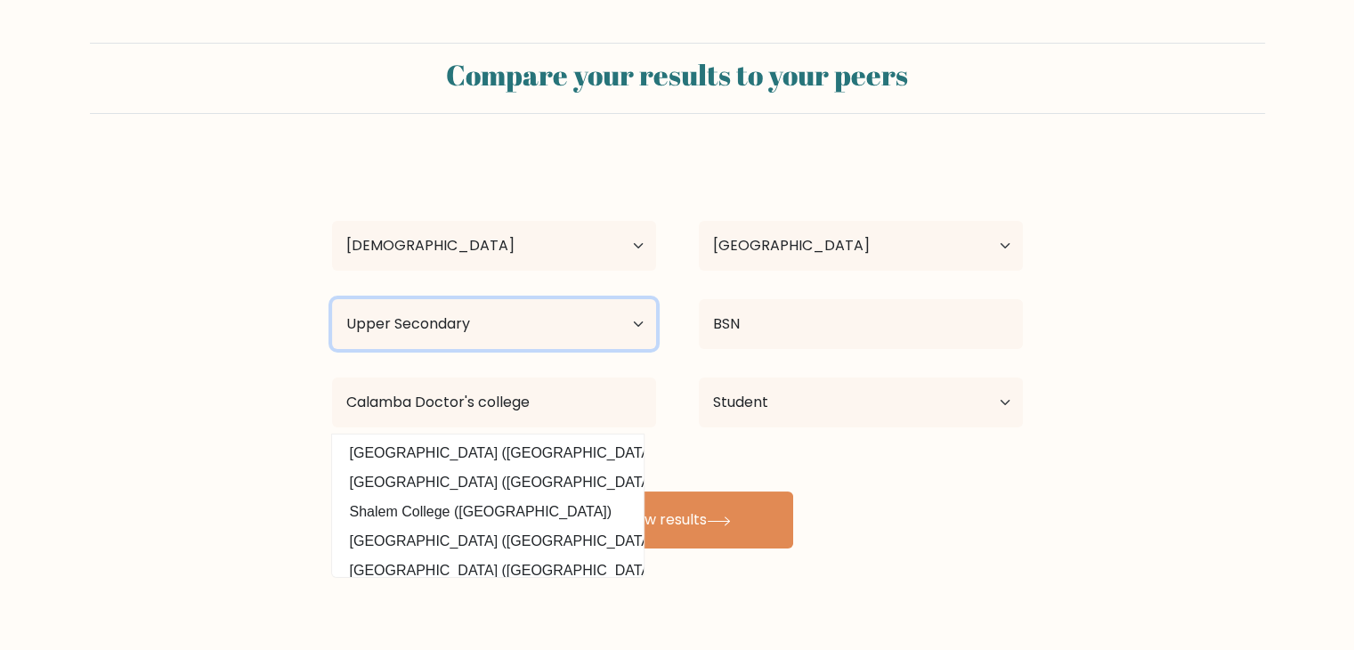
click at [332, 299] on select "Highest education level No schooling Primary Lower Secondary Upper Secondary Oc…" at bounding box center [494, 324] width 324 height 50
click at [922, 503] on div "Princess Mica Maming Age Under 18 years old 18-24 years old 25-34 years old 35-…" at bounding box center [677, 353] width 712 height 392
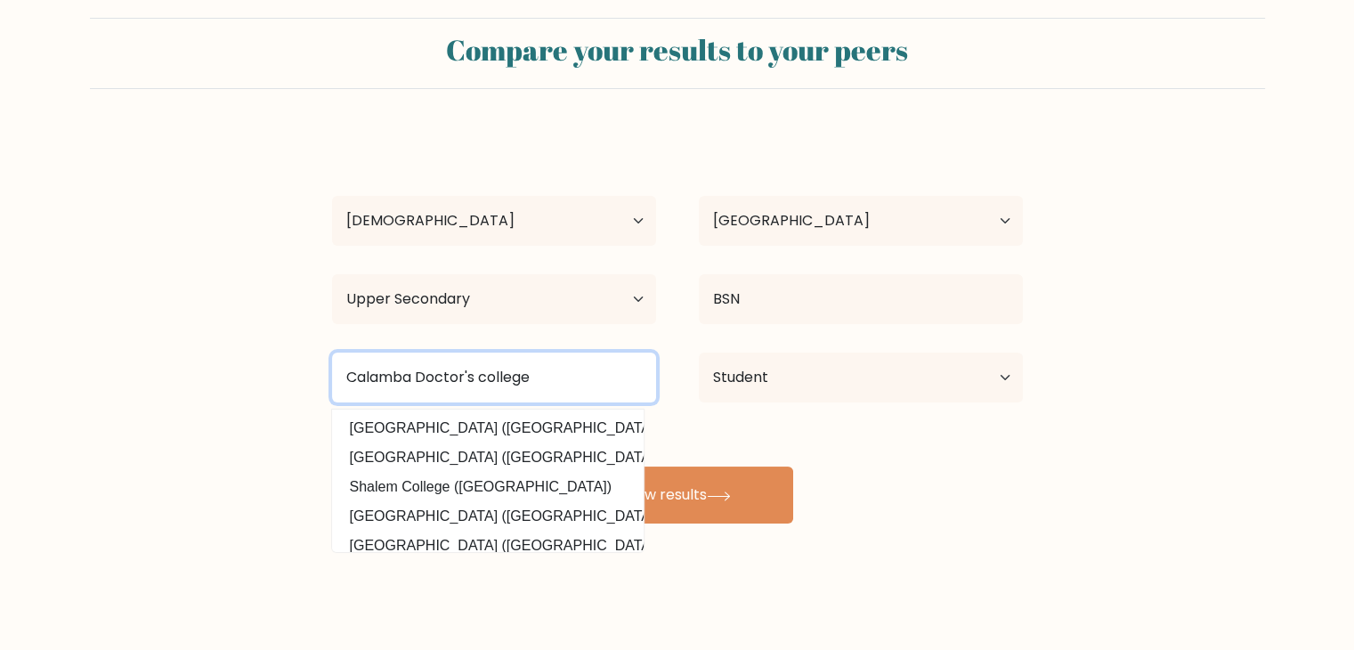
click at [451, 376] on input "Calamba Doctor's college" at bounding box center [494, 378] width 324 height 50
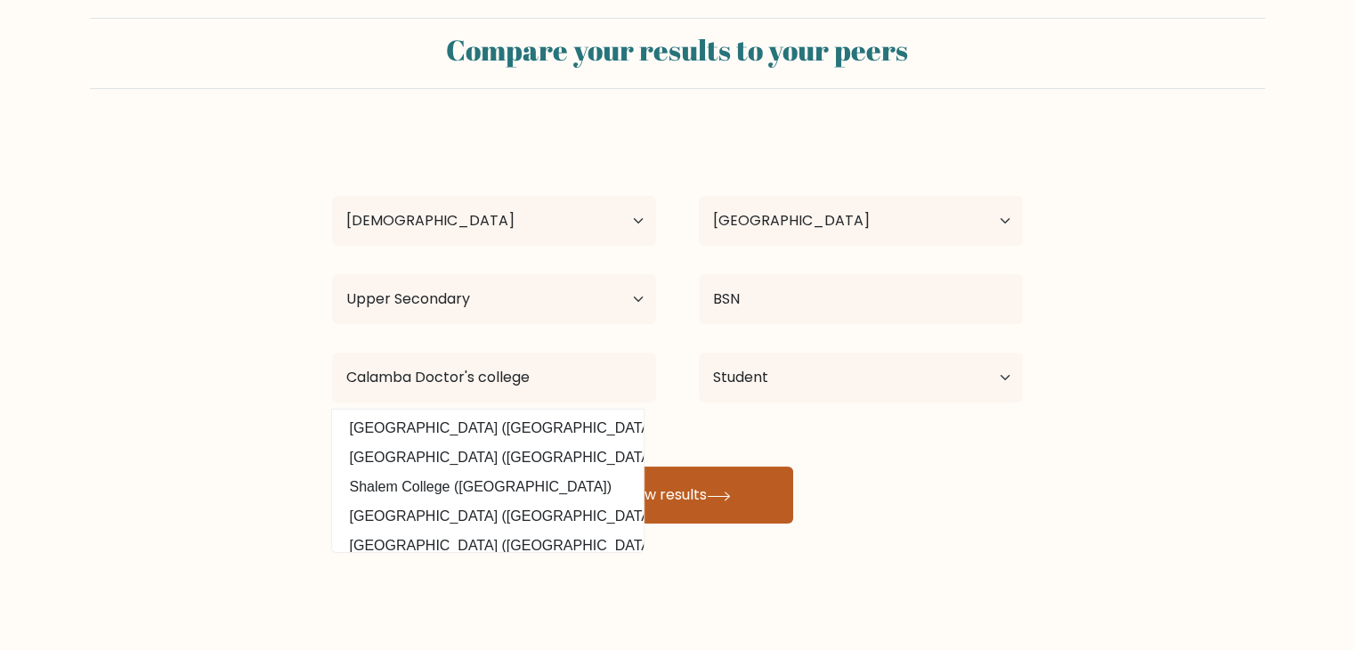
click at [738, 489] on button "View results" at bounding box center [677, 494] width 231 height 57
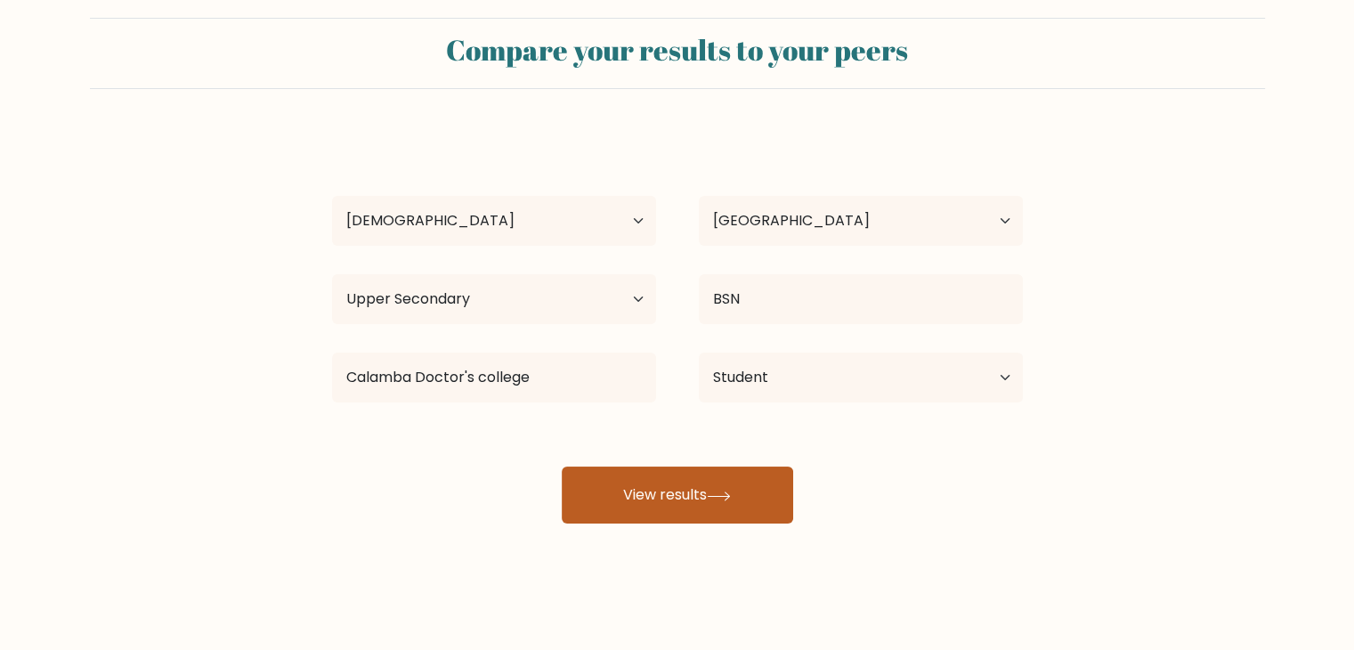
click at [661, 507] on button "View results" at bounding box center [677, 494] width 231 height 57
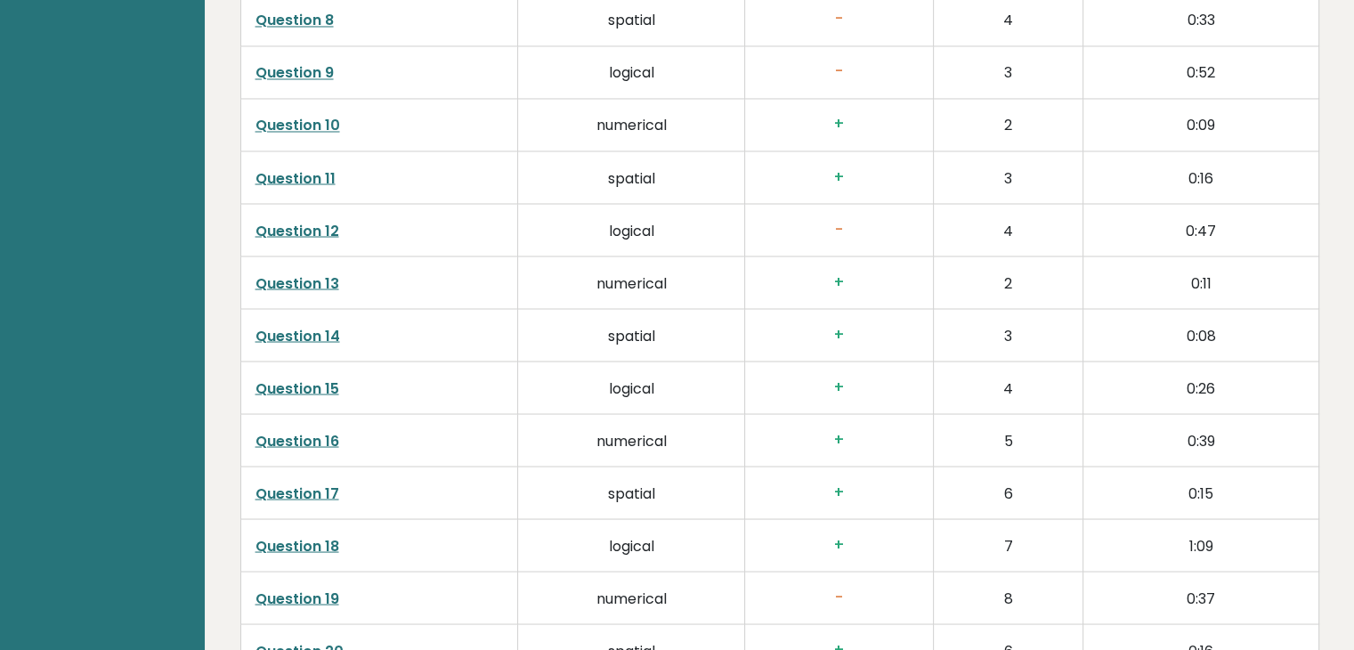
scroll to position [3226, 0]
click at [324, 231] on link "Question 12" at bounding box center [297, 232] width 84 height 20
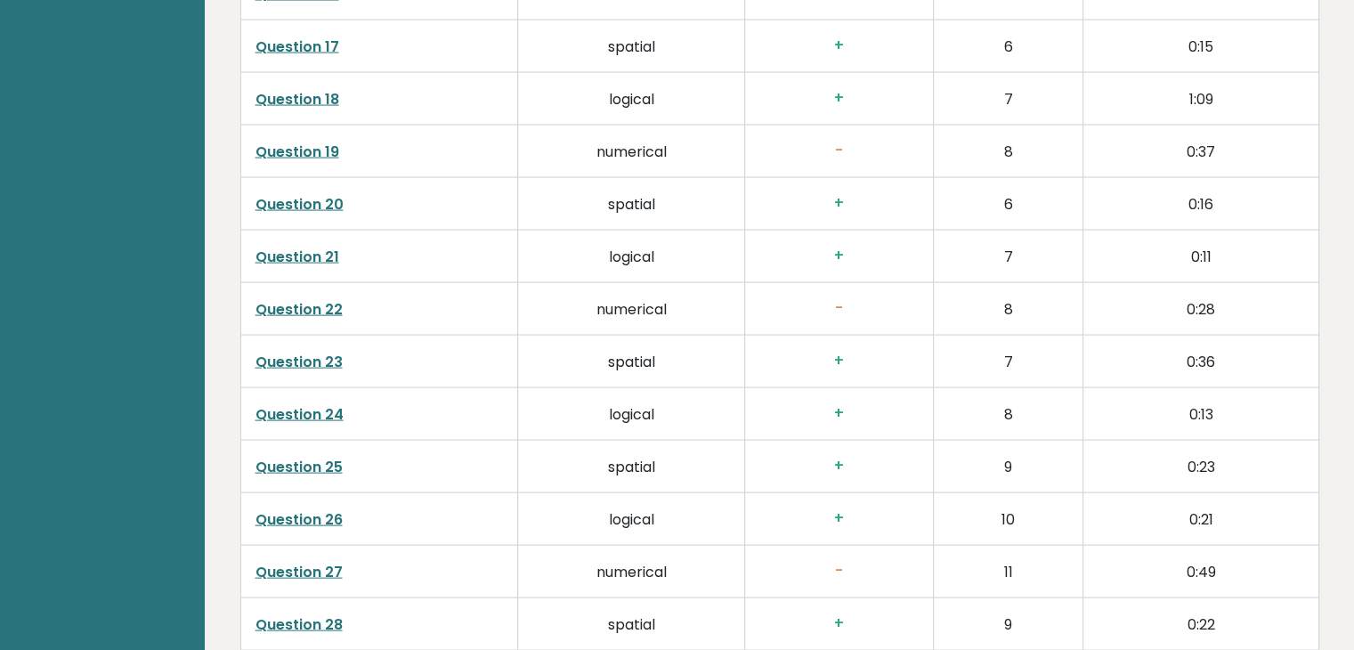
scroll to position [3675, 0]
click at [303, 306] on link "Question 22" at bounding box center [298, 308] width 87 height 20
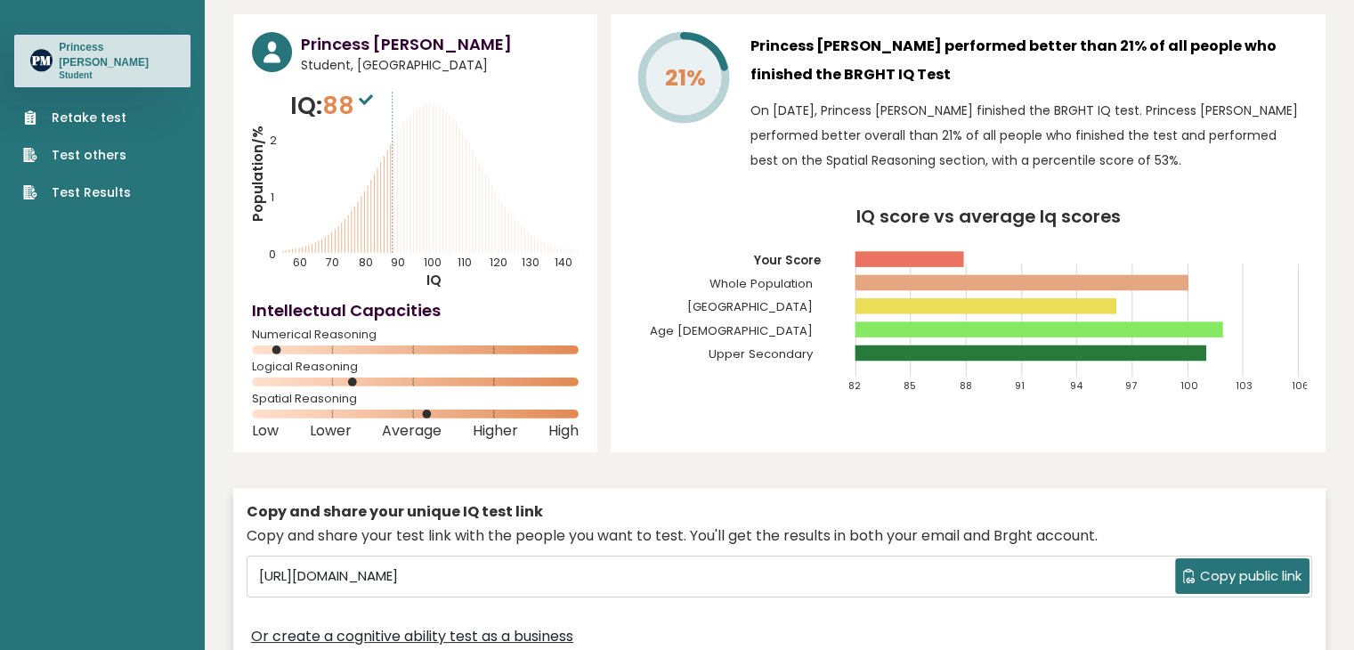
scroll to position [0, 0]
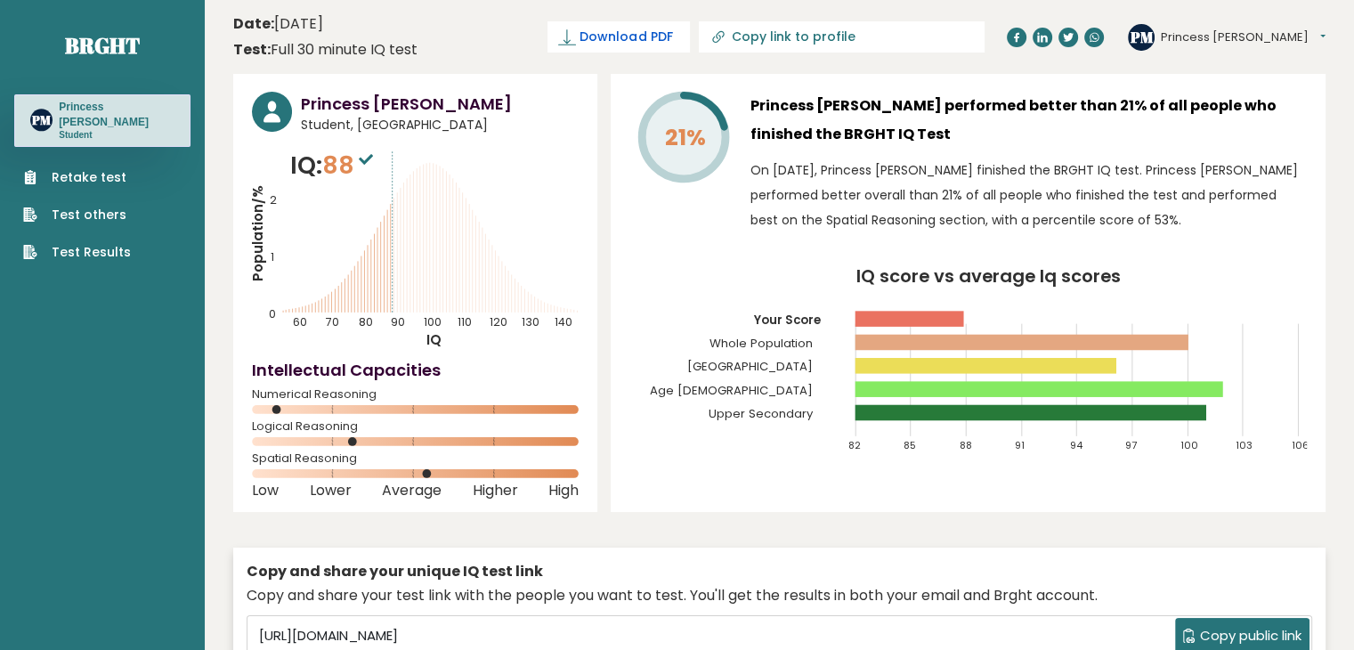
click at [672, 41] on span "Download PDF" at bounding box center [626, 37] width 93 height 19
click at [883, 37] on input "Copy link to profile" at bounding box center [852, 36] width 242 height 14
type input "https://brght.org/profile/princess-mica-maming/?utm_source=share&utm_medium=cop…"
click at [627, 40] on span "Downloading... Downloading" at bounding box center [546, 36] width 160 height 31
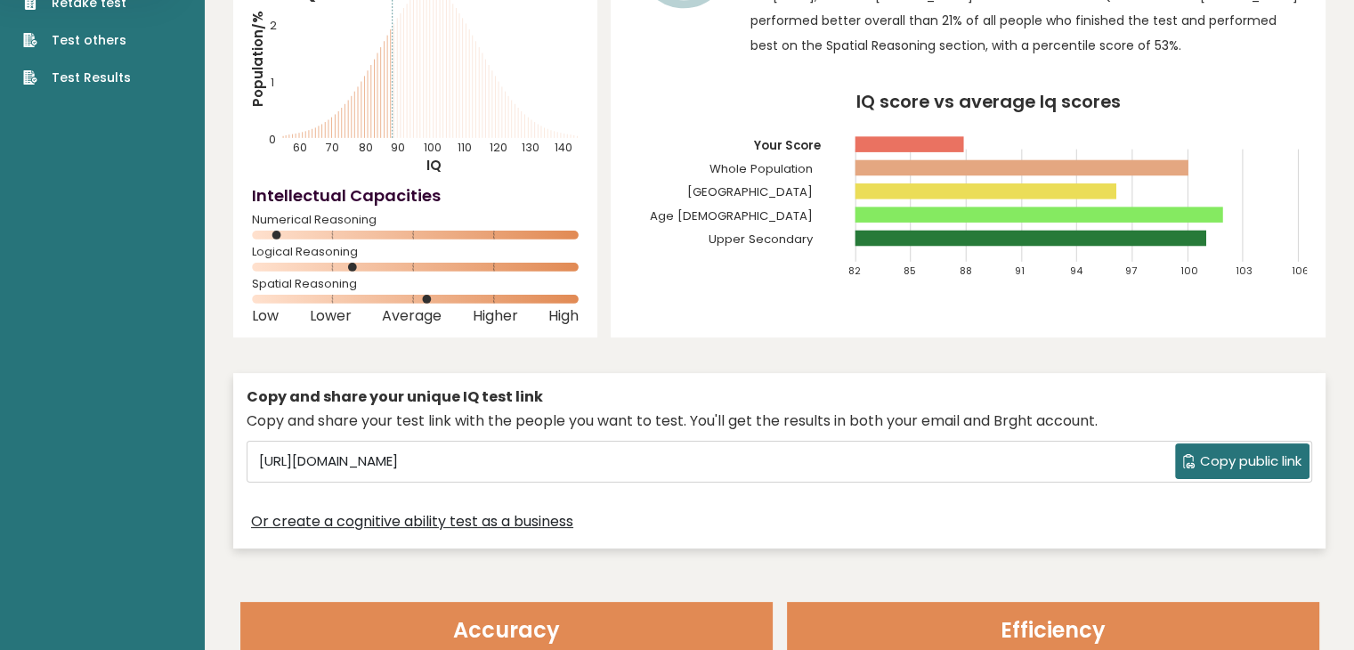
scroll to position [174, 0]
click at [1229, 462] on span "Copy public link" at bounding box center [1250, 461] width 101 height 20
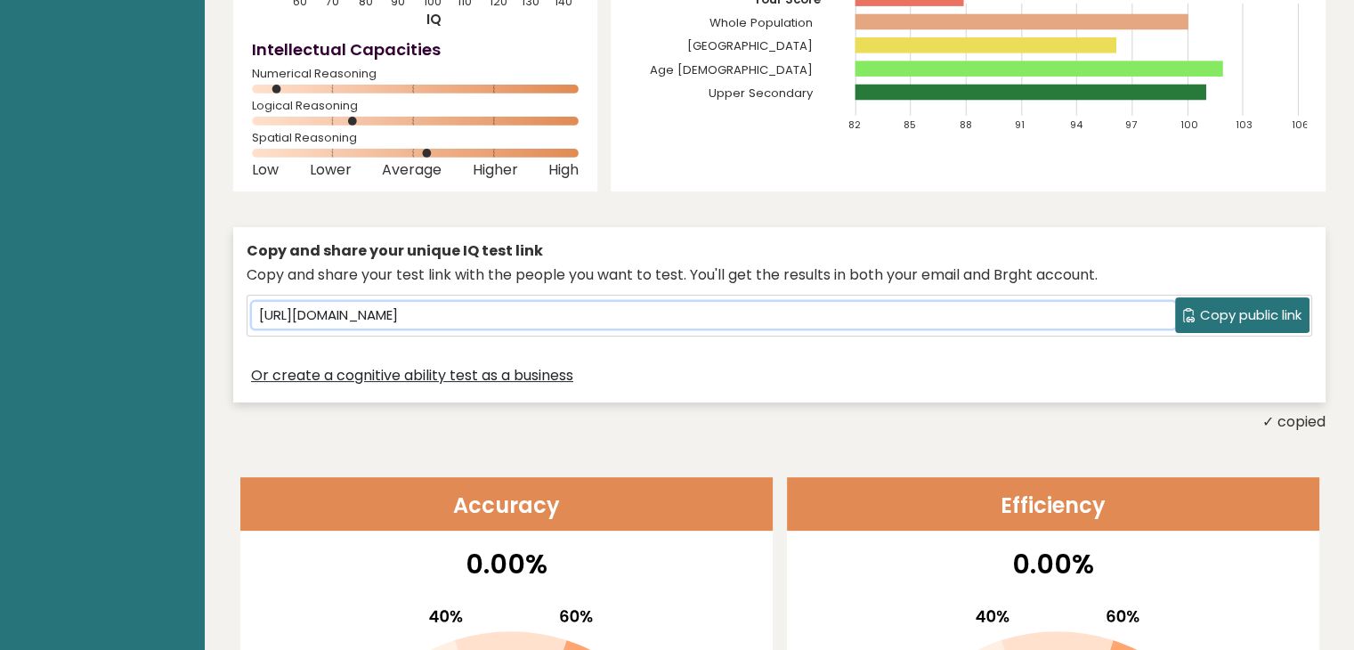
scroll to position [0, 0]
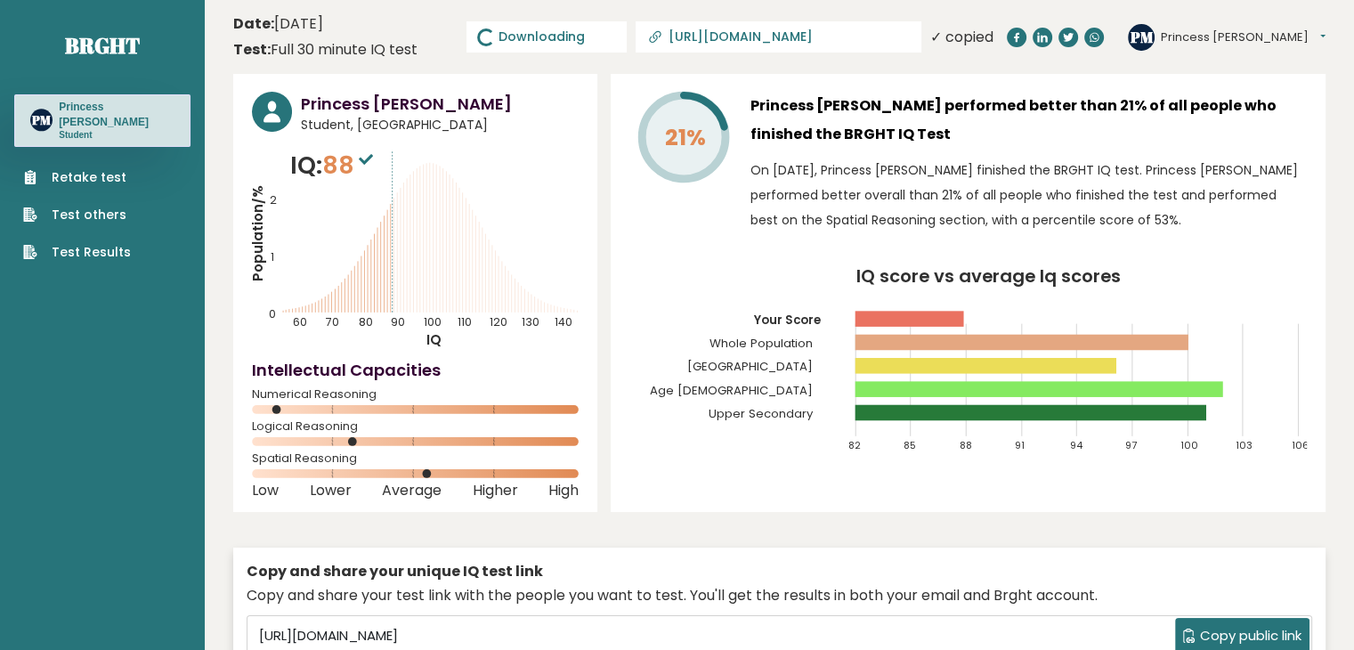
click at [627, 33] on span "Downloading... Downloading" at bounding box center [546, 36] width 160 height 31
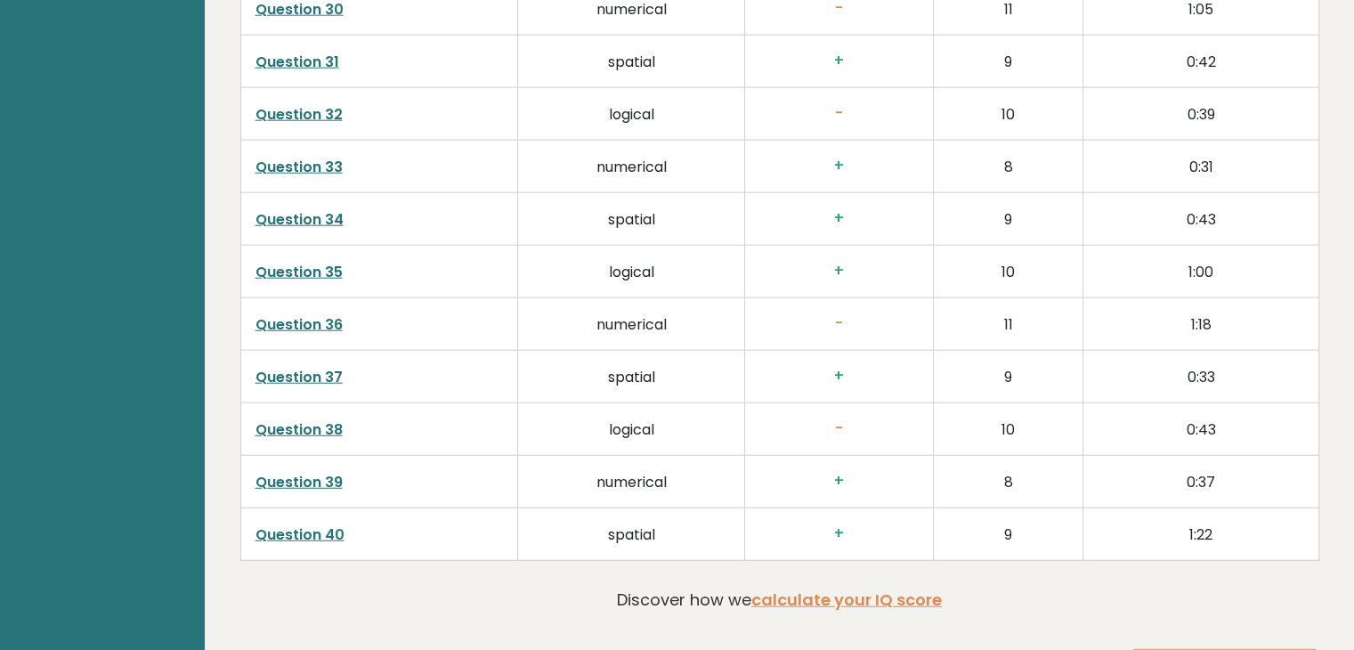
scroll to position [4569, 0]
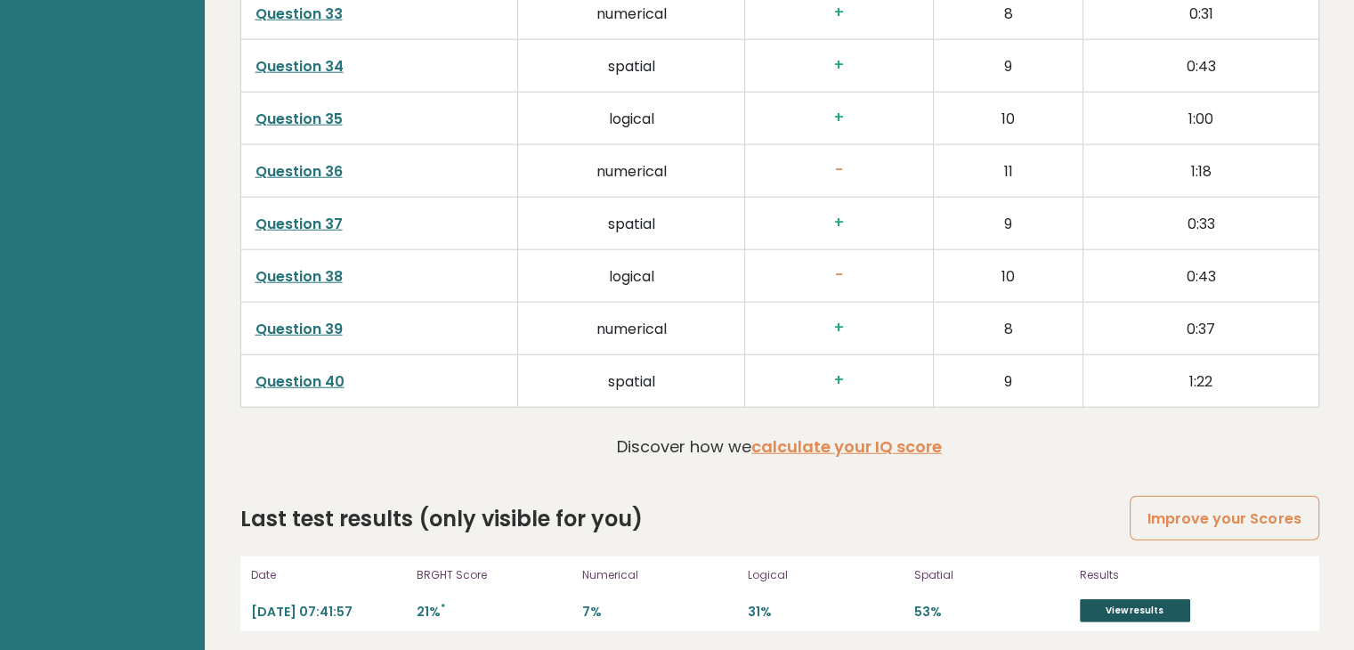
click at [1102, 601] on link "View results" at bounding box center [1135, 610] width 110 height 23
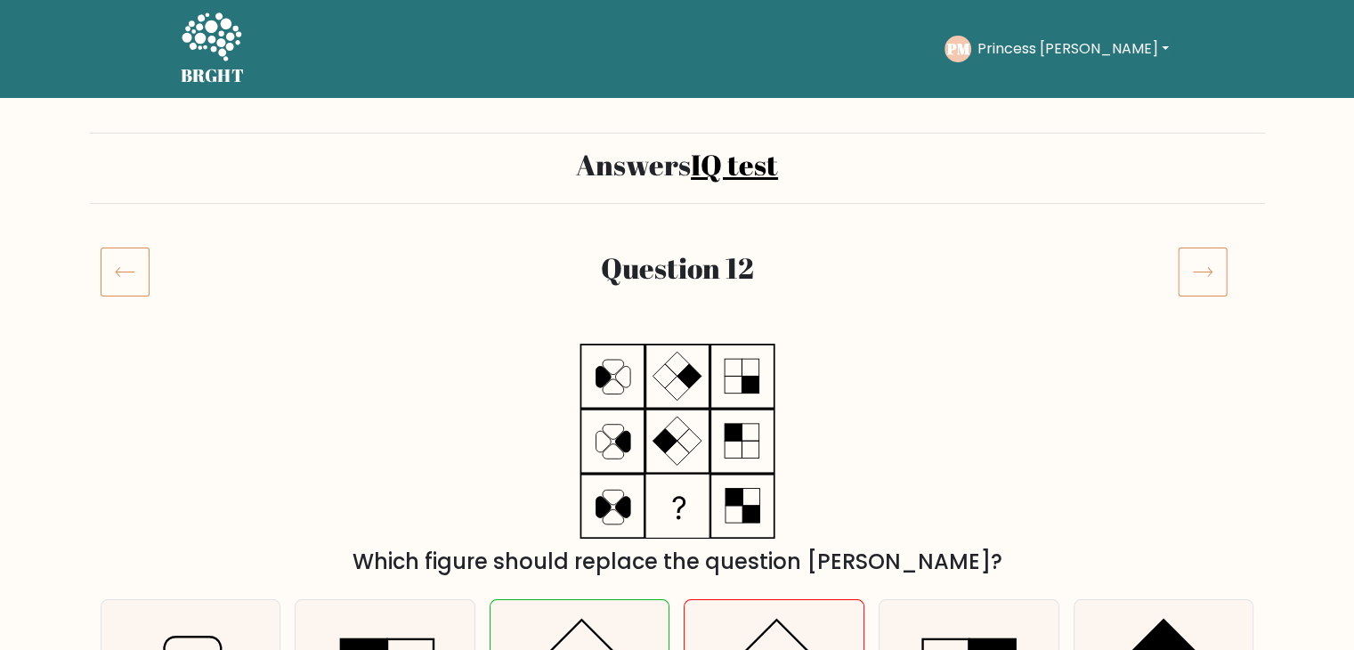
click at [106, 272] on icon at bounding box center [125, 272] width 49 height 50
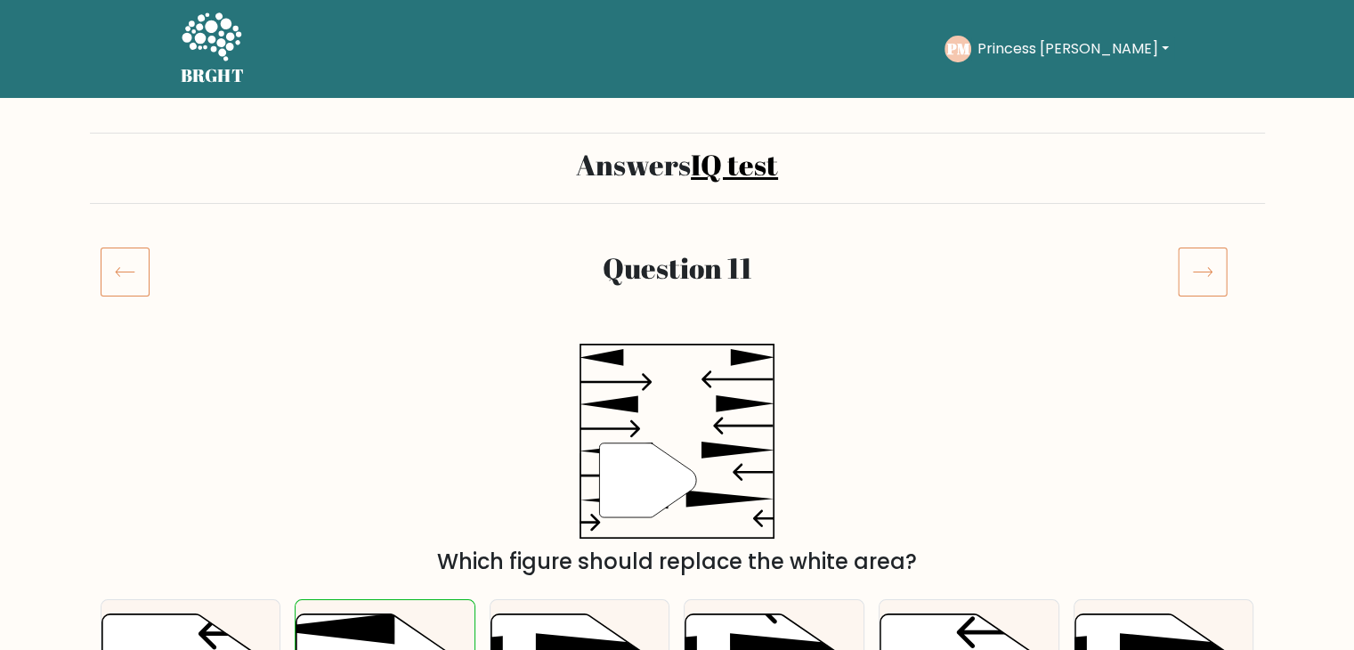
click at [1191, 263] on icon at bounding box center [1203, 272] width 50 height 50
